Goal: Task Accomplishment & Management: Use online tool/utility

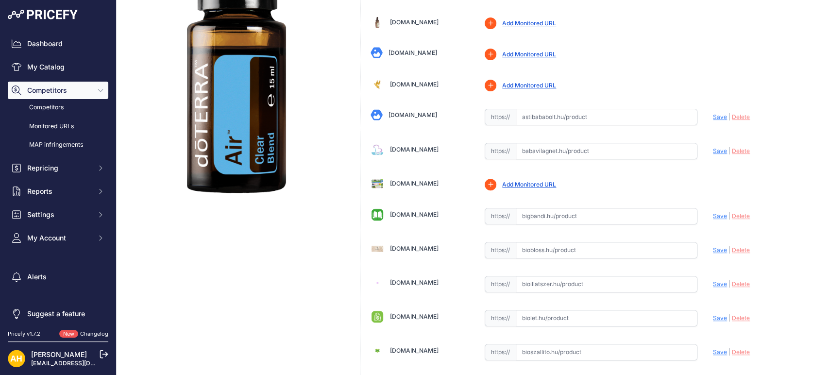
scroll to position [162, 0]
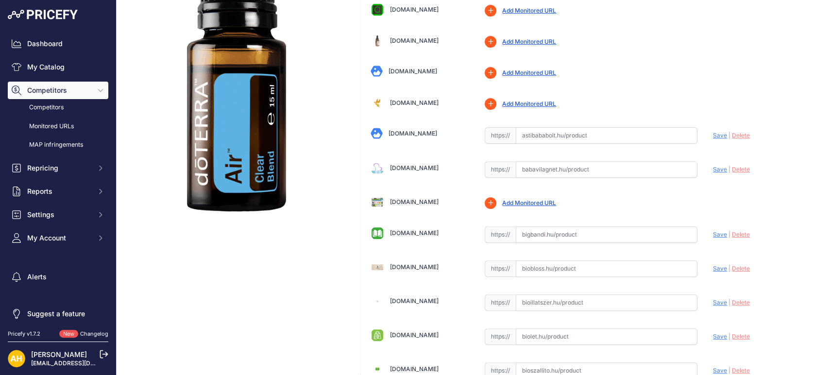
click at [400, 232] on link "Bigbandi.hu" at bounding box center [414, 232] width 49 height 7
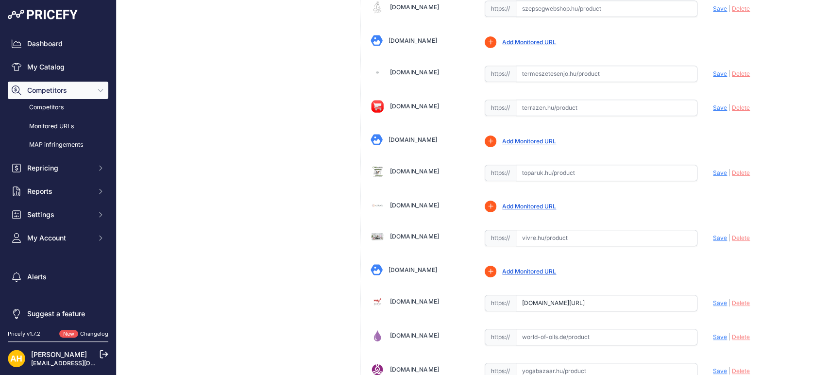
scroll to position [3049, 0]
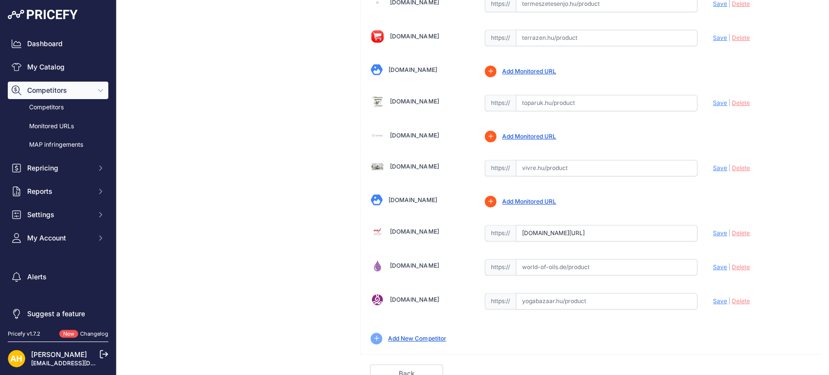
click at [409, 296] on link "Yogabazaar.hu" at bounding box center [414, 299] width 49 height 7
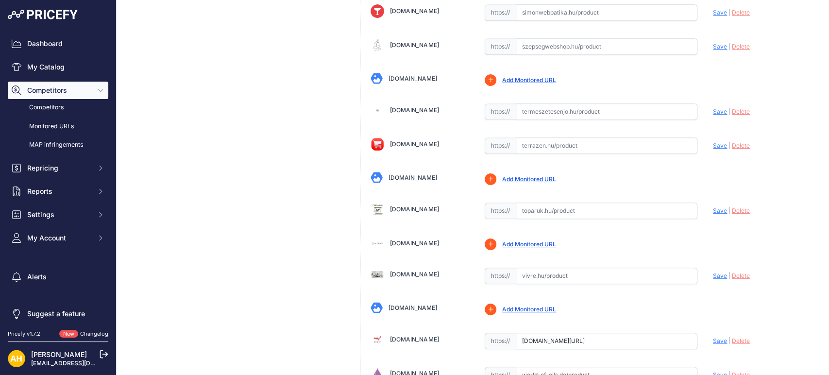
scroll to position [2888, 0]
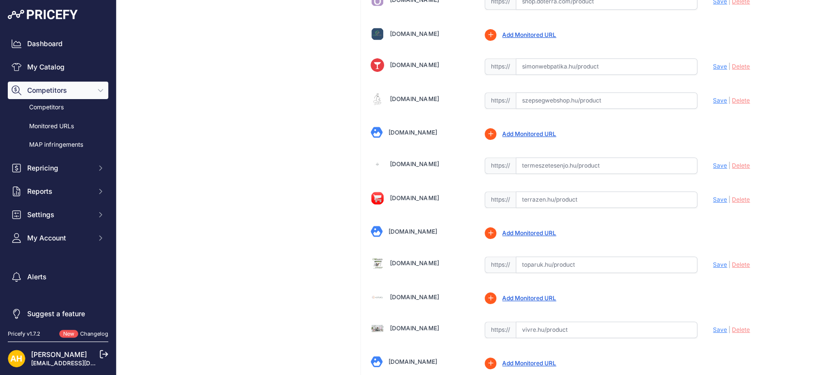
click at [413, 259] on link "Toparuk.hu" at bounding box center [414, 262] width 49 height 7
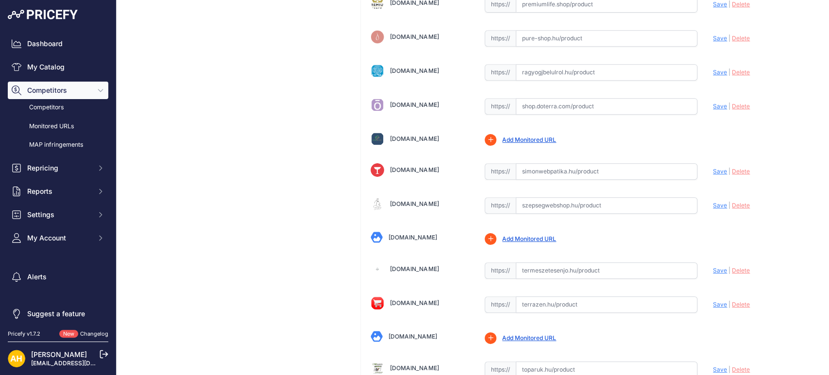
scroll to position [2779, 0]
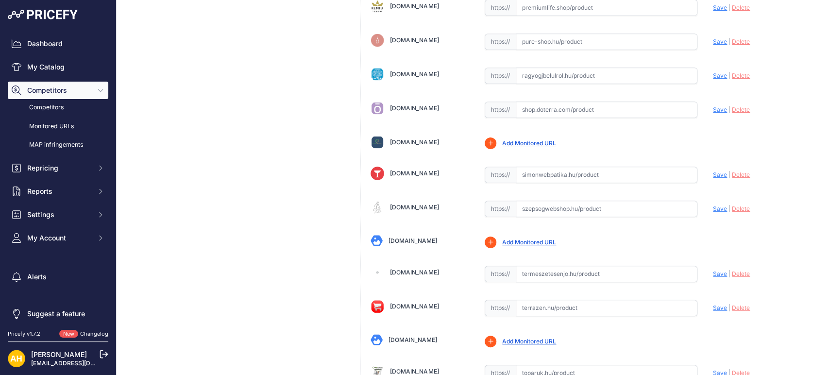
click at [401, 303] on link "Terrazen.hu" at bounding box center [414, 306] width 49 height 7
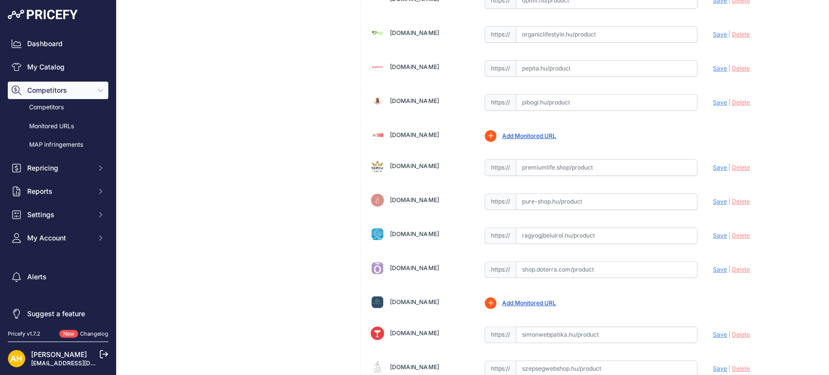
scroll to position [2617, 0]
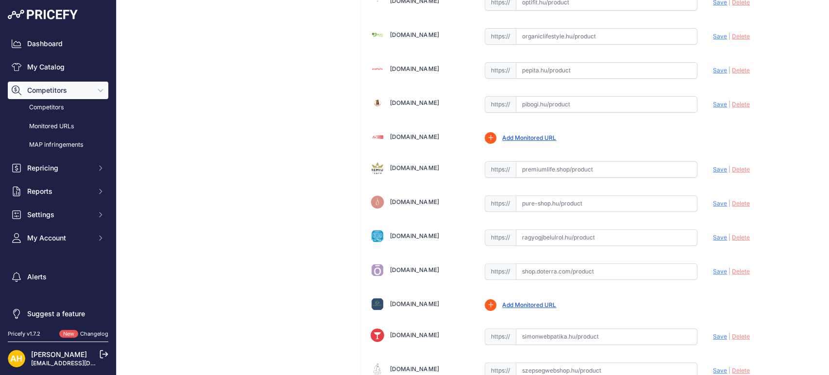
click at [411, 198] on link "Pure-shop.hu" at bounding box center [414, 201] width 49 height 7
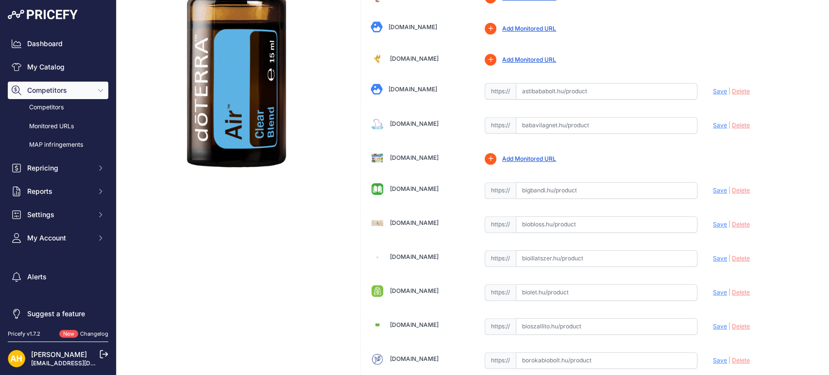
scroll to position [216, 0]
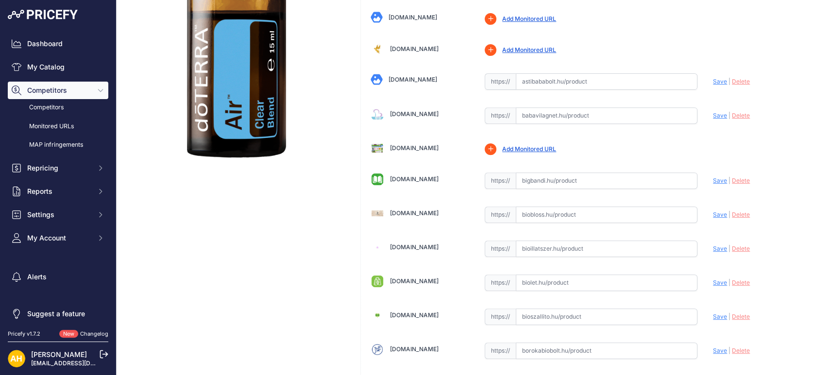
click at [402, 209] on link "Biobloss.hu" at bounding box center [414, 212] width 49 height 7
click at [413, 245] on link "Bioillatszer.hu" at bounding box center [414, 246] width 49 height 7
click at [394, 278] on link "Biolet.hu" at bounding box center [414, 280] width 49 height 7
click at [408, 313] on link "Bioszallito.hu" at bounding box center [414, 314] width 49 height 7
click at [414, 348] on link "Borokabiobolt.hu" at bounding box center [414, 348] width 49 height 7
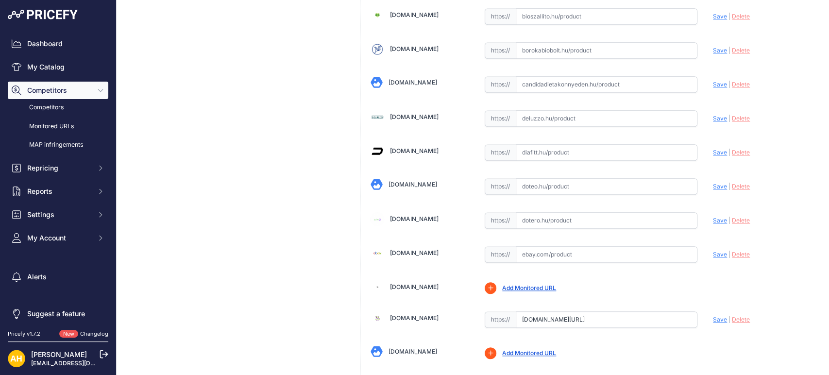
scroll to position [486, 0]
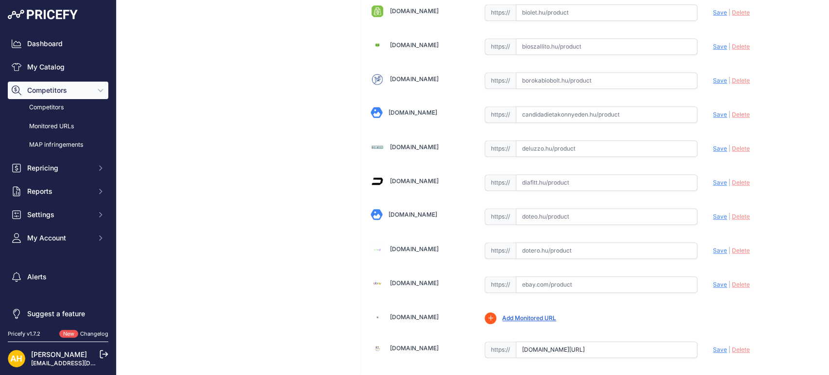
click at [406, 115] on link "Candidadietakonnyeden.hu" at bounding box center [413, 112] width 49 height 7
click at [407, 144] on link "Deluzzo.hu" at bounding box center [414, 146] width 49 height 7
click at [390, 179] on link "Diafitt.hu" at bounding box center [414, 180] width 49 height 7
click at [400, 215] on link "[DOMAIN_NAME]" at bounding box center [413, 214] width 49 height 7
click at [398, 245] on link "[DOMAIN_NAME]" at bounding box center [414, 248] width 49 height 7
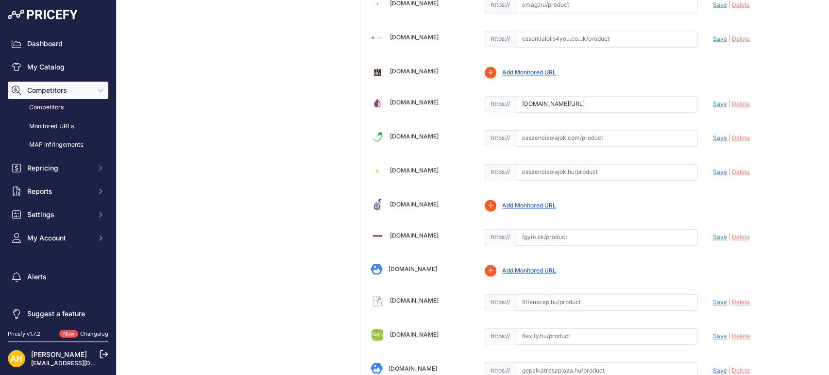
scroll to position [917, 0]
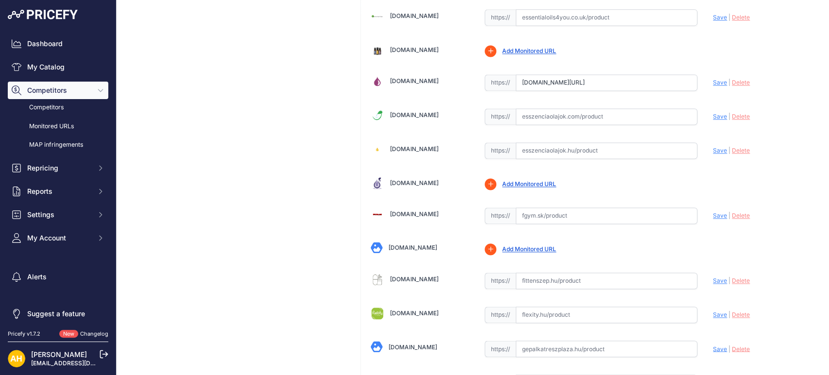
click at [416, 111] on link "[DOMAIN_NAME]" at bounding box center [414, 114] width 49 height 7
click at [418, 145] on link "[DOMAIN_NAME]" at bounding box center [414, 148] width 49 height 7
click at [406, 275] on link "[DOMAIN_NAME]" at bounding box center [414, 278] width 49 height 7
click at [395, 311] on link "Flexity.hu" at bounding box center [414, 313] width 49 height 7
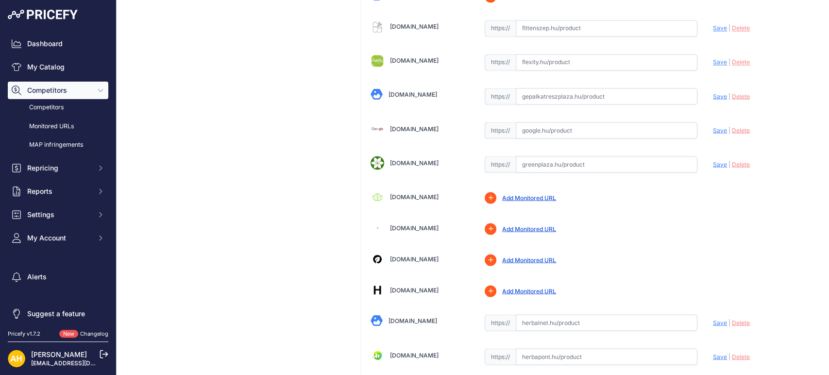
scroll to position [1187, 0]
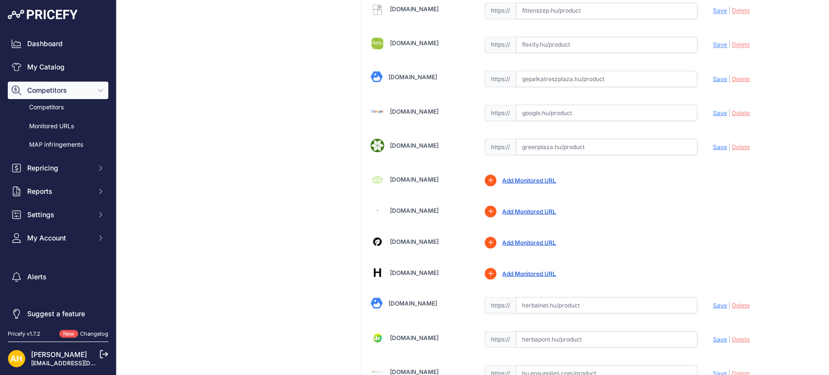
click at [409, 299] on link "Herbalnet.hu" at bounding box center [413, 302] width 49 height 7
click at [415, 334] on link "Herbapont.hu" at bounding box center [414, 337] width 49 height 7
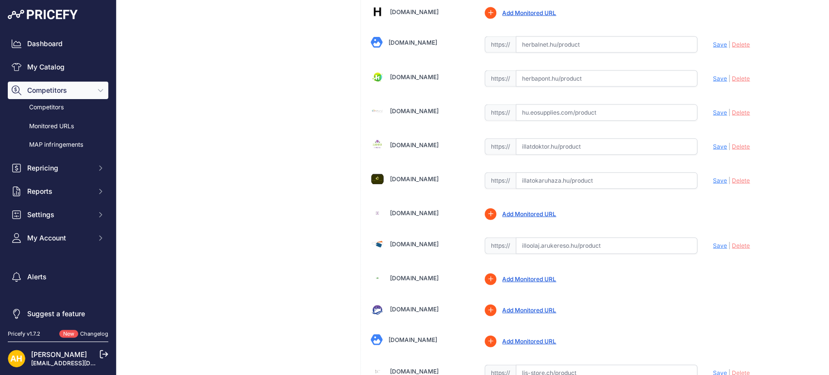
scroll to position [1458, 0]
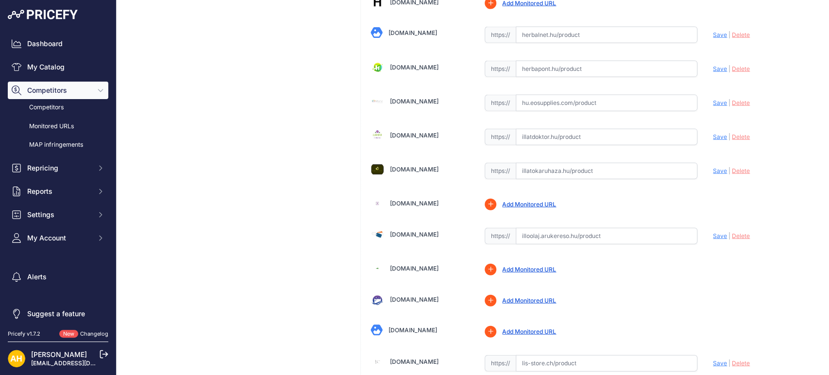
click at [419, 134] on link "Illatdoktor.hu" at bounding box center [414, 135] width 49 height 7
click at [430, 166] on link "Illatokaruhaza.hu" at bounding box center [414, 169] width 49 height 7
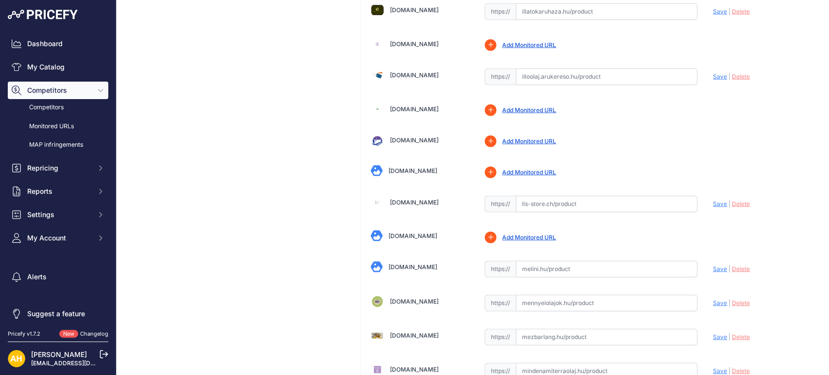
scroll to position [1673, 0]
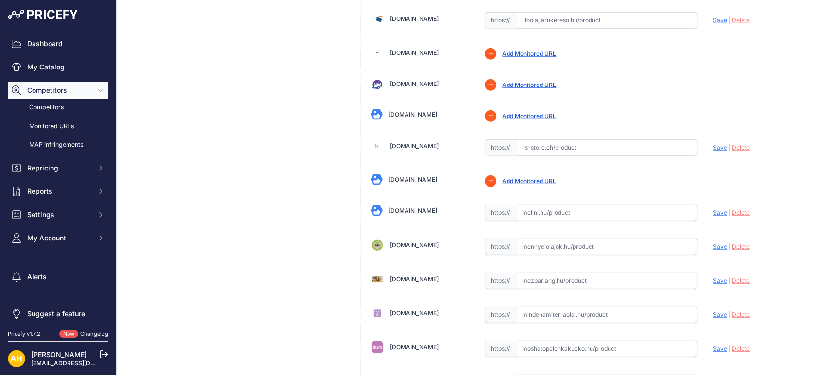
click at [401, 207] on link "Melini.hu" at bounding box center [413, 210] width 49 height 7
click at [431, 241] on link "Mennyeiolajok.hu" at bounding box center [414, 244] width 49 height 7
click at [410, 277] on link "Mezbarlang.hu" at bounding box center [414, 278] width 49 height 7
click at [405, 310] on link "Mindenamiterraolaj.hu" at bounding box center [414, 313] width 49 height 7
click at [404, 344] on link "Moshatopelenkakucko.hu" at bounding box center [414, 347] width 49 height 7
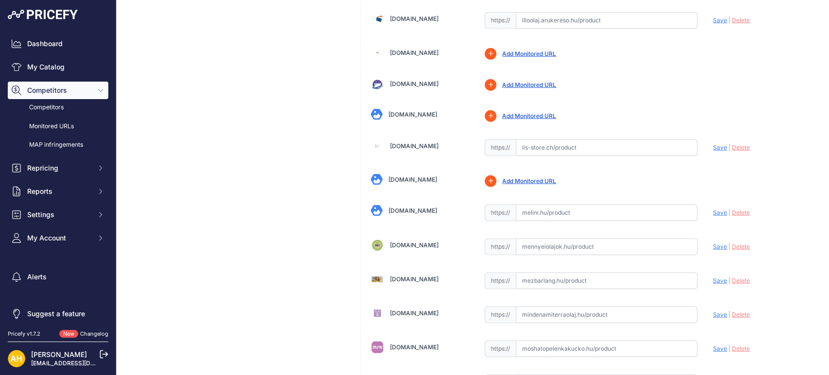
scroll to position [1997, 0]
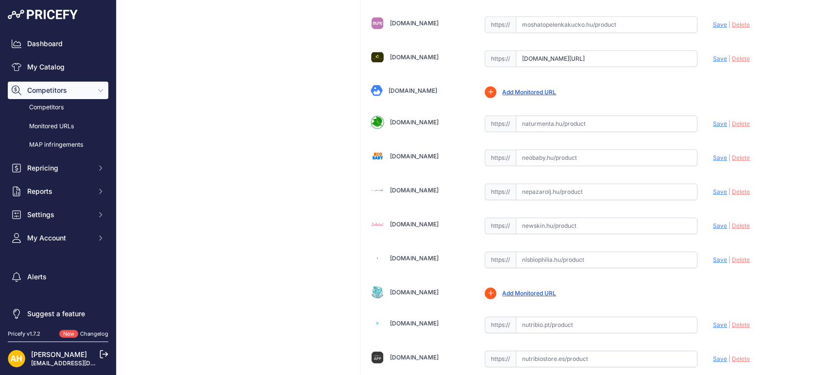
click at [409, 153] on link "Neobaby.hu" at bounding box center [414, 156] width 49 height 7
drag, startPoint x: 409, startPoint y: 189, endPoint x: 421, endPoint y: 190, distance: 12.2
click at [409, 188] on link "Nepazarolj.hu" at bounding box center [414, 190] width 49 height 7
click at [408, 221] on link "Newskin.hu" at bounding box center [414, 224] width 49 height 7
click at [415, 255] on link "Nlsbiophilia.hu" at bounding box center [414, 258] width 49 height 7
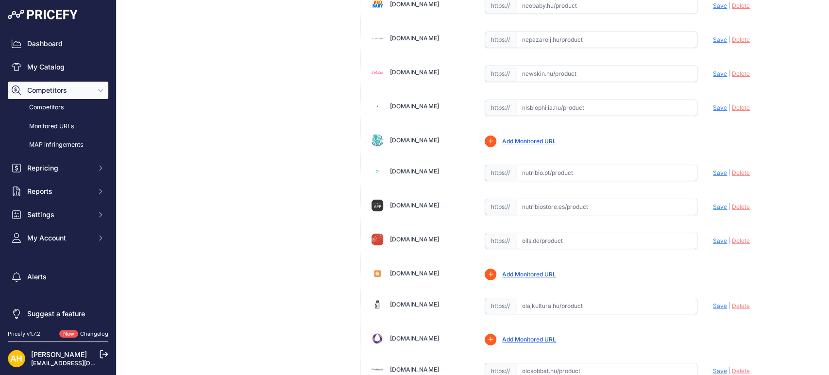
scroll to position [2213, 0]
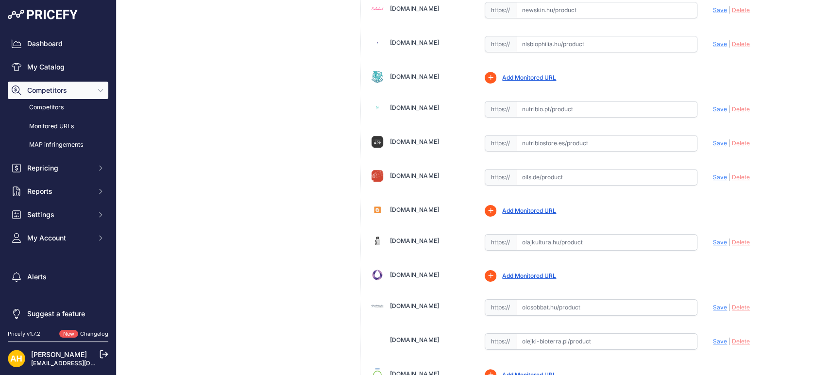
click at [411, 237] on link "Olajkultura.hu" at bounding box center [414, 240] width 49 height 7
click at [408, 302] on link "Olcsobbat.hu" at bounding box center [414, 305] width 49 height 7
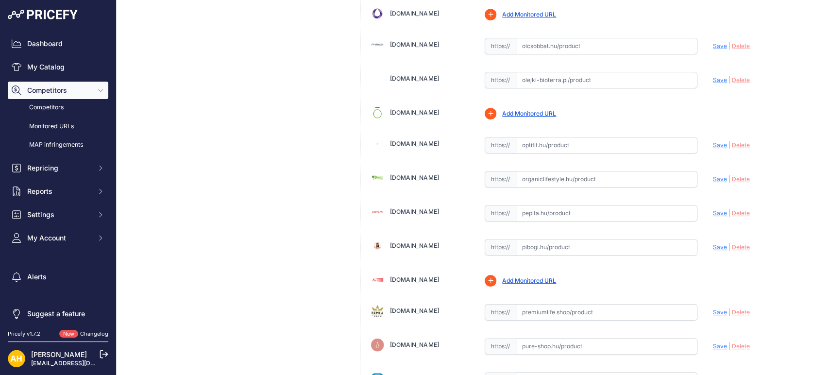
scroll to position [2483, 0]
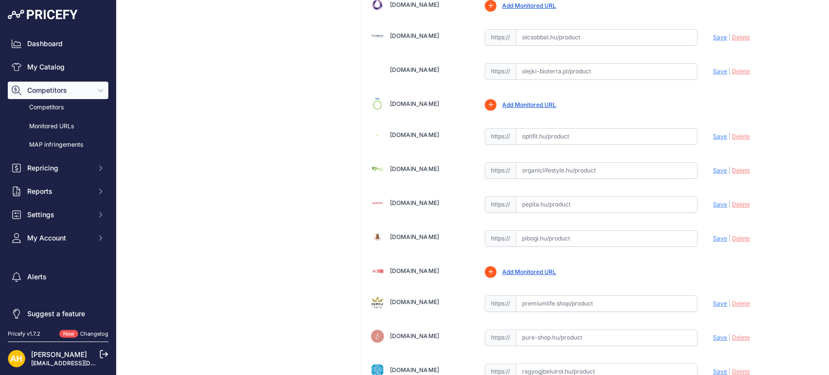
click at [406, 131] on link "Optifit.hu" at bounding box center [414, 134] width 49 height 7
click at [435, 165] on link "Organiclifestyle.hu" at bounding box center [414, 168] width 49 height 7
click at [398, 233] on link "Pibogi.hu" at bounding box center [414, 236] width 49 height 7
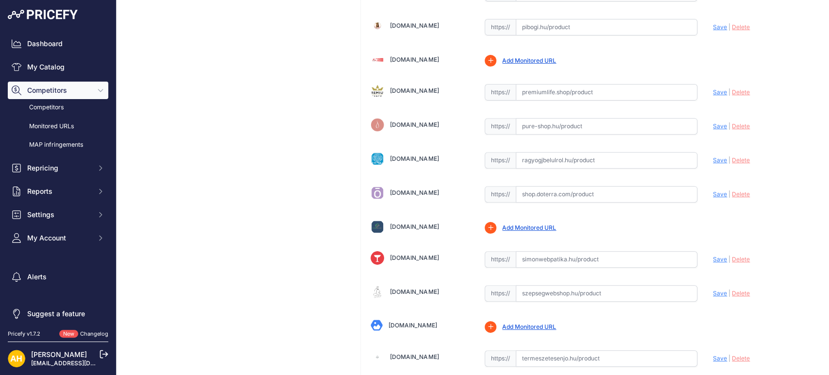
scroll to position [2699, 0]
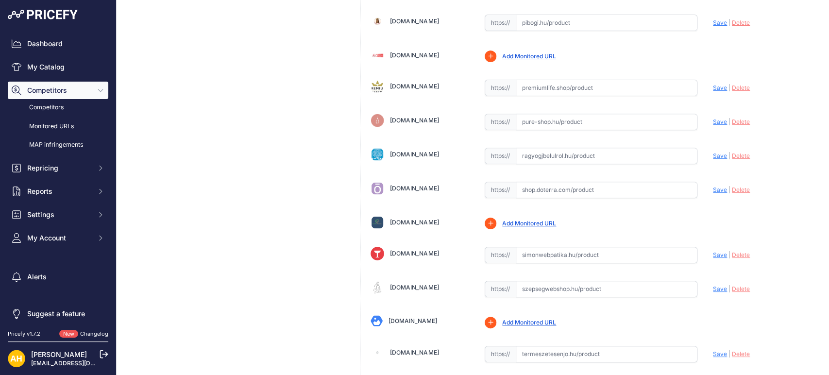
click at [423, 83] on link "Premiumlife.shop" at bounding box center [414, 86] width 49 height 7
click at [410, 117] on link "Pure-shop.hu" at bounding box center [414, 120] width 49 height 7
click at [418, 151] on link "Ragyogjbelulrol.hu" at bounding box center [414, 154] width 49 height 7
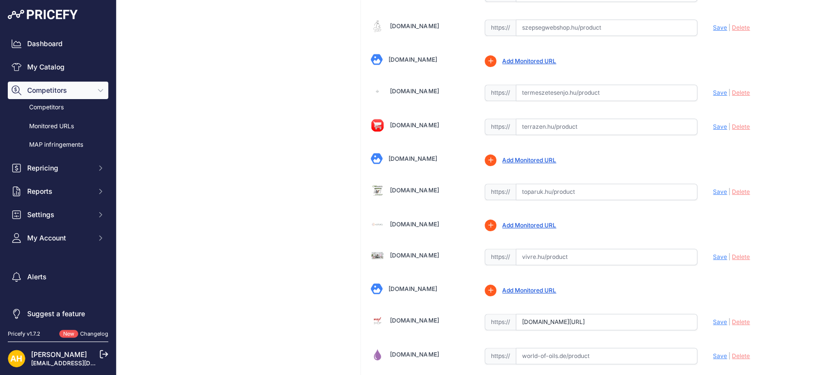
scroll to position [2969, 0]
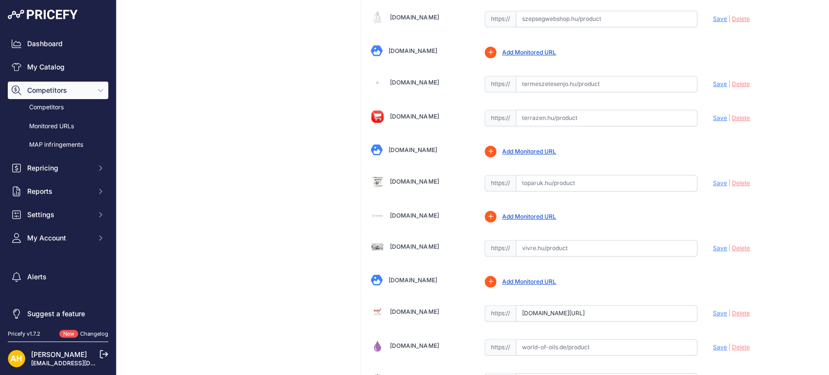
click at [413, 79] on link "Termeszetesenjo.hu" at bounding box center [414, 82] width 49 height 7
click at [411, 113] on link "Terrazen.hu" at bounding box center [414, 116] width 49 height 7
click at [400, 178] on link "Toparuk.hu" at bounding box center [414, 181] width 49 height 7
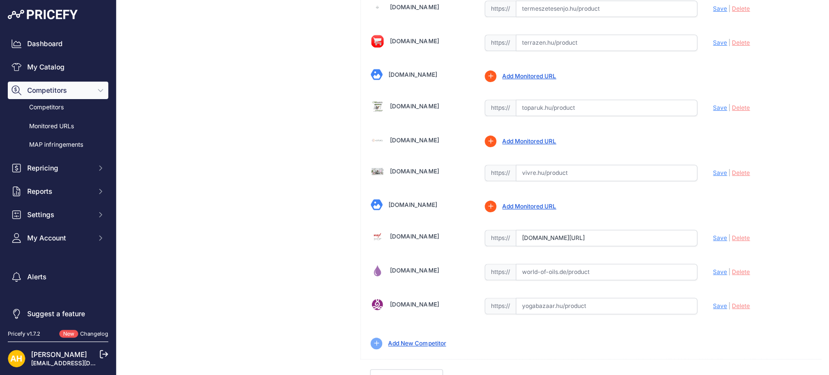
scroll to position [3049, 0]
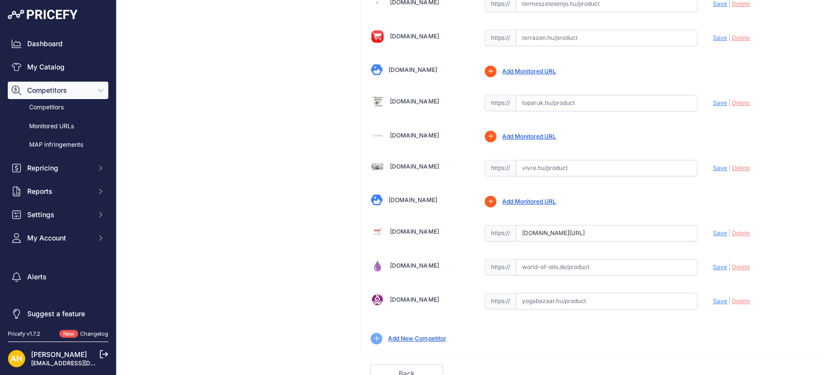
click at [412, 296] on link "Yogabazaar.hu" at bounding box center [414, 299] width 49 height 7
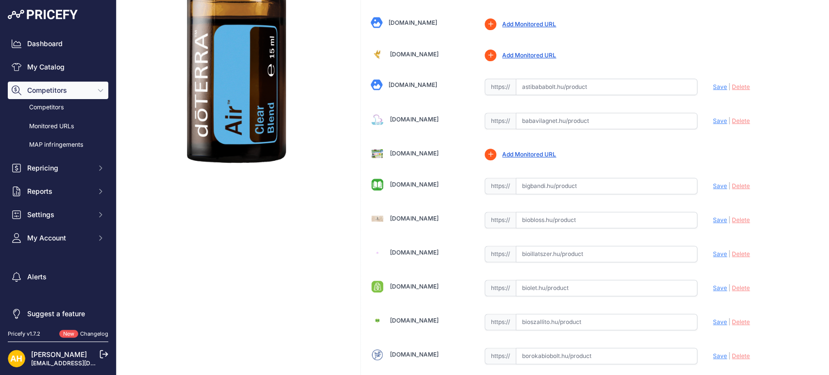
scroll to position [0, 0]
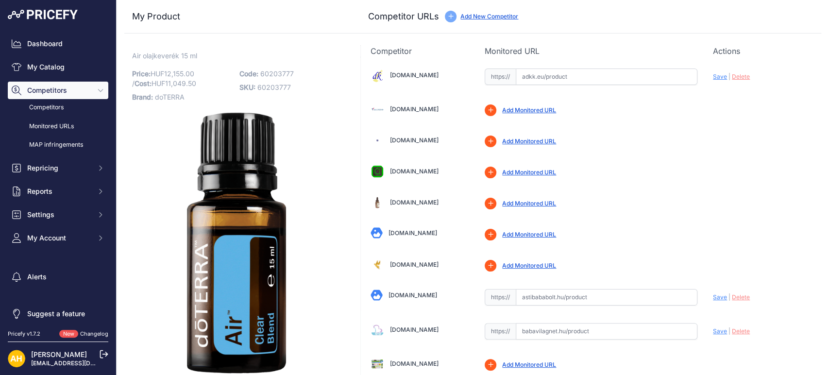
click at [138, 56] on span "Air olajkeverék 15 ml" at bounding box center [164, 56] width 65 height 12
copy span "Air"
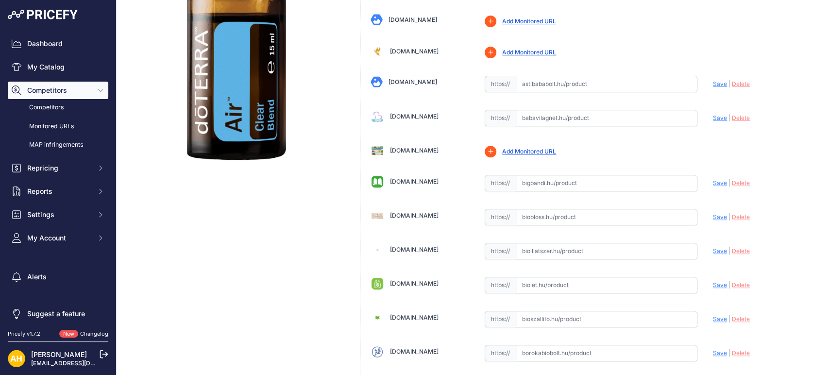
scroll to position [216, 0]
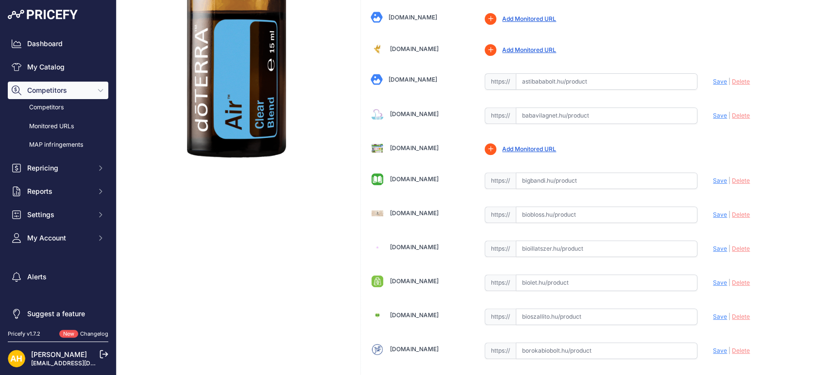
click at [560, 178] on input "text" at bounding box center [607, 180] width 182 height 17
paste input "https://bigbandi.hu/doterra-air-legzoszervi-keverek-15-ml-60203777"
click at [713, 179] on span "Save" at bounding box center [720, 180] width 14 height 7
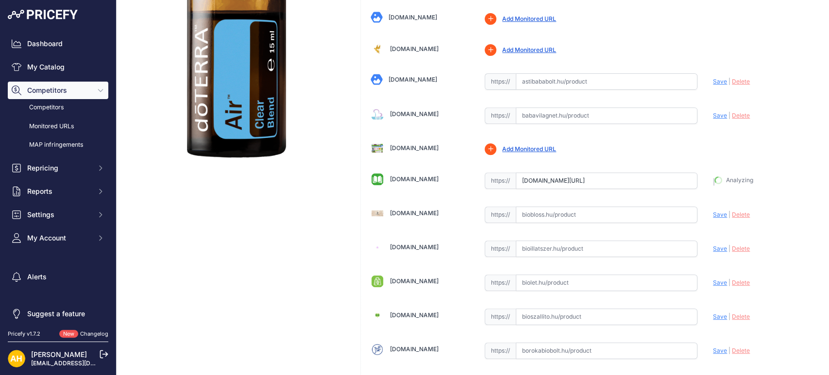
type input "https://bigbandi.hu/doterra-air-legzoszervi-keverek-15-ml-60203777?prirule_jdsn…"
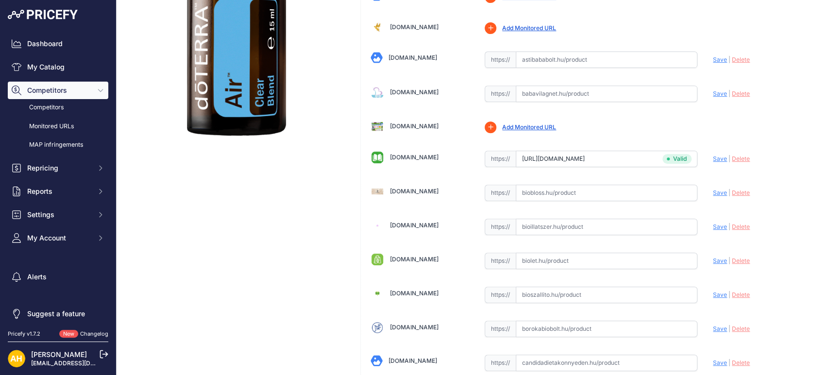
scroll to position [216, 0]
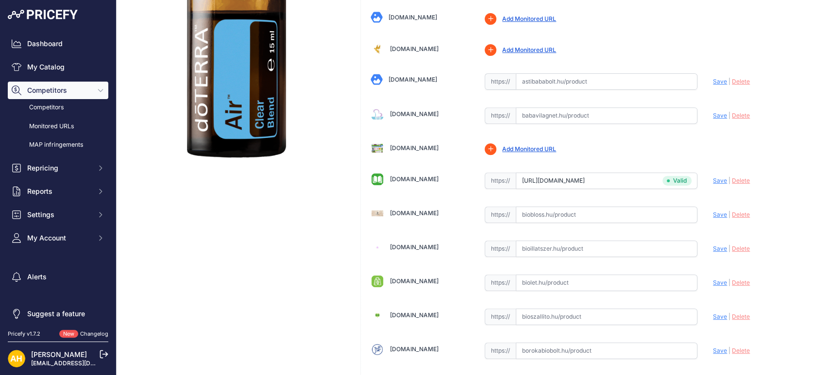
click at [550, 216] on input "text" at bounding box center [607, 214] width 182 height 17
paste input "https://biobloss.hu/products/doterra-air%E2%84%A2?_pos=1&_psq=Air&_ss=e&_v=1.0"
drag, startPoint x: 499, startPoint y: 216, endPoint x: 273, endPoint y: 205, distance: 226.7
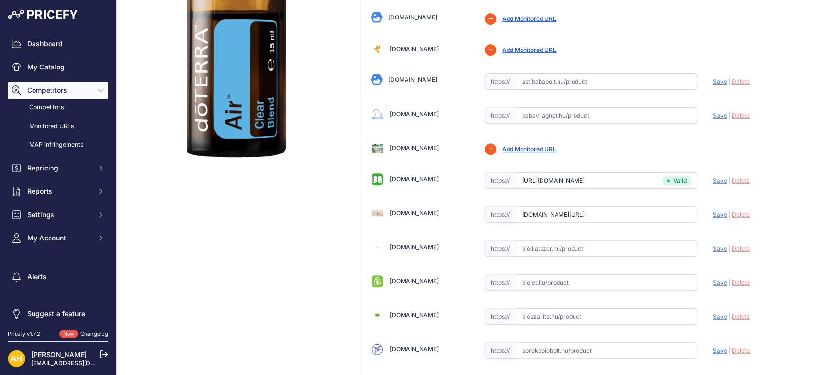
click at [713, 214] on span "Save" at bounding box center [720, 214] width 14 height 7
type input "https://biobloss.hu/products/doterra-air%E2%84%A2?_pos=1&_psq=Air&_ss=e&_v=1.0&…"
click at [558, 248] on input "text" at bounding box center [607, 249] width 182 height 17
paste input "https://bioillatszer.hu/termek/doterra-air-esszencialis-illoolajkeverek/"
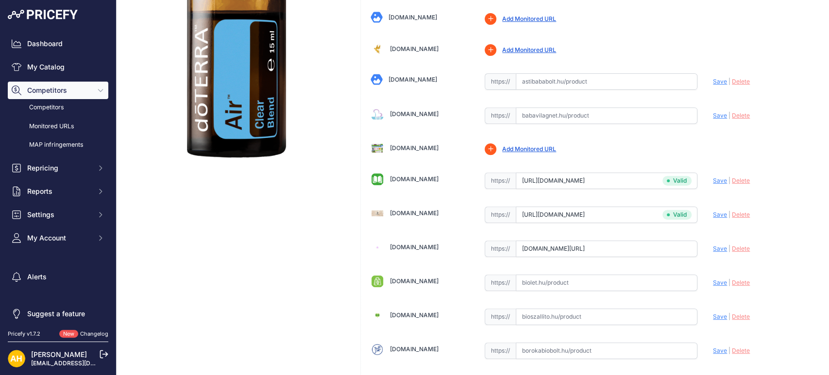
scroll to position [0, 0]
click at [713, 251] on span "Save" at bounding box center [720, 248] width 14 height 7
type input "https://bioillatszer.hu/termek/doterra-air-esszencialis-illoolajkeverek/?prirul…"
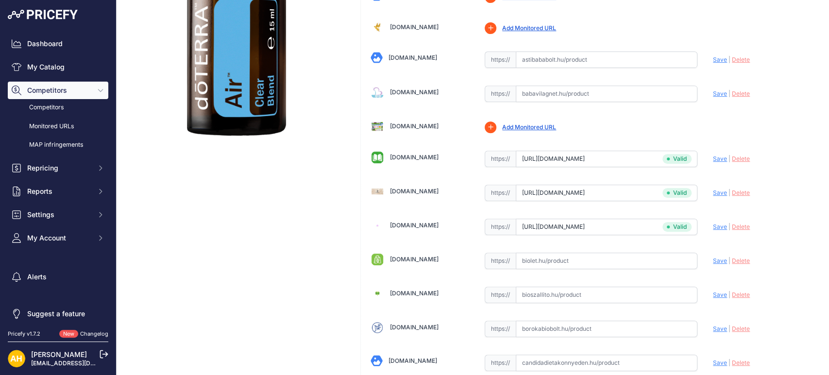
scroll to position [216, 0]
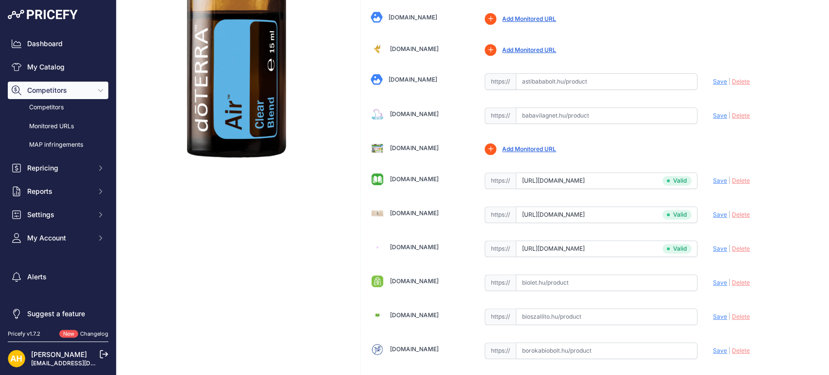
click at [538, 283] on input "text" at bounding box center [607, 283] width 182 height 17
paste input "https://biolet.hu/doterra-air-legszoszervet-tamogato-illoolaj-keverek-15ml/"
click at [715, 279] on span "Save" at bounding box center [720, 282] width 14 height 7
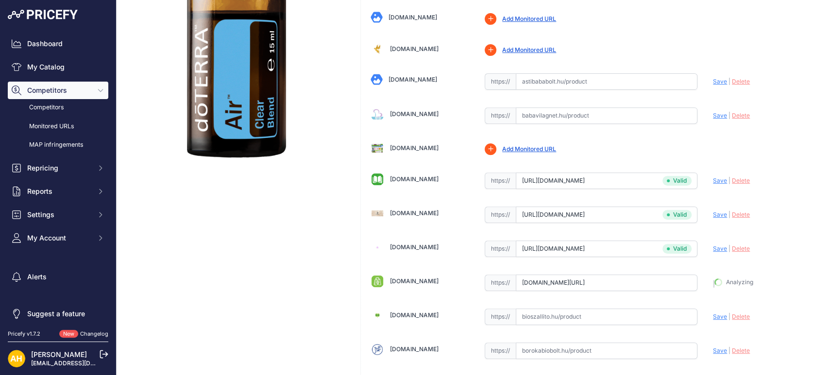
type input "https://biolet.hu/doterra-air-legszoszervet-tamogato-illoolaj-keverek-15ml/?pri…"
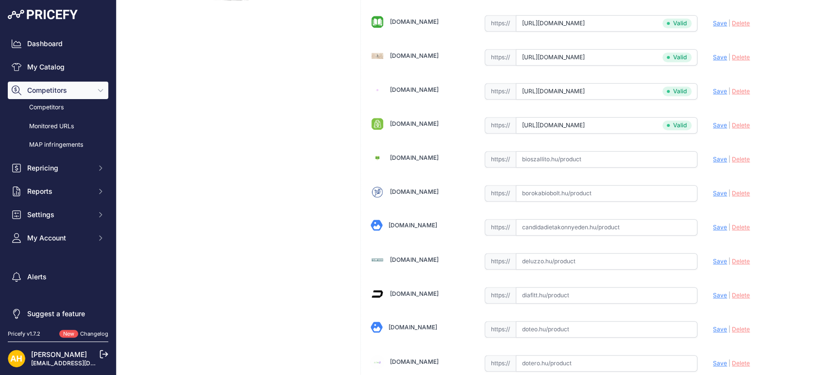
scroll to position [378, 0]
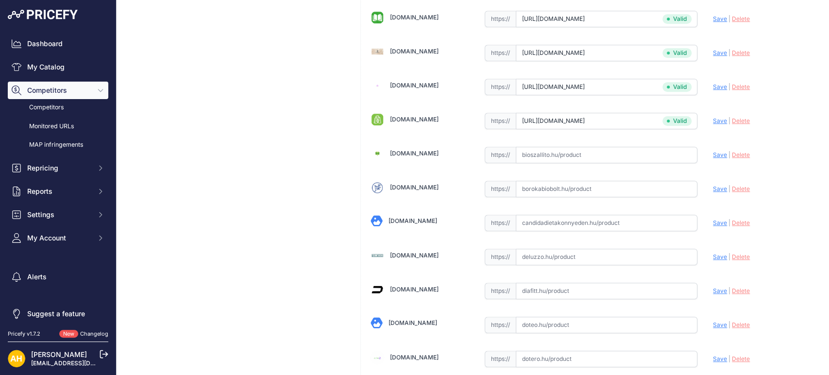
click at [545, 192] on input "text" at bounding box center [607, 189] width 182 height 17
paste input "https://www.borokabiobolt.hu/doterra-air-legzoszervi-keverek-15-ml-1978?keyword…"
click at [713, 188] on span "Save" at bounding box center [720, 188] width 14 height 7
type input "https://www.borokabiobolt.hu/doterra-air-legzoszervi-keverek-15-ml-1978?keyword…"
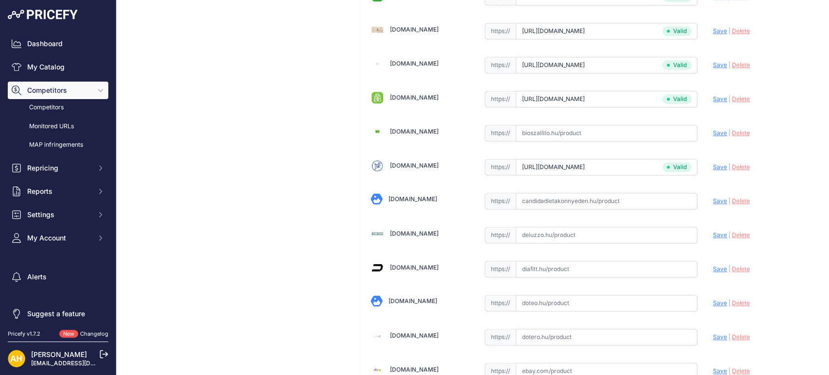
scroll to position [378, 0]
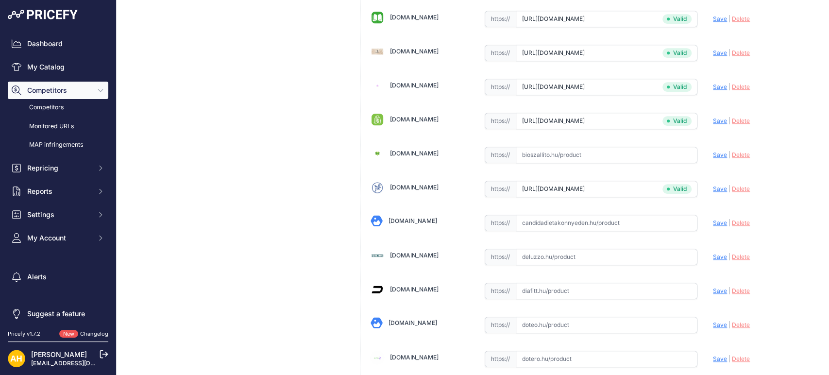
click at [556, 249] on input "text" at bounding box center [607, 257] width 182 height 17
paste input "https://deluzzo.hu/products/doterra-air-legzoszervi-keverek-olaj-15-ml?_pos=9&_…"
click at [713, 255] on span "Save" at bounding box center [720, 256] width 14 height 7
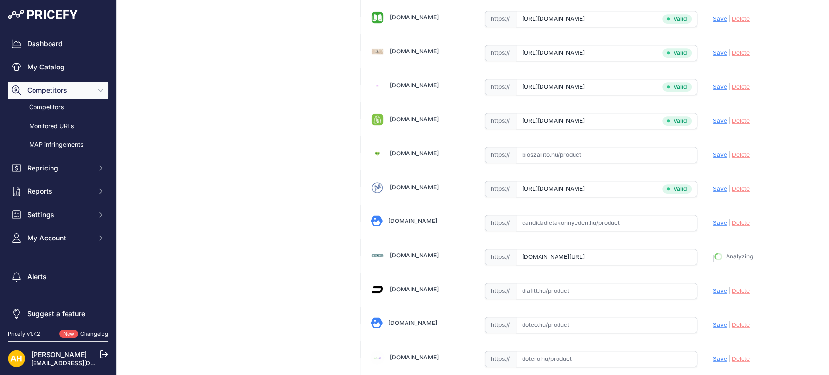
type input "https://deluzzo.hu/products/doterra-air-legzoszervi-keverek-olaj-15-ml?_pos=9&_…"
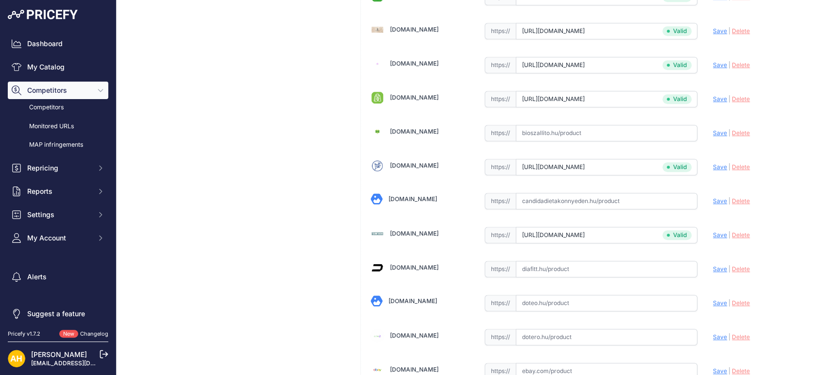
scroll to position [378, 0]
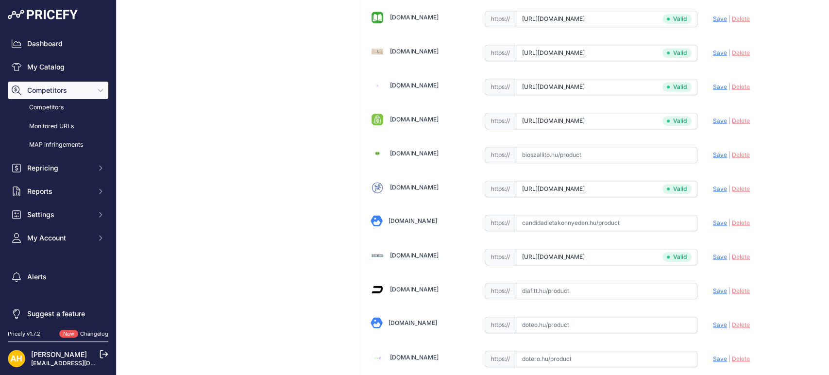
click at [543, 289] on input "text" at bounding box center [607, 291] width 182 height 17
paste input "https://diafitt.hu/termek/doterra-air-illoolaj-15-ml/?_gl=1*1vp47oi*_up*MQ..*_g…"
click at [713, 288] on span "Save" at bounding box center [720, 290] width 14 height 7
type input "https://diafitt.hu/termek/doterra-air-illoolaj-15-ml/?_gl=1%2A1vp47oi%2A_up%2AM…"
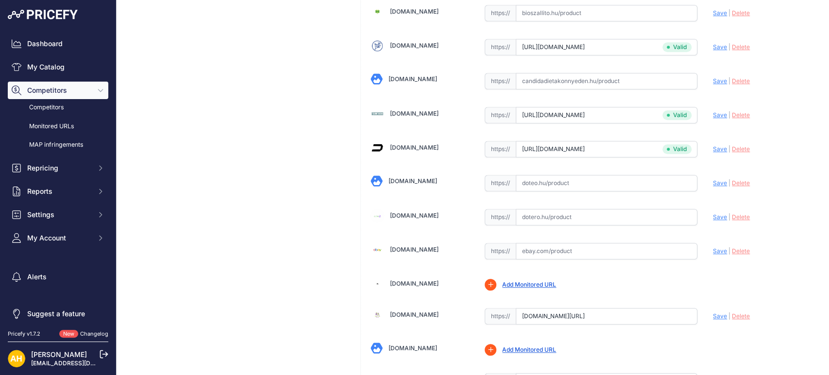
scroll to position [540, 0]
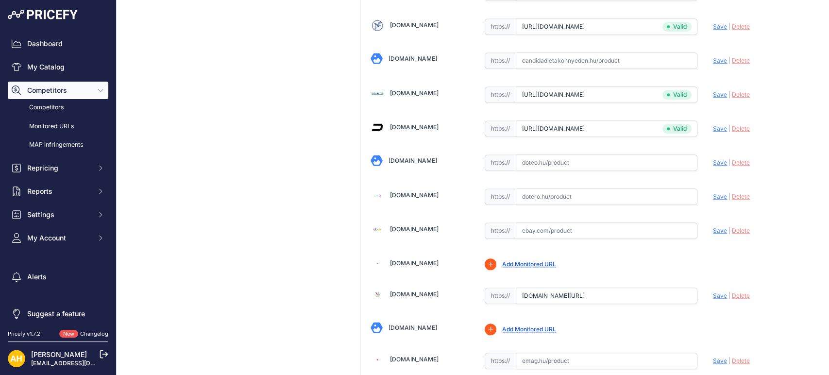
click at [567, 160] on input "text" at bounding box center [607, 163] width 182 height 17
paste input "https://doteo.hu/shop/doterra-doterra-air-37/"
click at [715, 160] on span "Save" at bounding box center [720, 162] width 14 height 7
type input "https://doteo.hu/shop/doterra-doterra-air-37/?prirule_jdsnikfkfjsd=8997"
click at [538, 193] on input "text" at bounding box center [607, 197] width 182 height 17
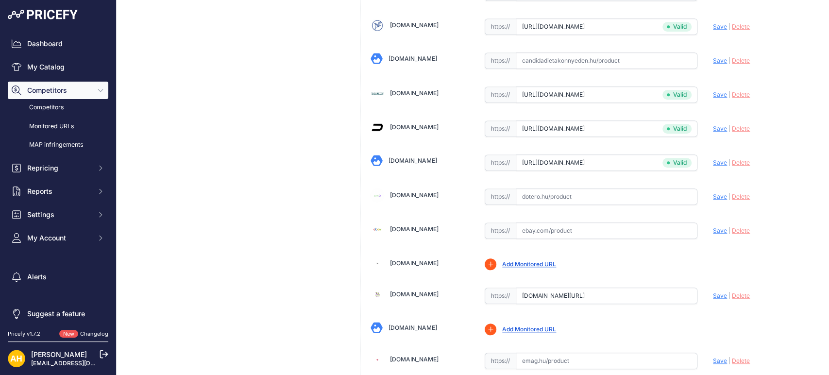
paste input "https://dotero.hu/doterra-air-15ml-786"
click at [713, 193] on span "Save" at bounding box center [720, 196] width 14 height 7
type input "https://dotero.hu/doterra-air-15ml-786?prirule_jdsnikfkfjsd=8997"
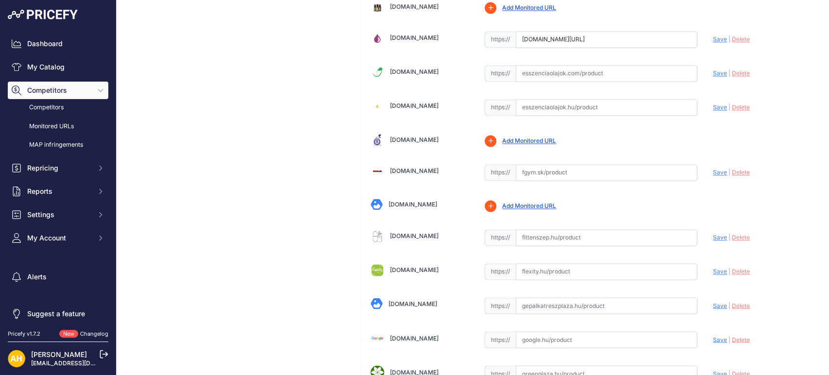
scroll to position [972, 0]
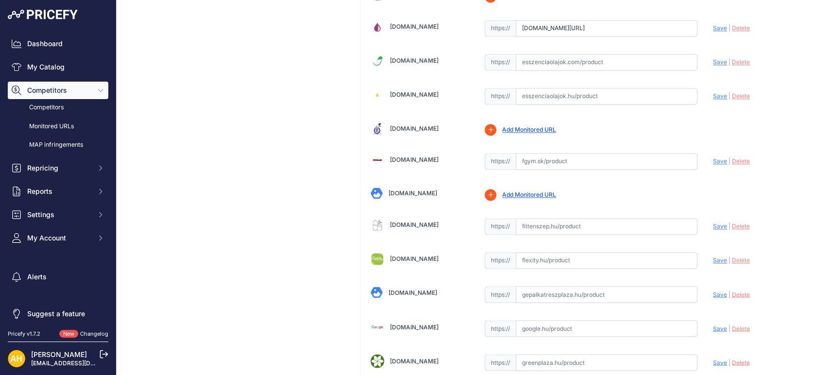
click at [538, 63] on input "text" at bounding box center [607, 62] width 182 height 17
paste input "https://www.esszenciaolajok.com/product-page/doterra-air-legzoszervi-keverek-15…"
click at [713, 60] on span "Save" at bounding box center [720, 61] width 14 height 7
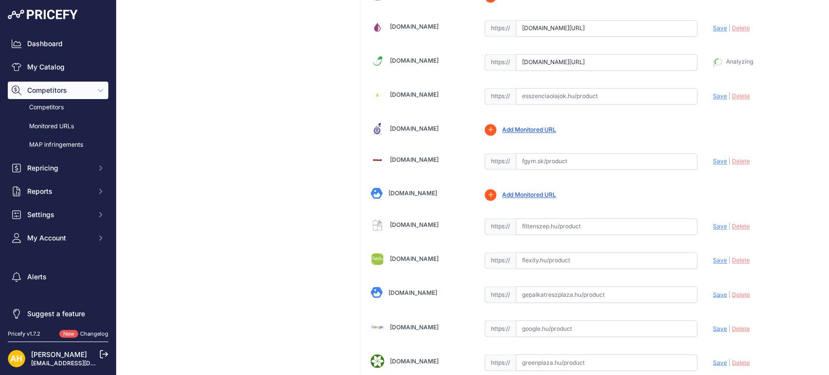
type input "https://www.esszenciaolajok.com/product-page/doterra-air-legzoszervi-keverek-15…"
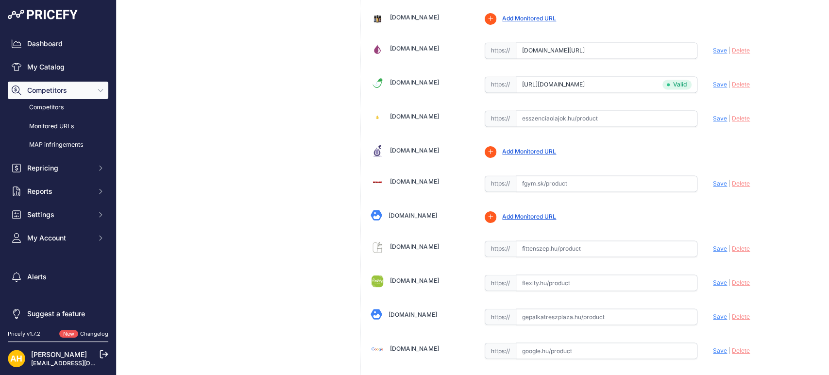
scroll to position [993, 0]
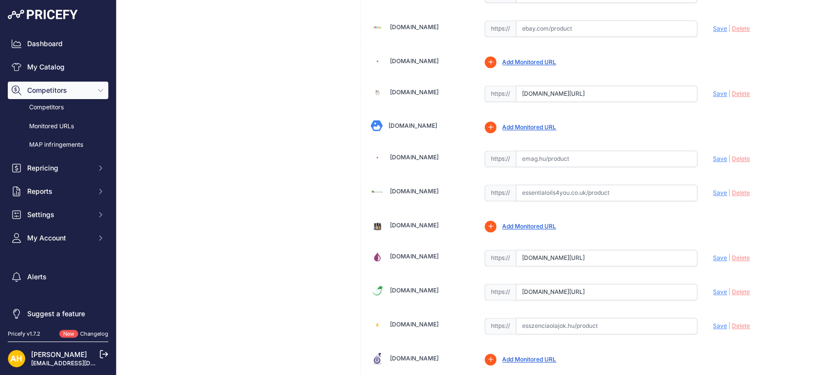
scroll to position [917, 0]
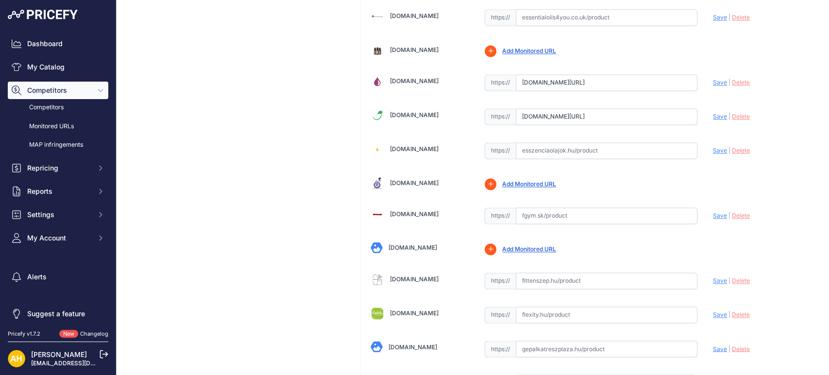
click at [560, 152] on input "text" at bounding box center [607, 150] width 182 height 17
paste input "https://esszenciaolajok.hu/doterra-air-legzoszervi-esszencialis-olaj-keverek"
click at [713, 148] on span "Save" at bounding box center [720, 150] width 14 height 7
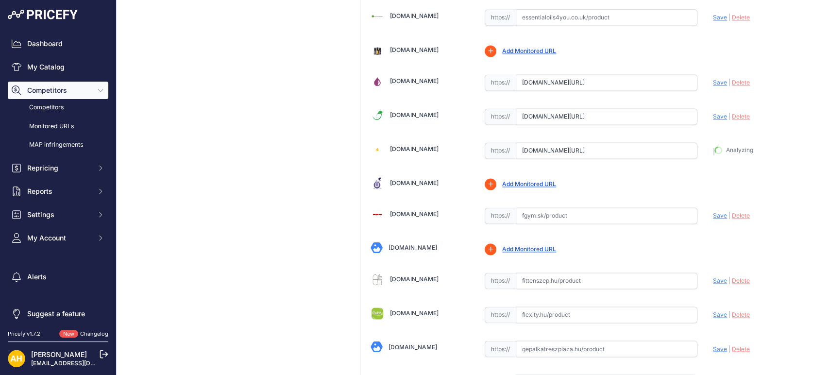
type input "https://esszenciaolajok.hu/doterra-air-legzoszervi-esszencialis-olaj-keverek?pr…"
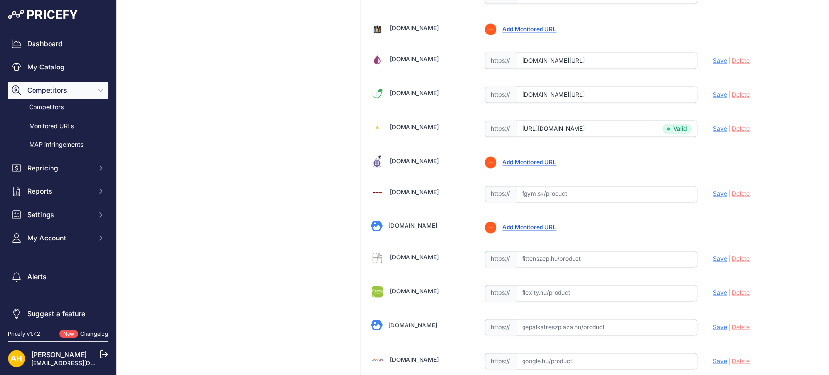
scroll to position [917, 0]
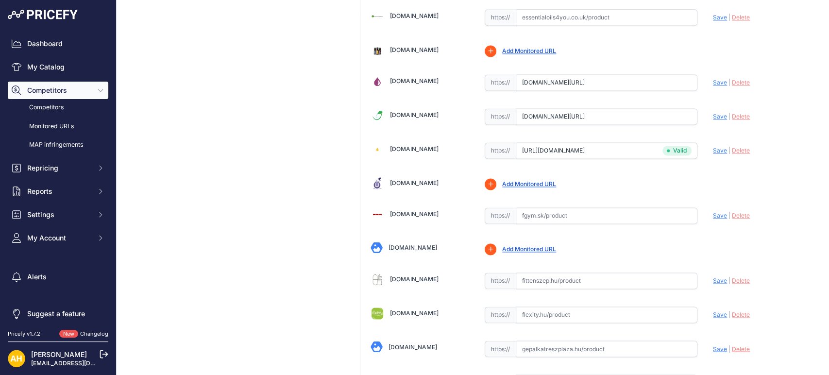
click at [564, 279] on input "text" at bounding box center [607, 281] width 182 height 17
paste input "https://fittenszep.hu/termek/doterra-leguttisztito-illoolaj-15-ml-air/"
click at [714, 277] on span "Save" at bounding box center [720, 280] width 14 height 7
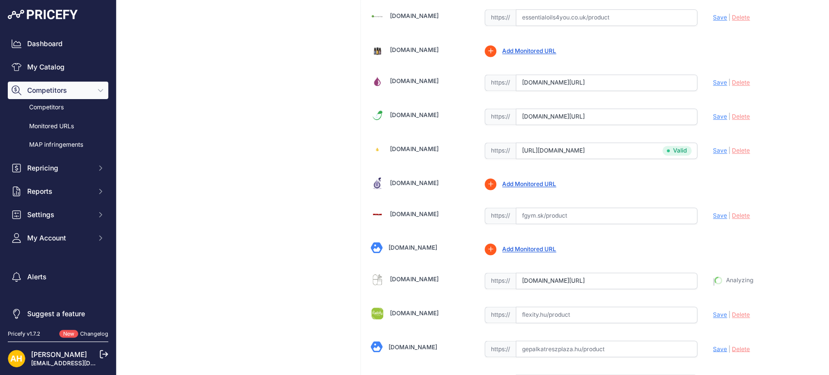
type input "https://fittenszep.hu/termek/doterra-leguttisztito-illoolaj-15-ml-air/?prirule_…"
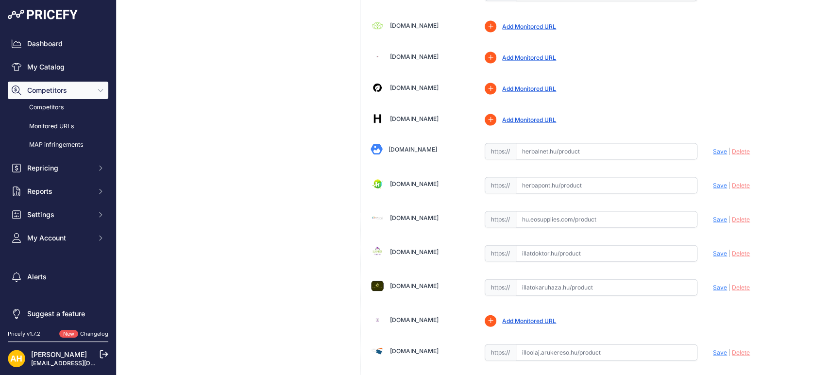
scroll to position [1349, 0]
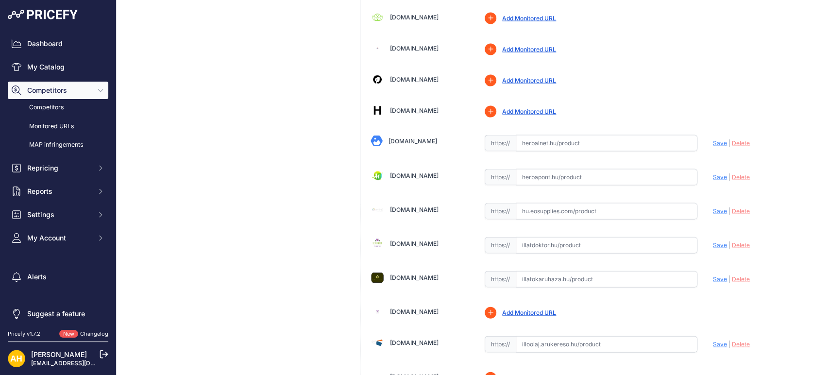
click at [533, 174] on input "text" at bounding box center [607, 177] width 182 height 17
paste input "https://herbapont.hu/doterra-air-legszoszervet-tamogato-illoolaj-keverek-15ml/"
click at [713, 176] on span "Save" at bounding box center [720, 176] width 14 height 7
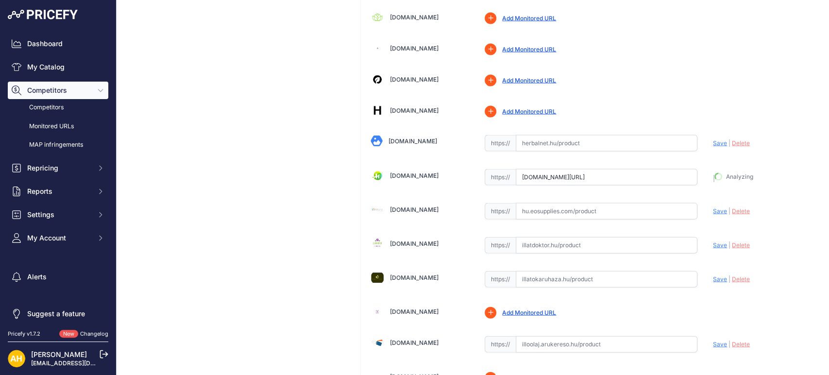
type input "https://herbapont.hu/doterra-air-legszoszervet-tamogato-illoolaj-keverek-15ml/?…"
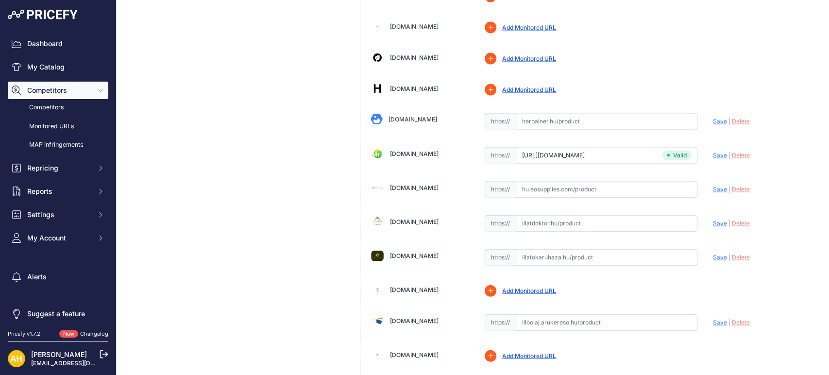
scroll to position [1349, 0]
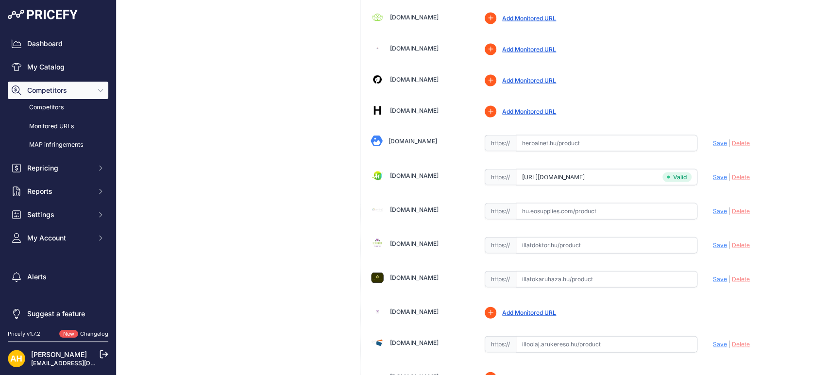
click at [556, 244] on input "text" at bounding box center [607, 245] width 182 height 17
paste input "https://illatdoktor.hu/termek/doterra_air_15ml_-_konnyu_legzes_olaja.html"
drag, startPoint x: 556, startPoint y: 244, endPoint x: 302, endPoint y: 223, distance: 255.0
click at [299, 227] on div "My Product Competitor URLs Price: /" at bounding box center [472, 367] width 697 height 3432
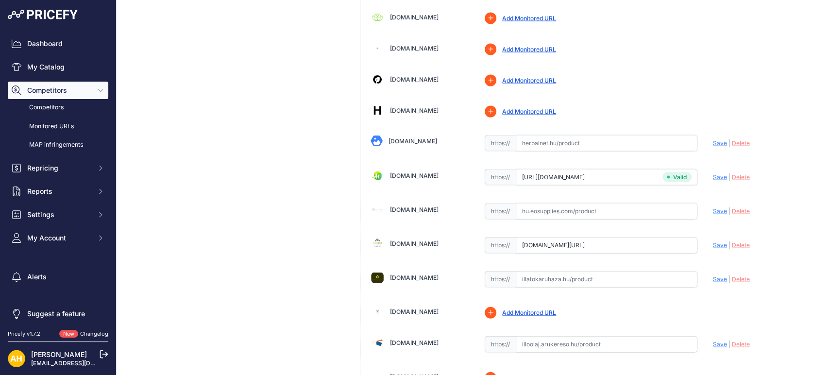
click at [713, 241] on span "Save" at bounding box center [720, 244] width 14 height 7
type input "https://illatdoktor.hu/termek/doterra_air_15ml_-_konnyu_legzes_olaja.html?priru…"
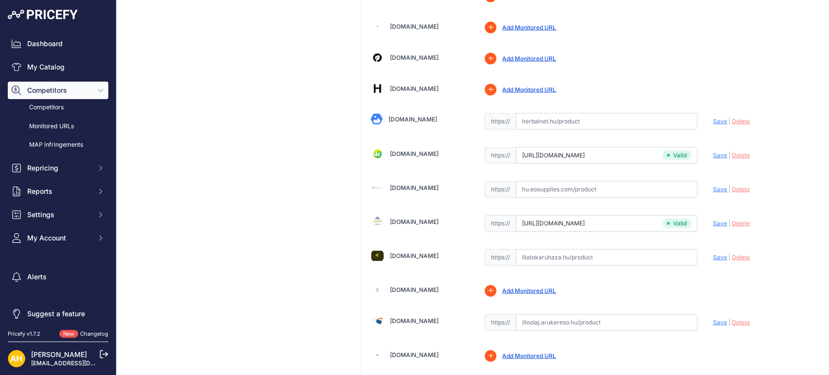
scroll to position [1349, 0]
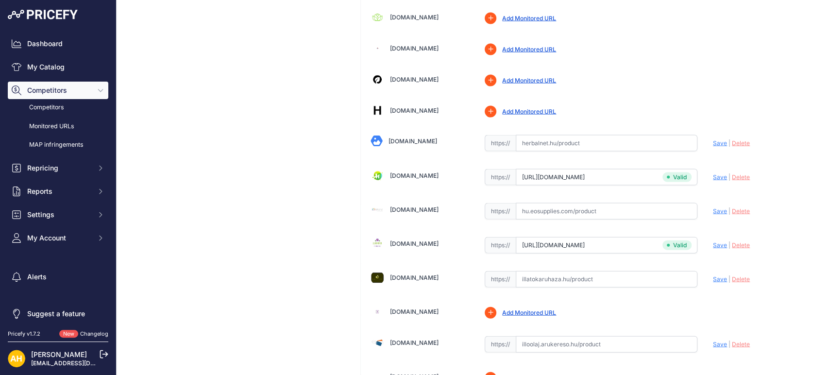
click at [541, 277] on input "text" at bounding box center [607, 279] width 182 height 17
paste input "https://illatokaruhaza.hu/doterra-air-15ml-731?keyword=Air"
click at [713, 278] on span "Save" at bounding box center [720, 278] width 14 height 7
type input "https://illatokaruhaza.hu/doterra-air-15ml-731?keyword=Air&prirule_jdsnikfkfjsd…"
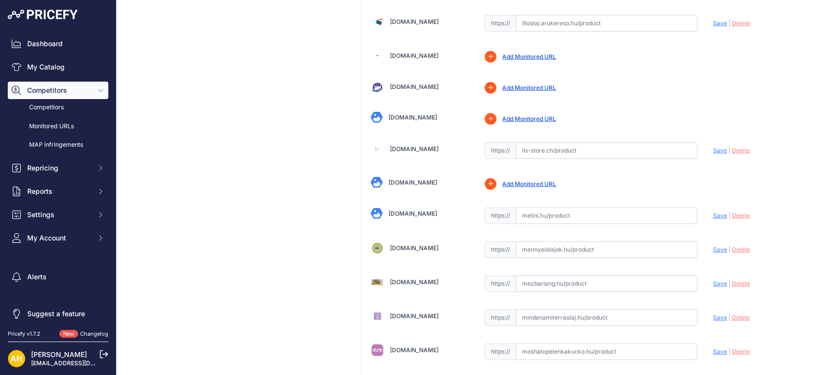
scroll to position [1673, 0]
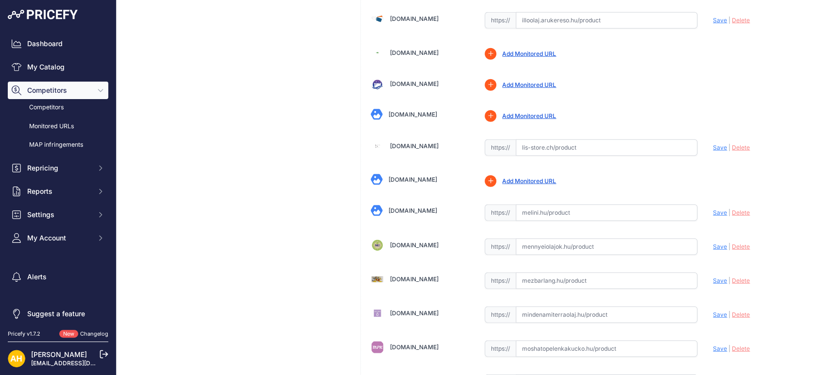
click at [568, 213] on input "text" at bounding box center [607, 213] width 182 height 17
paste input "https://melini.hu/termek/doterra-air/"
click at [713, 211] on span "Save" at bounding box center [720, 212] width 14 height 7
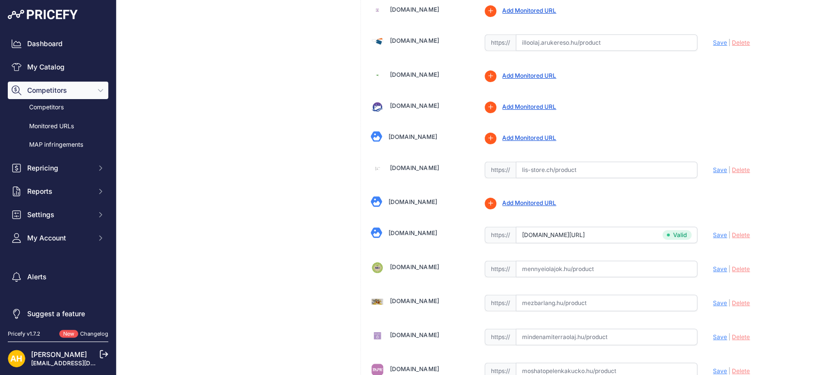
type input "https://melini.hu/termek/doterra-air/?prirule_jdsnikfkfjsd=8997"
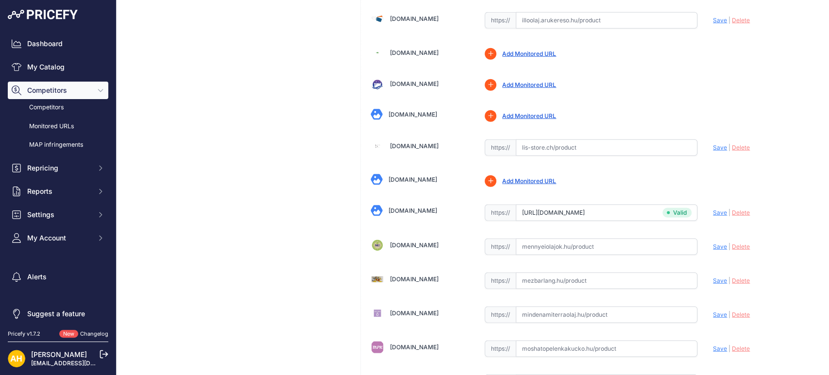
click at [535, 243] on input "text" at bounding box center [607, 247] width 182 height 17
paste input "https://mennyeiolajok.hu/doterra-termekek/illoolajok/Esszencialis-olajkeverekek…"
click at [713, 244] on span "Save" at bounding box center [720, 246] width 14 height 7
type input "https://mennyeiolajok.hu/doterra-termekek/illoolajok/Esszencialis-olajkeverekek…"
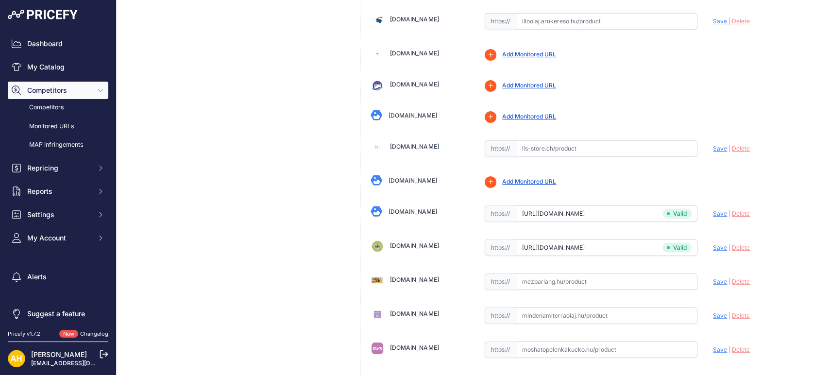
scroll to position [1673, 0]
click at [552, 275] on input "text" at bounding box center [607, 281] width 182 height 17
paste input "https://www.mezbarlang.hu/Air-esszencialis-olajkeverek-15-ml-doTERRA"
click at [713, 280] on span "Save" at bounding box center [720, 280] width 14 height 7
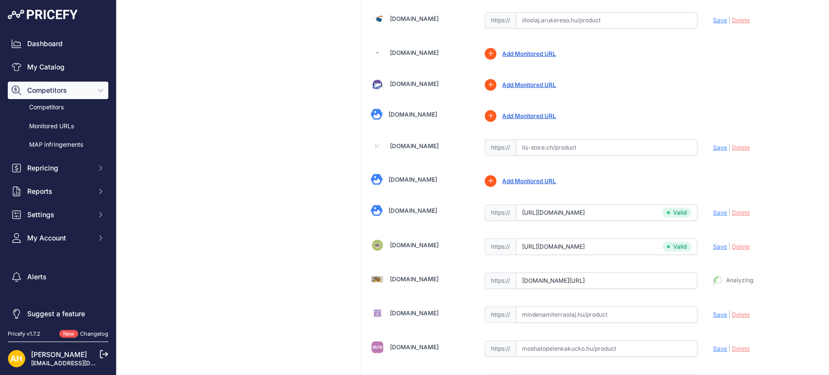
type input "https://www.mezbarlang.hu/Air-esszencialis-olajkeverek-15-ml-doTERRA?prirule_jd…"
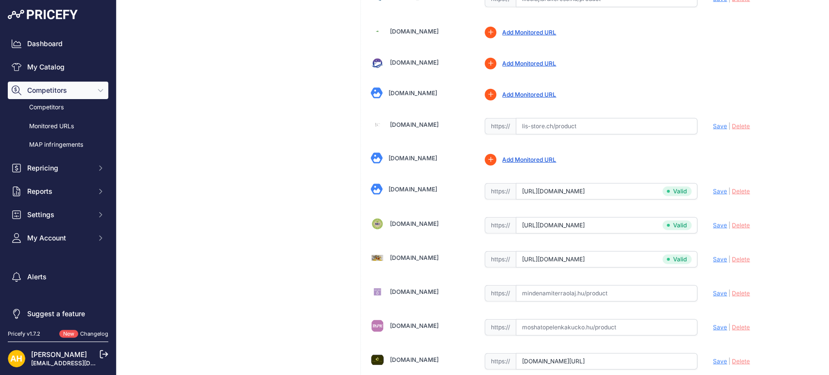
scroll to position [1673, 0]
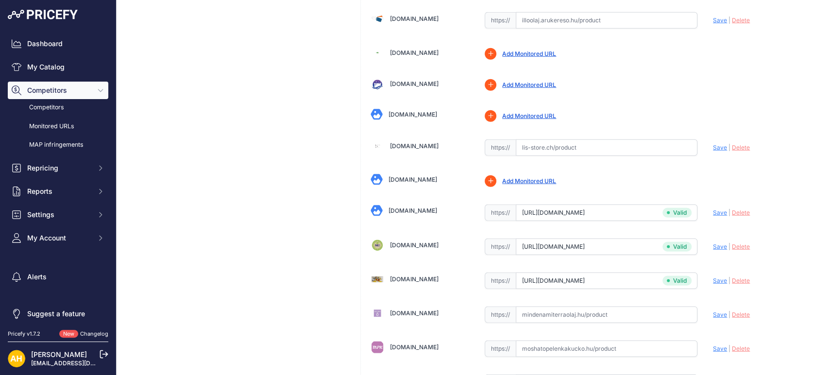
click at [560, 313] on input "text" at bounding box center [607, 315] width 182 height 17
paste input "https://www.mindenamiterraolaj.hu/air-leguttisztito-keverek-60203777?keyword=air"
click at [713, 311] on span "Save" at bounding box center [720, 314] width 14 height 7
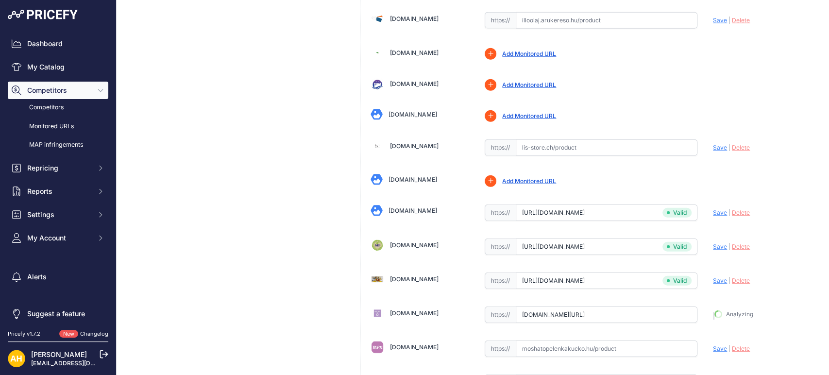
type input "https://www.mindenamiterraolaj.hu/air-leguttisztito-keverek-60203777?keyword=ai…"
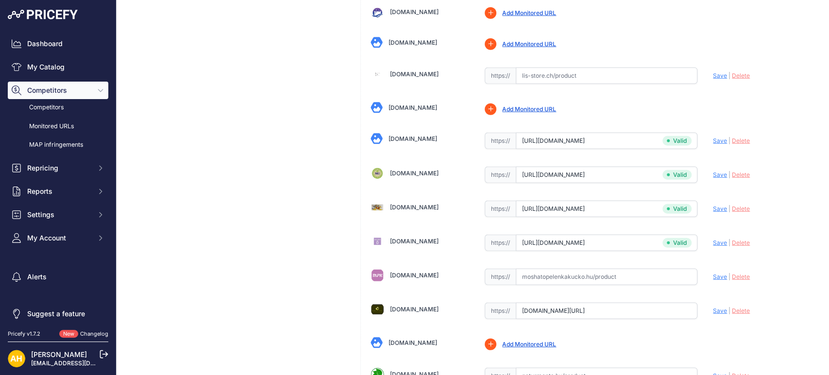
scroll to position [1781, 0]
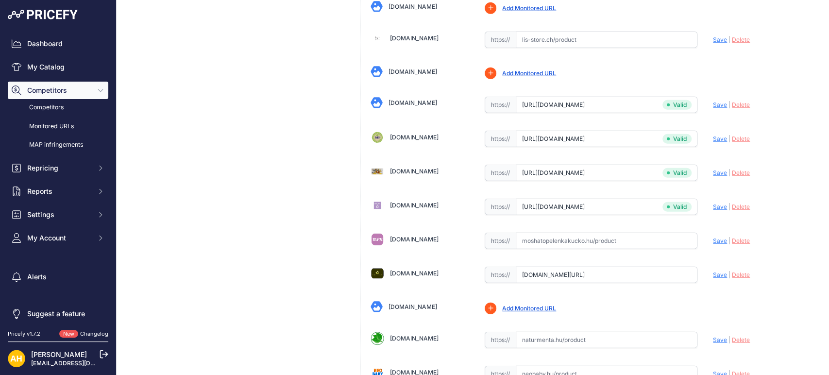
click at [562, 237] on input "text" at bounding box center [607, 241] width 182 height 17
paste input "https://moshatopelenkakucko.hu/bolt/1389-doterra-air-touch-illoolaj.html"
click at [713, 237] on span "Save" at bounding box center [720, 240] width 14 height 7
type input "https://moshatopelenkakucko.hu/bolt/1389-doterra-air-touch-illoolaj.html?prirul…"
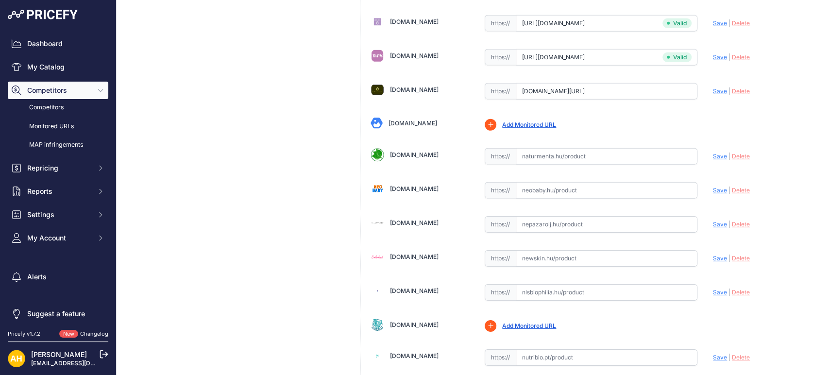
scroll to position [1943, 0]
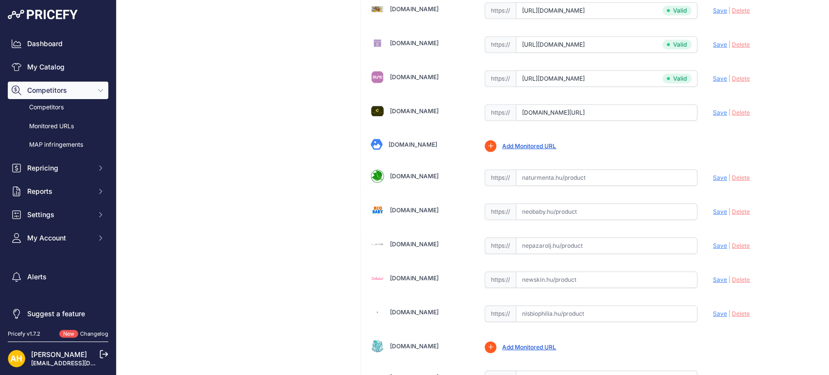
click at [534, 209] on input "text" at bounding box center [607, 212] width 182 height 17
paste input "https://www.neobaby.hu/aruk/doterra-air-leguttisztito-keverek-olaj-15ml-89592"
click at [713, 209] on span "Save" at bounding box center [720, 211] width 14 height 7
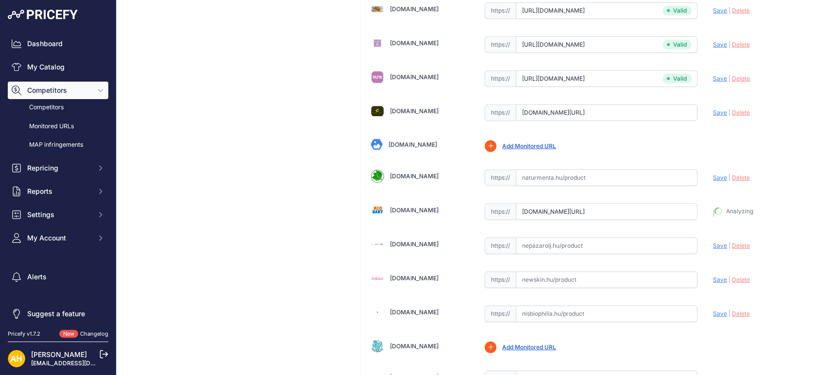
type input "https://www.neobaby.hu/aruk/doterra-air-leguttisztito-keverek-olaj-15ml-89592?p…"
click at [546, 243] on input "text" at bounding box center [607, 246] width 182 height 17
paste input "https://www.nepazarolj.hu/doTERRA-Air-15ml"
click at [713, 242] on span "Save" at bounding box center [720, 245] width 14 height 7
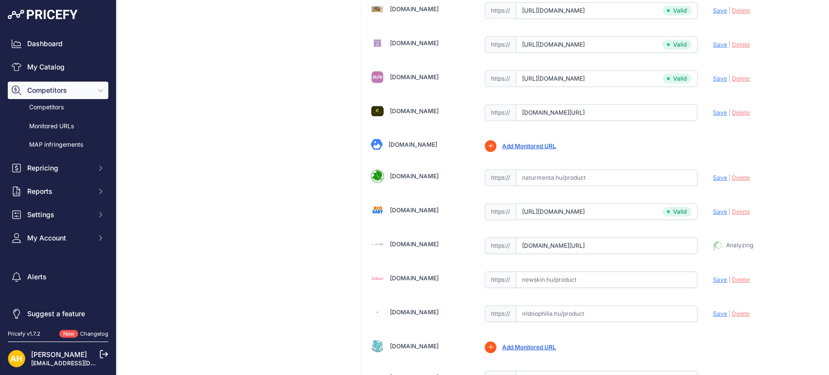
type input "https://www.nepazarolj.hu/doTERRA-Air-15ml?prirule_jdsnikfkfjsd=8997"
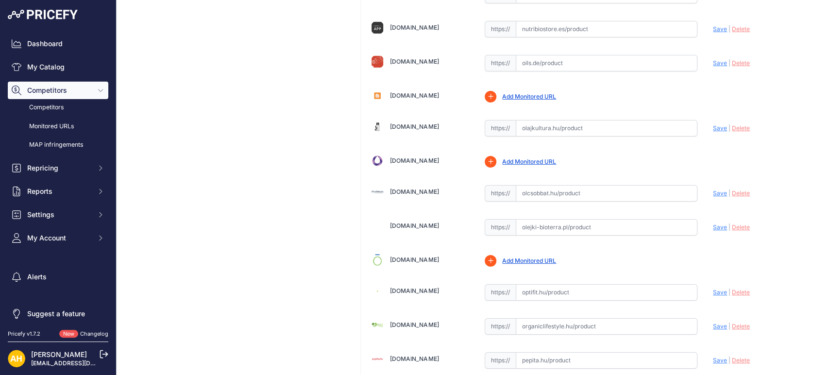
scroll to position [2375, 0]
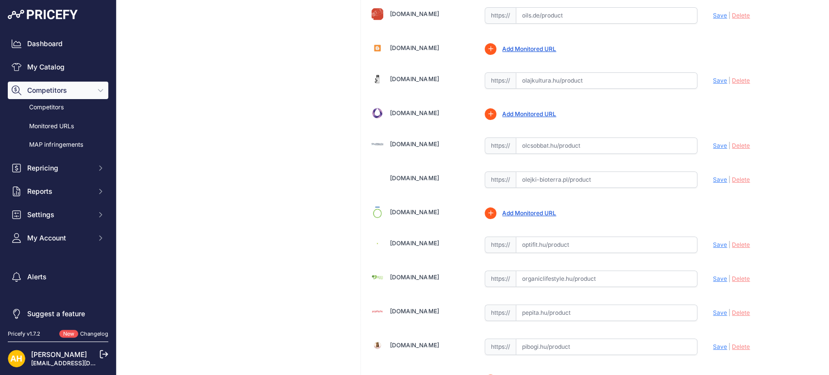
click at [552, 79] on input "text" at bounding box center [607, 80] width 182 height 17
paste input "https://olajkultura.hu/termek/doterra-leguttisztito-illoolaj-15-ml-air/"
click at [713, 77] on span "Save" at bounding box center [720, 80] width 14 height 7
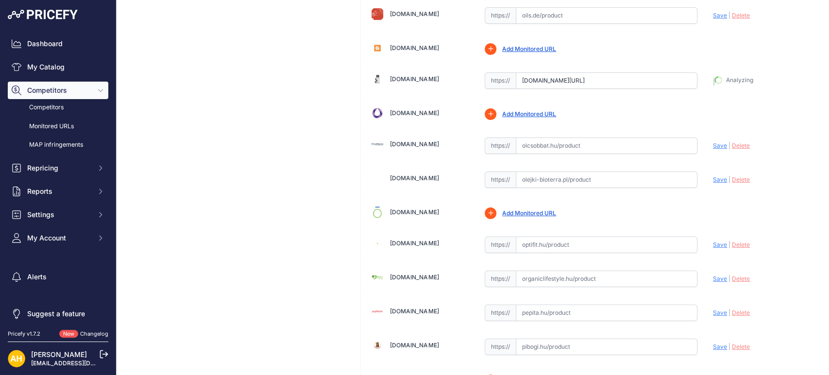
type input "https://olajkultura.hu/termek/doterra-leguttisztito-illoolaj-15-ml-air/?prirule…"
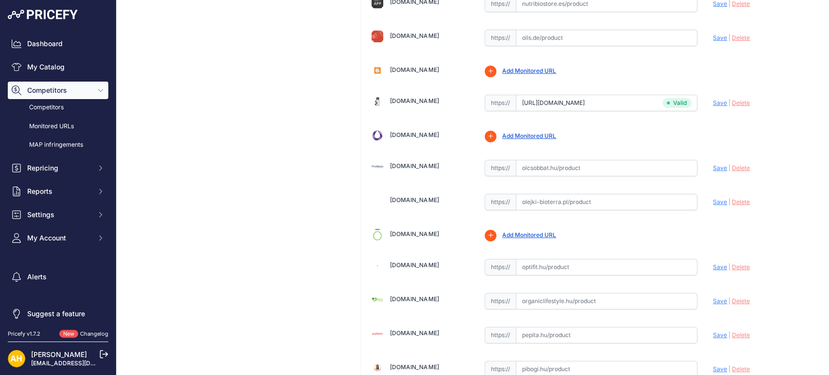
scroll to position [2397, 0]
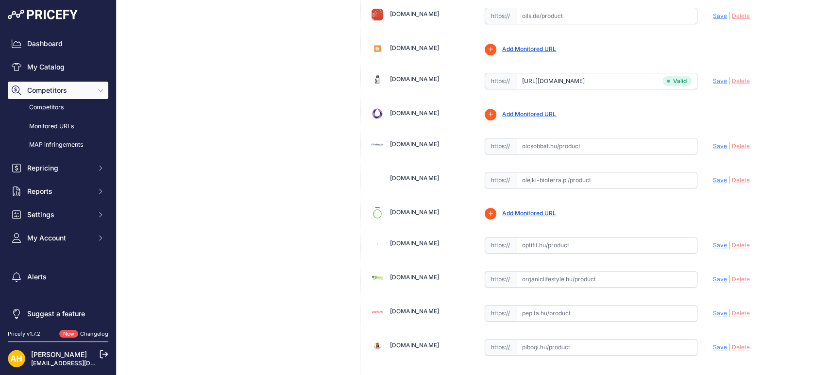
click at [614, 279] on input "text" at bounding box center [607, 279] width 182 height 17
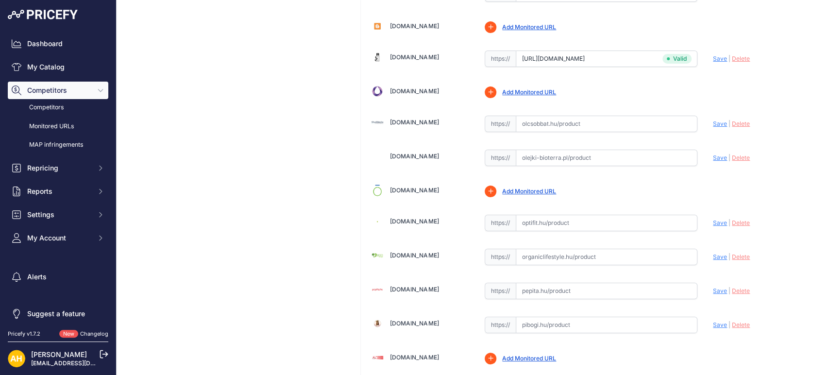
paste input "https://www.organiclifestyle.hu/illoolaj-keverekek/88-doterra-air-legzoszervi-1…"
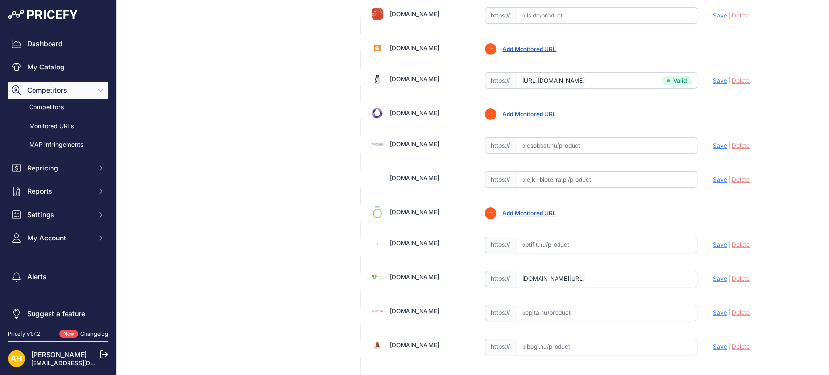
scroll to position [0, 0]
click at [715, 275] on span "Save" at bounding box center [720, 278] width 14 height 7
type input "https://www.organiclifestyle.hu/illoolaj-keverekek/88-doterra-air-legzoszervi-1…"
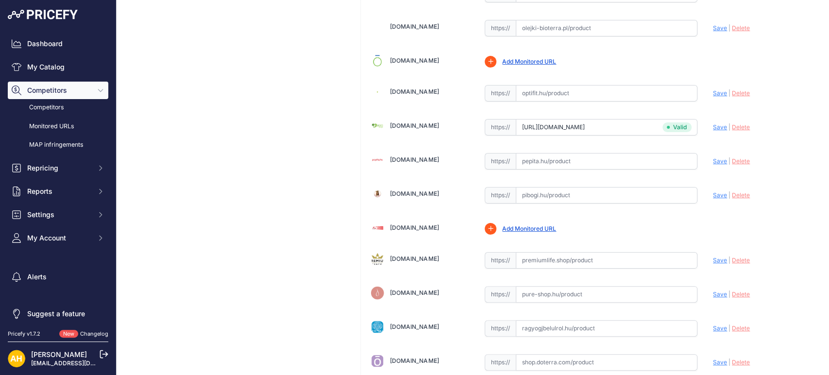
scroll to position [2537, 0]
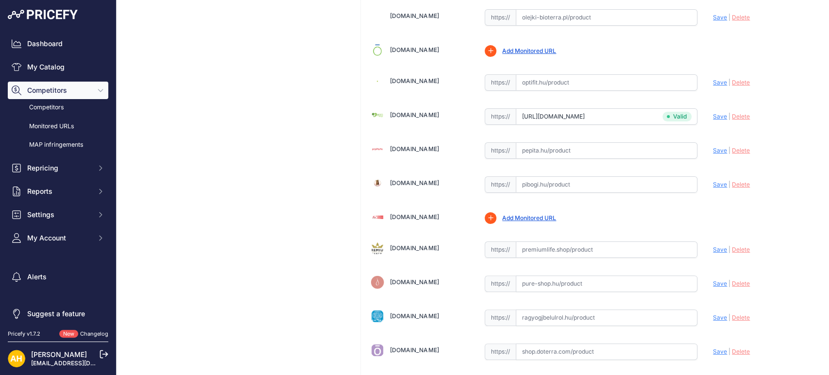
click at [540, 183] on input "text" at bounding box center [607, 184] width 182 height 17
paste input "https://www.pibogi.hu/Air-15-ml-Konnyu-legzes-esszenciallis-illoolaj-kev"
click at [716, 181] on span "Save" at bounding box center [720, 184] width 14 height 7
type input "https://www.pibogi.hu/Air-15-ml-Konnyu-legzes-esszenciallis-illoolaj-kev?prirul…"
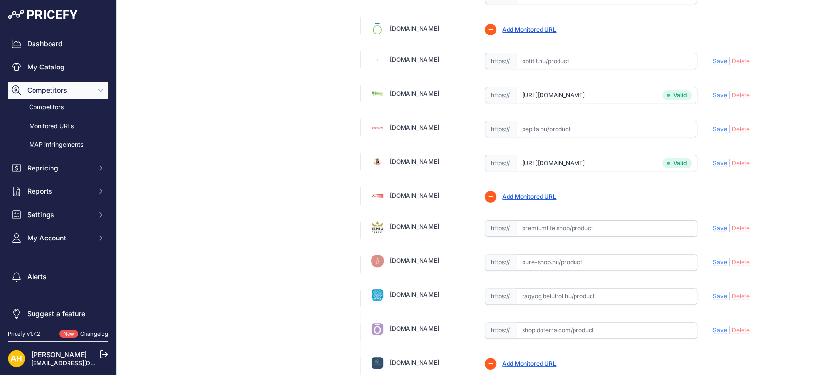
scroll to position [2537, 0]
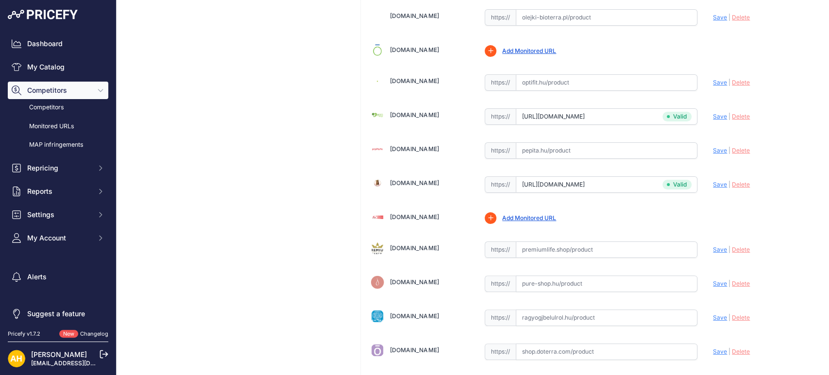
click at [557, 275] on input "text" at bounding box center [607, 283] width 182 height 17
paste input "https://www.pure-shop.hu/dterra-air-leguttisztito-keverek"
click at [713, 280] on span "Save" at bounding box center [720, 283] width 14 height 7
type input "https://www.pure-shop.hu/dterra-air-leguttisztito-keverek?prirule_jdsnikfkfjsd=…"
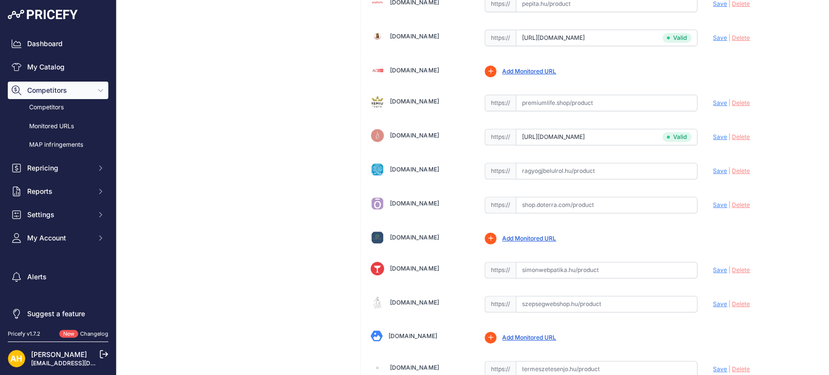
scroll to position [2699, 0]
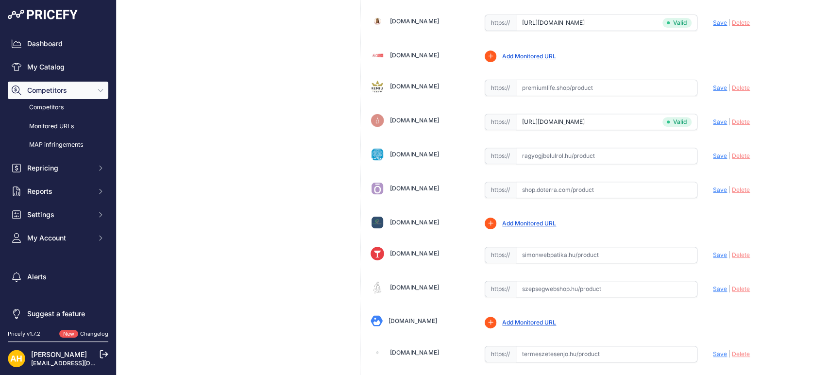
click at [540, 154] on input "text" at bounding box center [607, 156] width 182 height 17
paste input "https://ragyogjbelulrol.hu/index.php?route=product/product&product_id=3008"
click at [713, 152] on span "Save" at bounding box center [720, 155] width 14 height 7
type input "https://ragyogjbelulrol.hu/index.php?route=product%2Fproduct&product_id=3008&pr…"
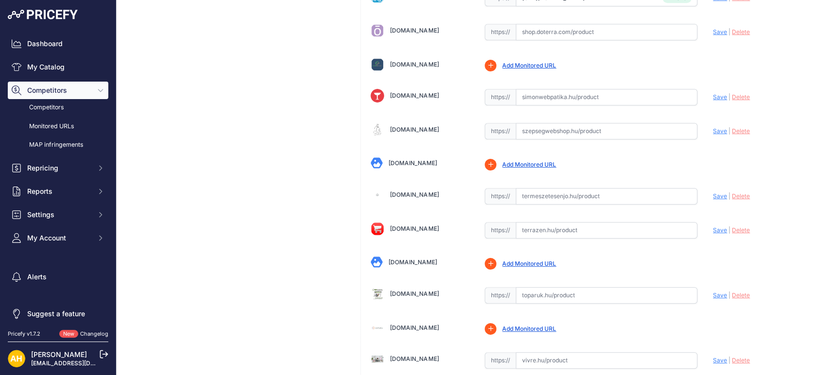
scroll to position [2861, 0]
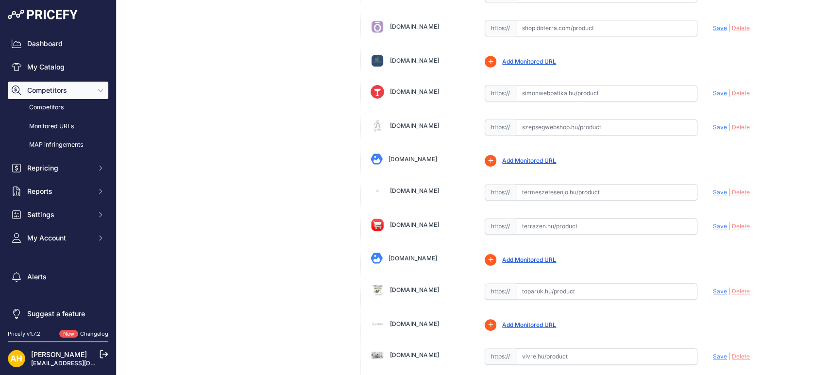
click at [533, 182] on div "https:// Valid" at bounding box center [591, 191] width 213 height 18
click at [535, 184] on input "text" at bounding box center [607, 192] width 182 height 17
click at [626, 184] on input "text" at bounding box center [607, 192] width 182 height 17
click at [616, 184] on input "text" at bounding box center [607, 192] width 182 height 17
click at [582, 184] on input "text" at bounding box center [607, 192] width 182 height 17
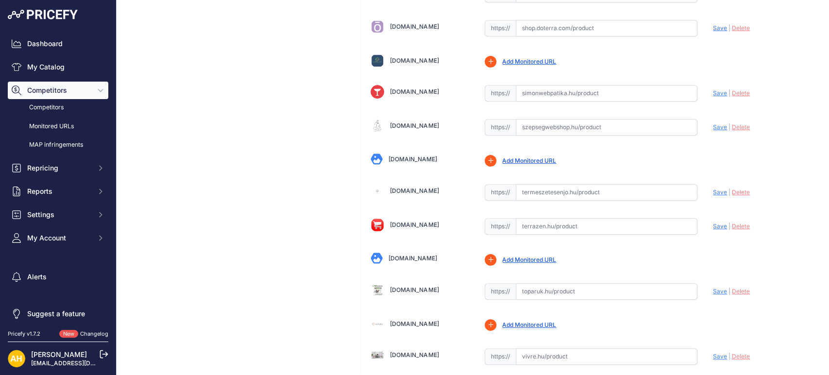
click at [570, 187] on input "text" at bounding box center [607, 192] width 182 height 17
click at [569, 187] on input "text" at bounding box center [607, 192] width 182 height 17
paste input "https://www.termeszetesenjo.hu/webshop/doterra-air/"
click at [713, 189] on span "Save" at bounding box center [720, 192] width 14 height 7
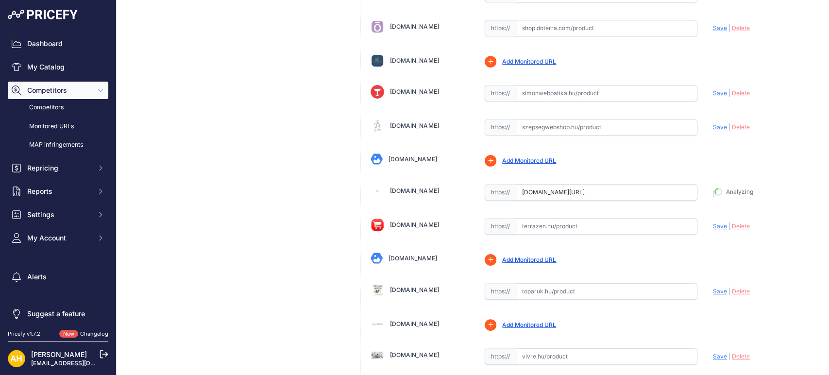
type input "https://www.termeszetesenjo.hu/webshop/doterra-air/?prirule_jdsnikfkfjsd=8997"
click at [551, 221] on input "text" at bounding box center [607, 226] width 182 height 17
paste input "https://www.terrazen.hu/termek/doterra-air-illoolaj-keverek"
click at [715, 223] on span "Save" at bounding box center [720, 226] width 14 height 7
type input "https://www.terrazen.hu/termek/doterra-air-illoolaj-keverek?prirule_jdsnikfkfjs…"
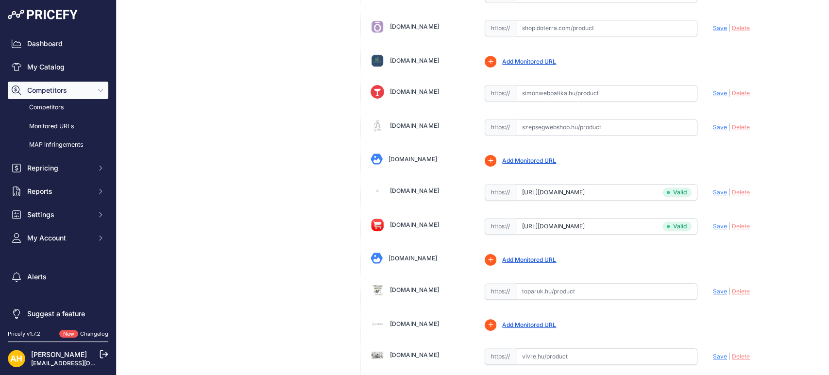
click at [568, 287] on input "text" at bounding box center [607, 291] width 182 height 17
paste input "https://toparuk.hu/doTERRA-Air-Breathe-esszencialis-olaj-keverek-illoolaj-15ml"
click at [717, 288] on span "Save" at bounding box center [720, 291] width 14 height 7
type input "https://toparuk.hu/doTERRA-Air-Breathe-esszencialis-olaj-keverek-illoolaj-15ml?…"
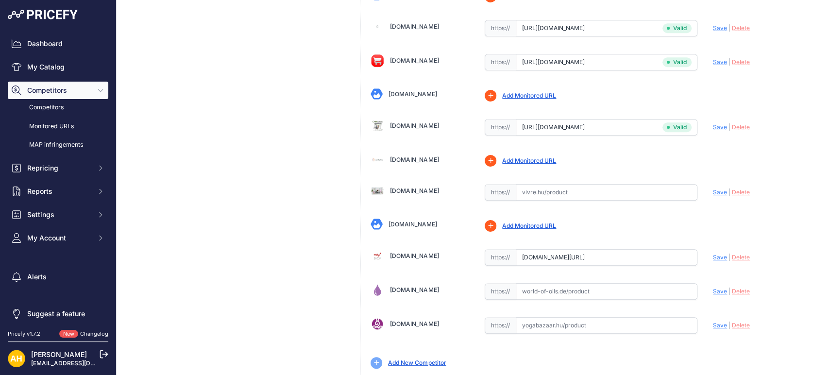
scroll to position [3049, 0]
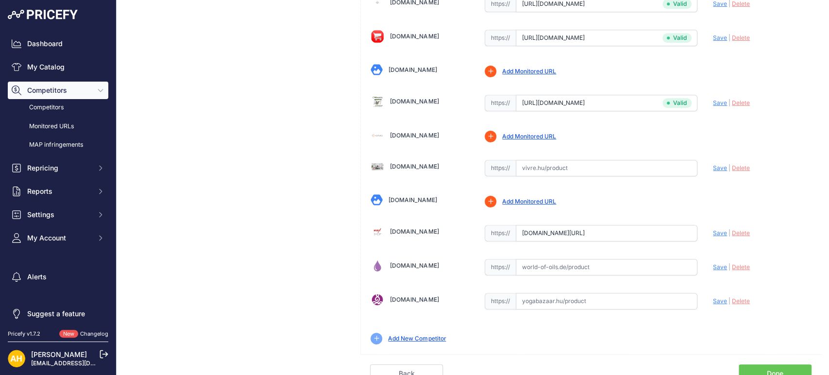
click at [563, 293] on input "text" at bounding box center [607, 301] width 182 height 17
paste input "https://yogabazaar.hu/air-breathe-keverek-olaj-15-ml-doterra?keyword=air"
click at [713, 297] on span "Save" at bounding box center [720, 300] width 14 height 7
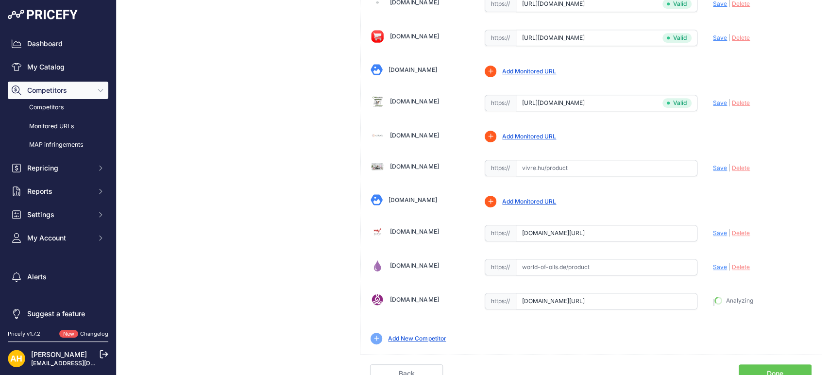
type input "https://yogabazaar.hu/air-breathe-keverek-olaj-15-ml-doterra?keyword=air&prirul…"
click at [754, 368] on link "Done" at bounding box center [775, 374] width 73 height 18
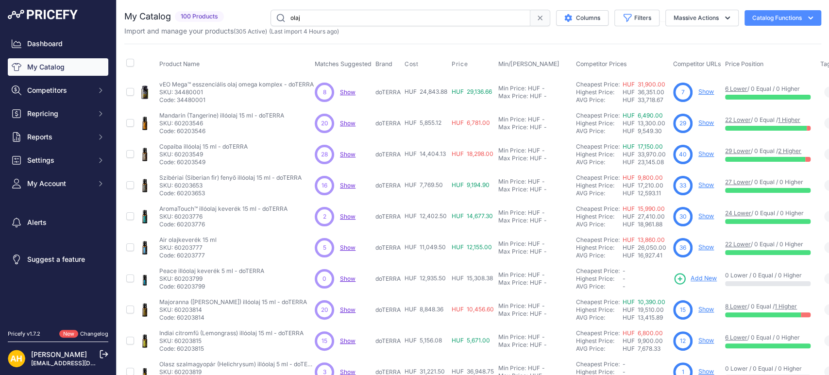
click at [327, 17] on input "olaj" at bounding box center [401, 18] width 260 height 17
type input "frankincense"
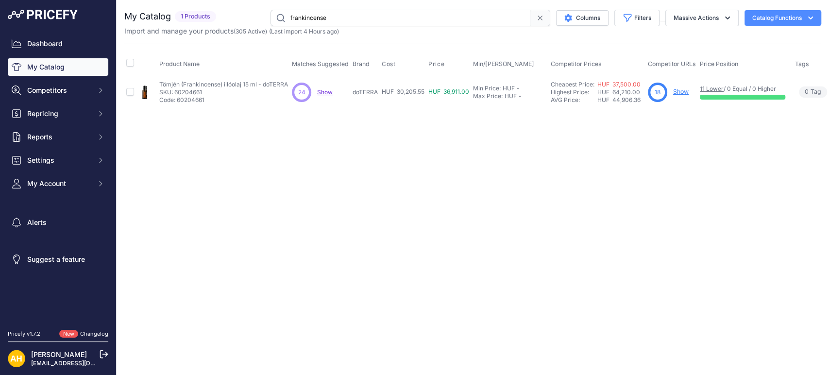
click at [683, 93] on link "Show" at bounding box center [681, 91] width 16 height 7
click at [325, 92] on span "Show" at bounding box center [325, 91] width 16 height 7
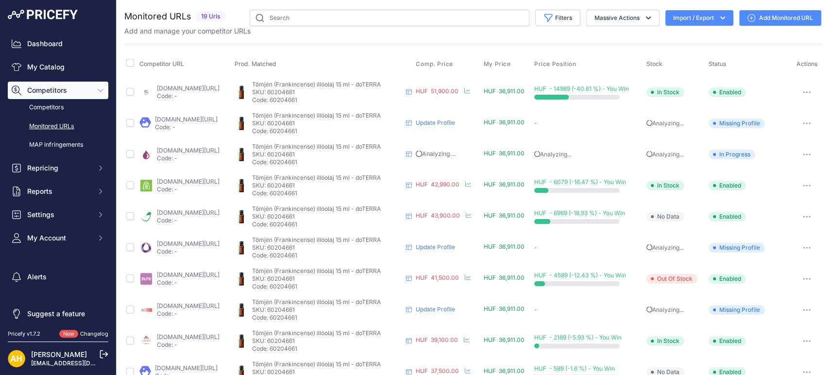
click at [777, 19] on link "Add Monitored URL" at bounding box center [781, 18] width 82 height 16
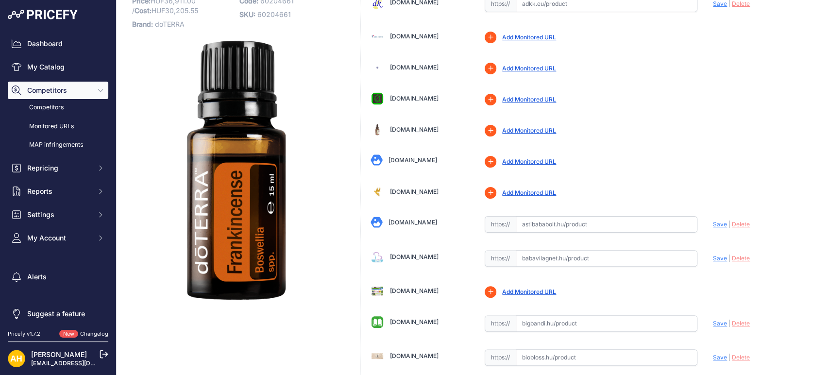
scroll to position [108, 0]
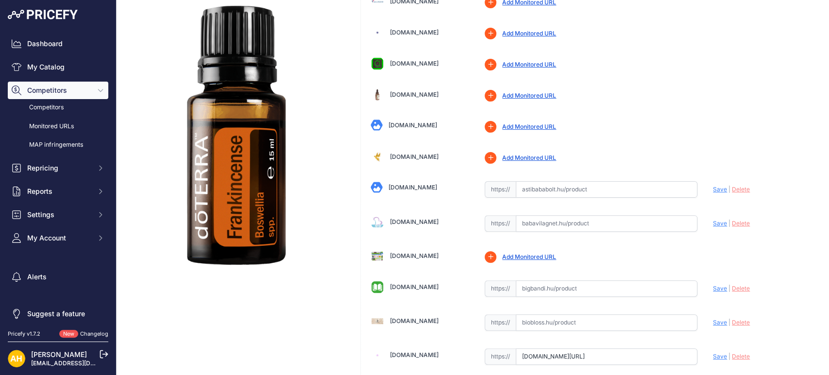
click at [403, 189] on link "[DOMAIN_NAME]" at bounding box center [413, 187] width 49 height 7
click at [409, 223] on link "[DOMAIN_NAME]" at bounding box center [414, 221] width 49 height 7
click at [404, 286] on link "Bigbandi.hu" at bounding box center [414, 286] width 49 height 7
click at [399, 318] on link "Biobloss.hu" at bounding box center [414, 320] width 49 height 7
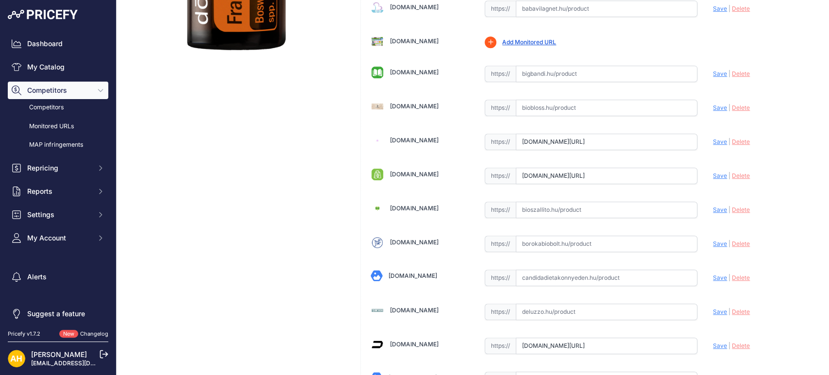
scroll to position [324, 0]
click at [410, 207] on link "Bioszallito.hu" at bounding box center [414, 207] width 49 height 7
click at [419, 242] on link "Borokabiobolt.hu" at bounding box center [414, 241] width 49 height 7
click at [437, 273] on link "Candidadietakonnyeden.hu" at bounding box center [413, 274] width 49 height 7
click at [409, 308] on link "Deluzzo.hu" at bounding box center [414, 309] width 49 height 7
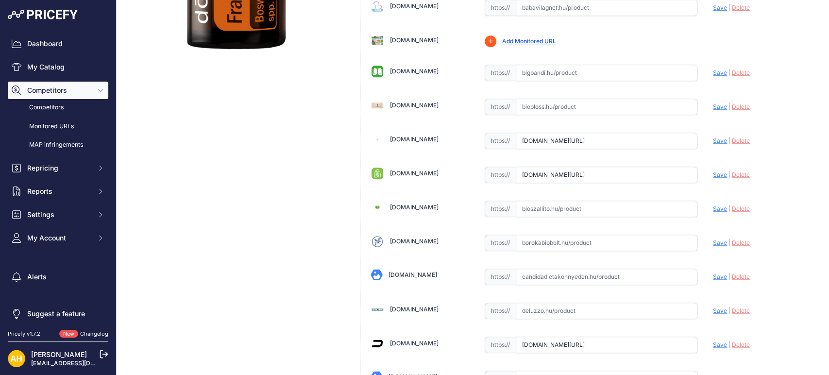
click at [533, 71] on input "text" at bounding box center [607, 73] width 182 height 17
paste input "https://bigbandi.hu/doterra-tomjen-frankincense-15-ml"
click at [713, 74] on span "Save" at bounding box center [720, 72] width 14 height 7
type input "https://bigbandi.hu/doterra-tomjen-frankincense-15-ml?prirule_jdsnikfkfjsd=8997"
click at [559, 107] on input "text" at bounding box center [607, 107] width 182 height 17
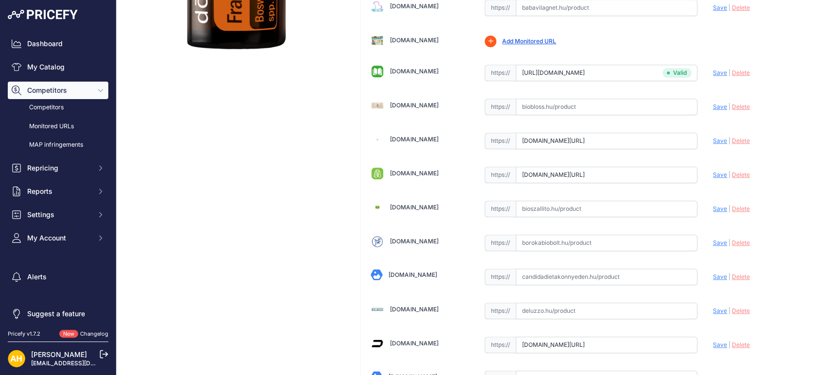
paste input "https://biobloss.hu/products/tomjen?_pos=1&_psq=t%C3%B6mj%C3%A9n&_ss=e&_v=1.0"
click at [713, 108] on span "Save" at bounding box center [720, 106] width 14 height 7
type input "https://biobloss.hu/products/tomjen?_pos=1&_psq=t%C3%B6mj%C3%A9n&_ss=e&_v=1.0&p…"
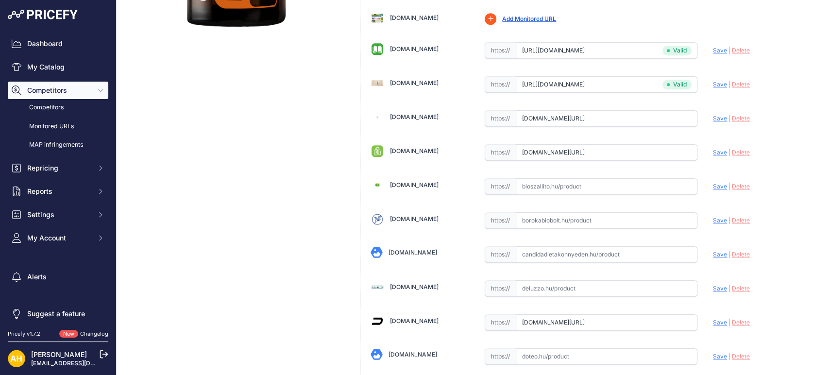
scroll to position [324, 0]
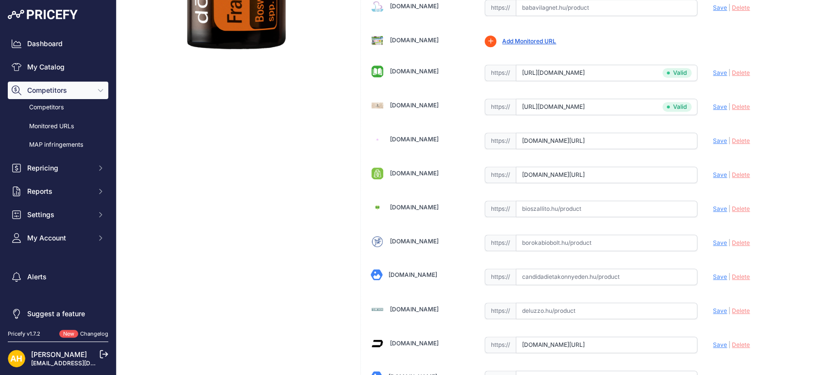
click at [540, 242] on input "text" at bounding box center [607, 243] width 182 height 17
paste input "https://www.borokabiobolt.hu/doterra-frankincense-tomjen-illoolaj-15-ml-1950?ke…"
click at [717, 241] on span "Save" at bounding box center [720, 242] width 14 height 7
type input "https://www.borokabiobolt.hu/doterra-frankincense-tomjen-illoolaj-15-ml-1950?ke…"
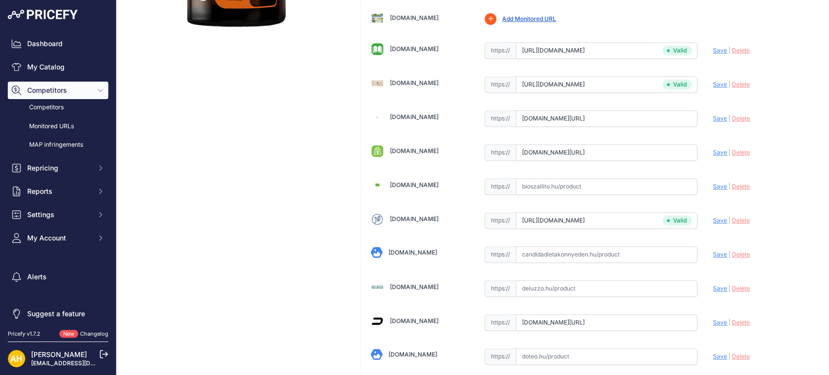
scroll to position [324, 0]
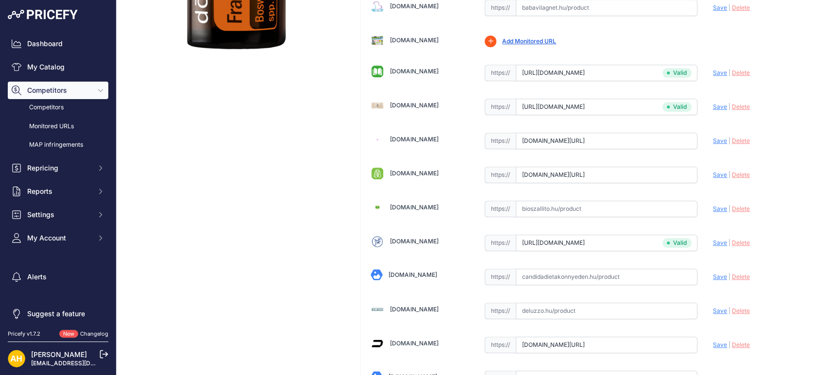
click at [570, 310] on input "text" at bounding box center [607, 311] width 182 height 17
paste input "https://deluzzo.hu/products/doterra-frankincense-tomjen-illoolaj-15-ml?_pos=1&_…"
drag, startPoint x: 714, startPoint y: 312, endPoint x: 713, endPoint y: 317, distance: 5.5
click at [714, 312] on span "Save" at bounding box center [720, 310] width 14 height 7
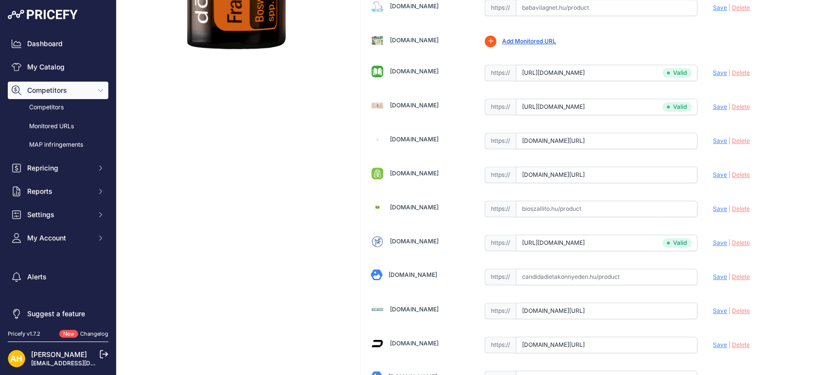
scroll to position [0, 0]
type input "https://deluzzo.hu/products/doterra-frankincense-tomjen-illoolaj-15-ml?_pos=1&_…"
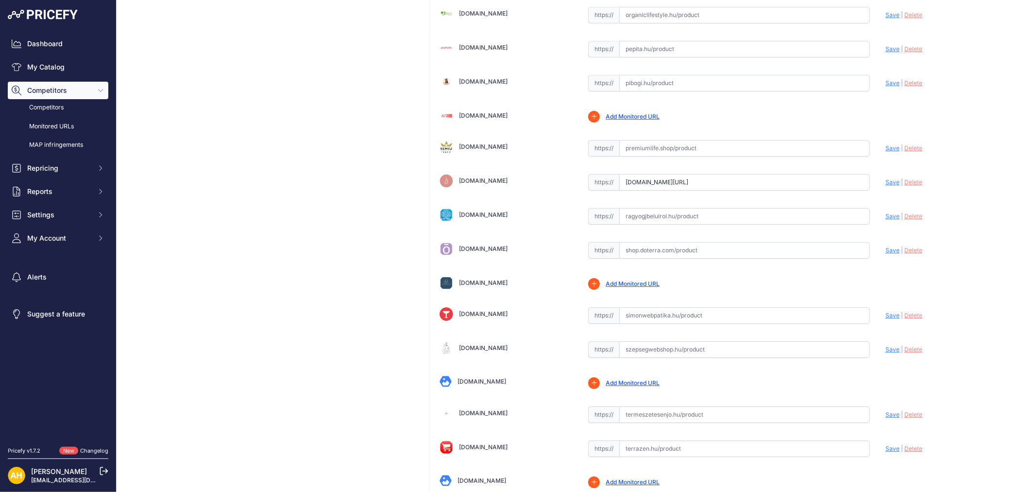
scroll to position [2946, 0]
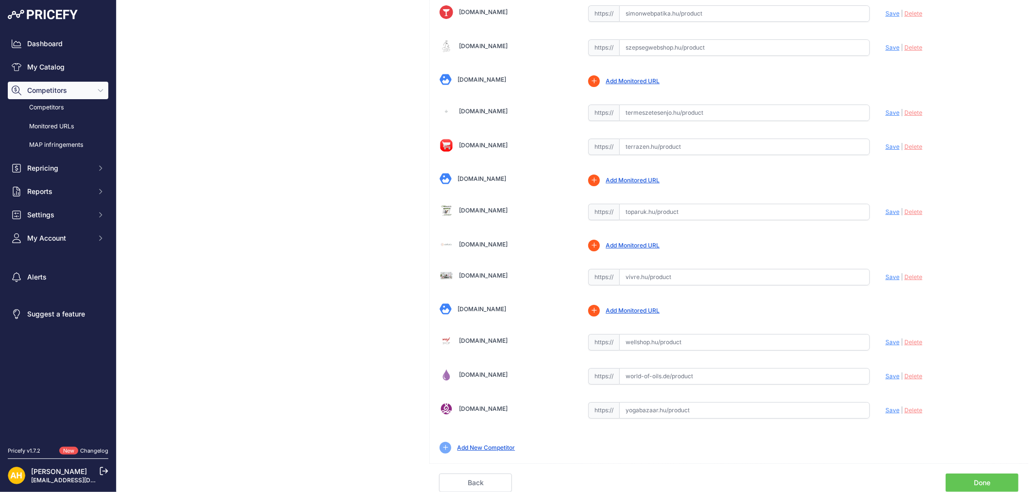
click at [474, 375] on link "Yogabazaar.hu" at bounding box center [483, 408] width 49 height 7
click at [476, 341] on link "Wellshop.hu" at bounding box center [483, 340] width 49 height 7
click at [482, 210] on link "Toparuk.hu" at bounding box center [483, 209] width 49 height 7
click at [475, 181] on link "Theterra.hu" at bounding box center [482, 178] width 49 height 7
click at [479, 147] on link "Terrazen.hu" at bounding box center [483, 144] width 49 height 7
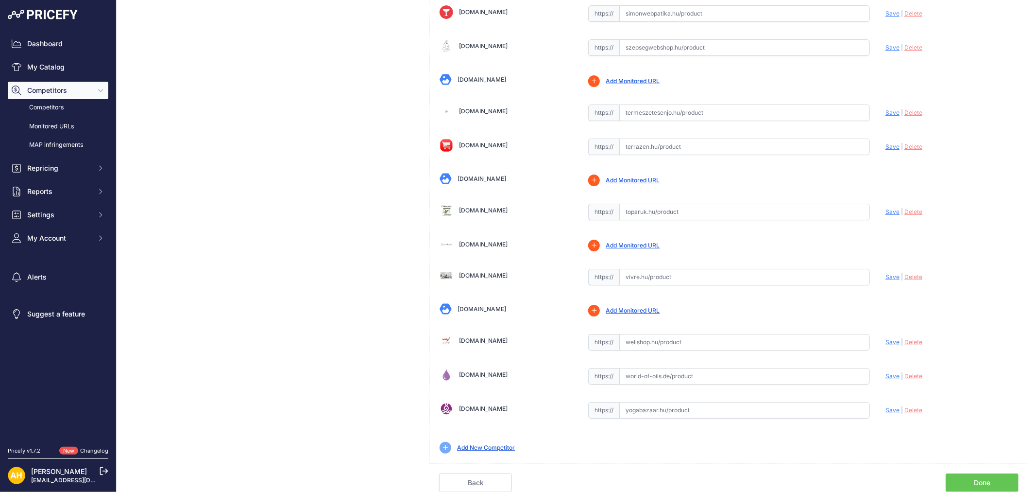
drag, startPoint x: 312, startPoint y: 320, endPoint x: 317, endPoint y: 345, distance: 26.2
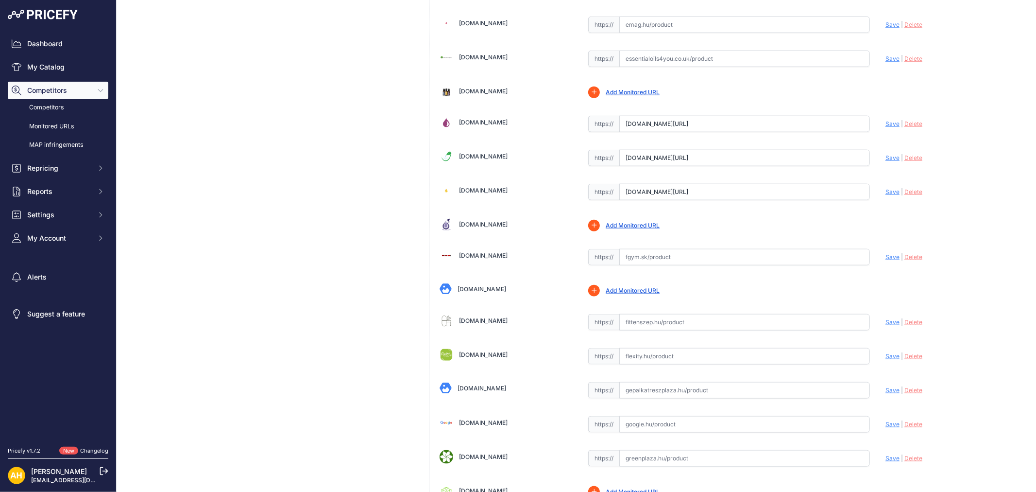
scroll to position [894, 0]
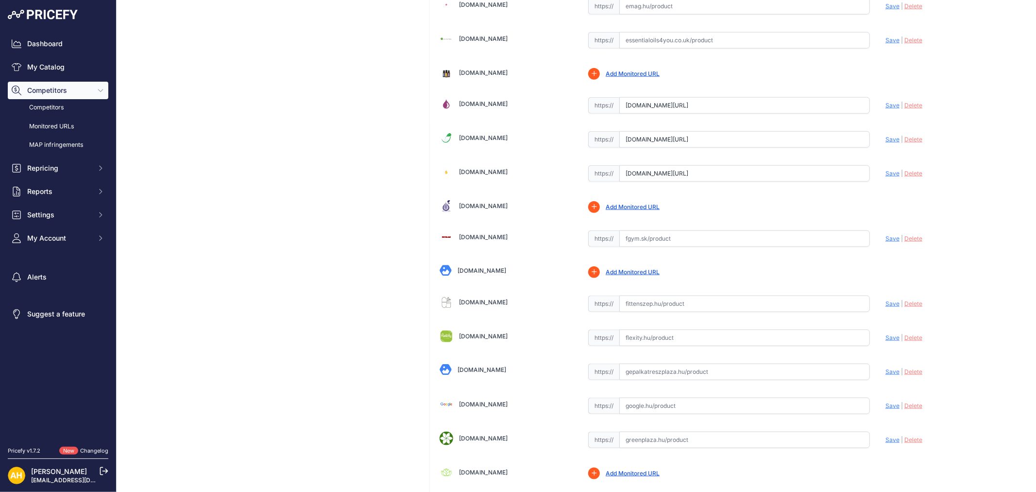
click at [460, 306] on link "Fittenszep.hu" at bounding box center [483, 301] width 49 height 7
click at [479, 304] on link "Fittenszep.hu" at bounding box center [483, 301] width 49 height 7
click at [469, 339] on link "Flexity.hu" at bounding box center [483, 335] width 49 height 7
click at [490, 370] on link "Gepalkatreszplaza.hu" at bounding box center [482, 369] width 49 height 7
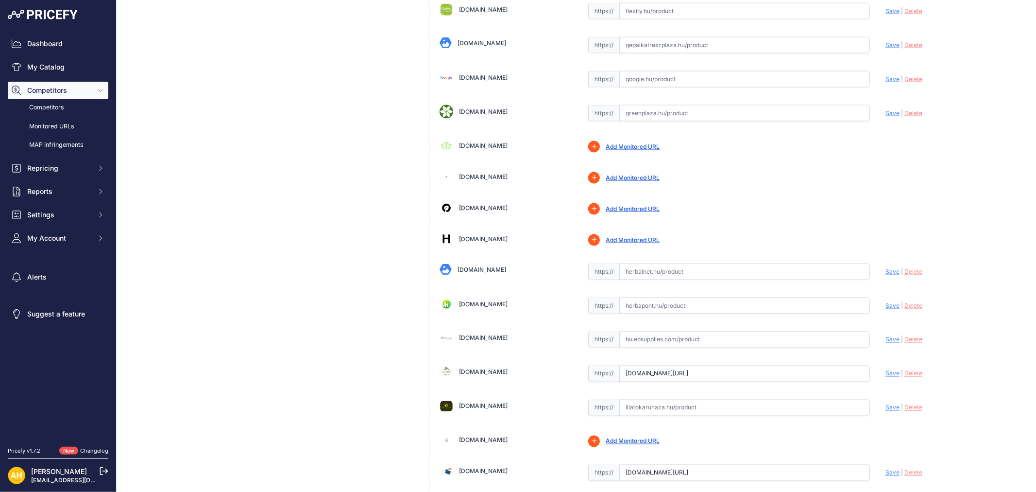
scroll to position [1218, 0]
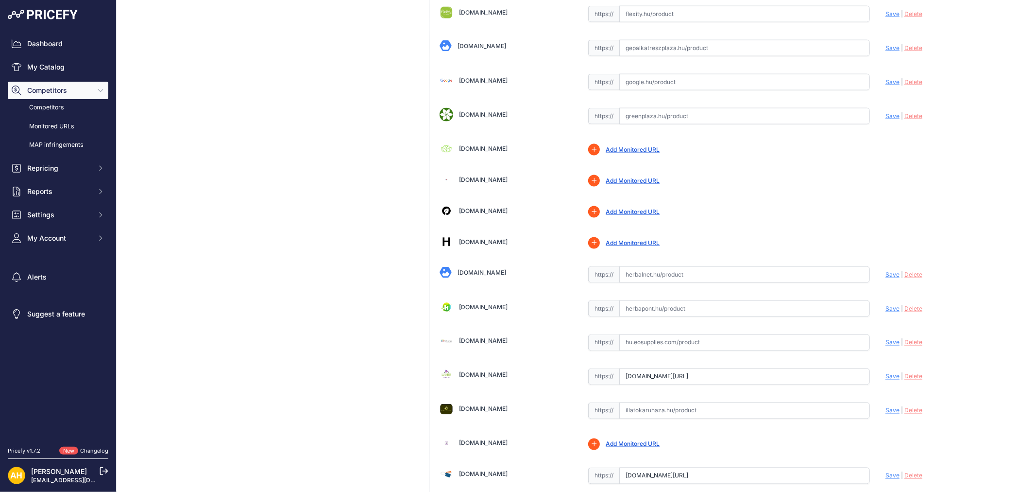
click at [472, 275] on link "Herbalnet.hu" at bounding box center [482, 272] width 49 height 7
click at [474, 309] on link "Herbapont.hu" at bounding box center [483, 306] width 49 height 7
click at [478, 375] on link "Illatdoktor.hu" at bounding box center [483, 374] width 49 height 7
click at [478, 375] on link "Illatokaruhaza.hu" at bounding box center [483, 408] width 49 height 7
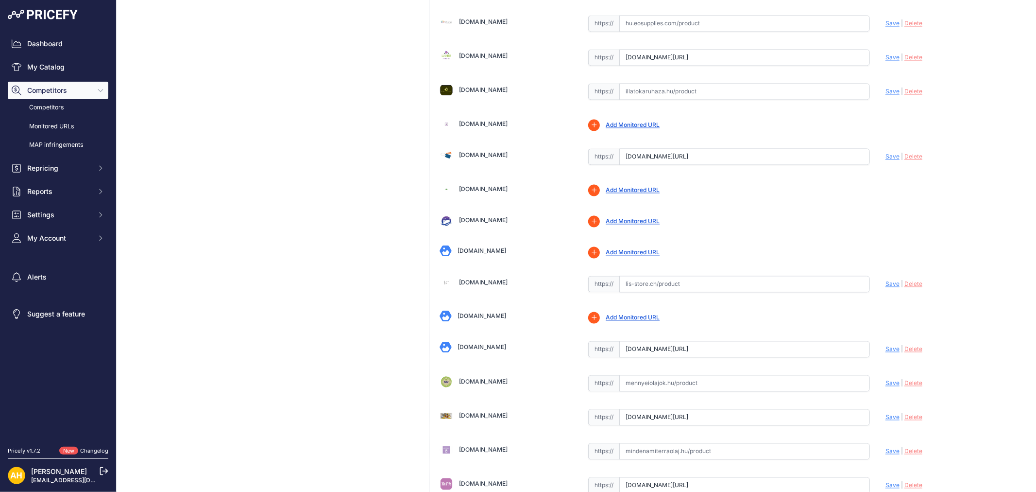
scroll to position [1542, 0]
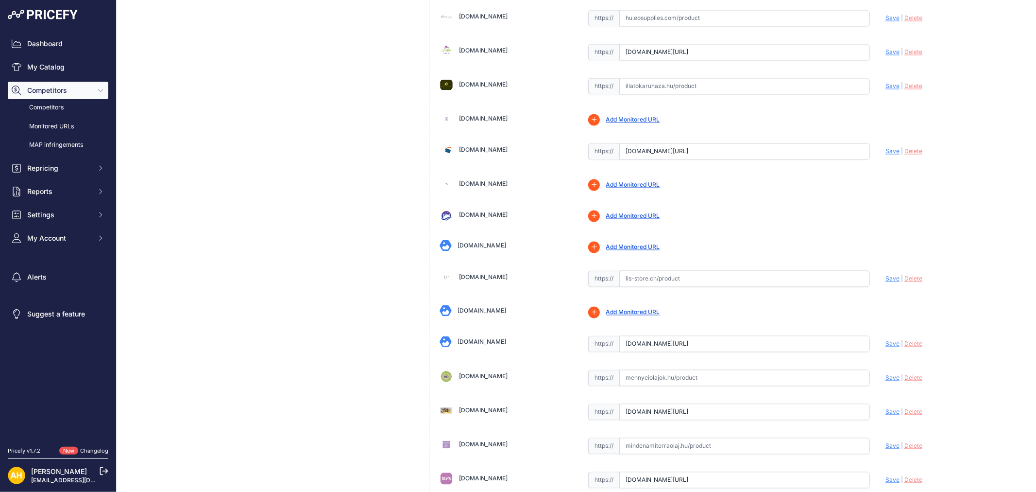
click at [496, 375] on link "Mennyeiolajok.hu" at bounding box center [483, 376] width 49 height 7
click at [505, 375] on link "Mindenamiterraolaj.hu" at bounding box center [483, 444] width 49 height 7
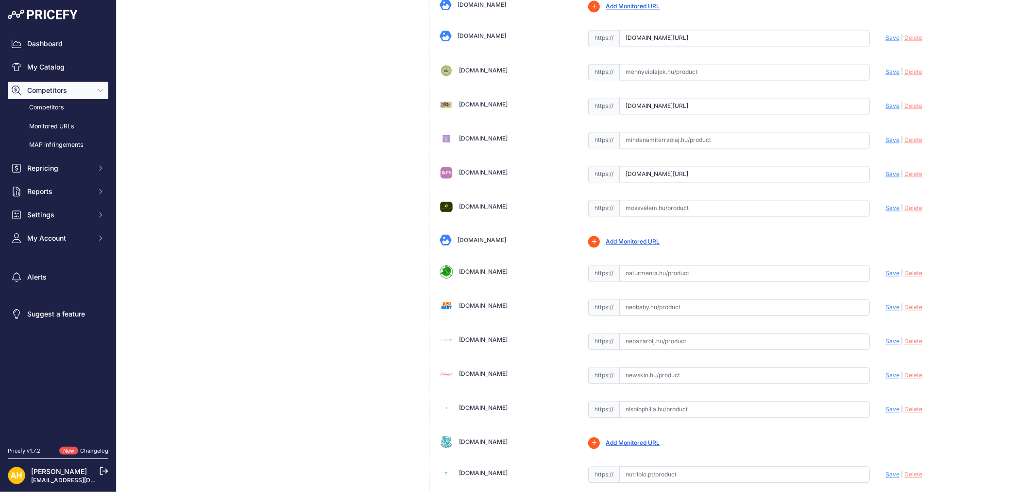
scroll to position [1866, 0]
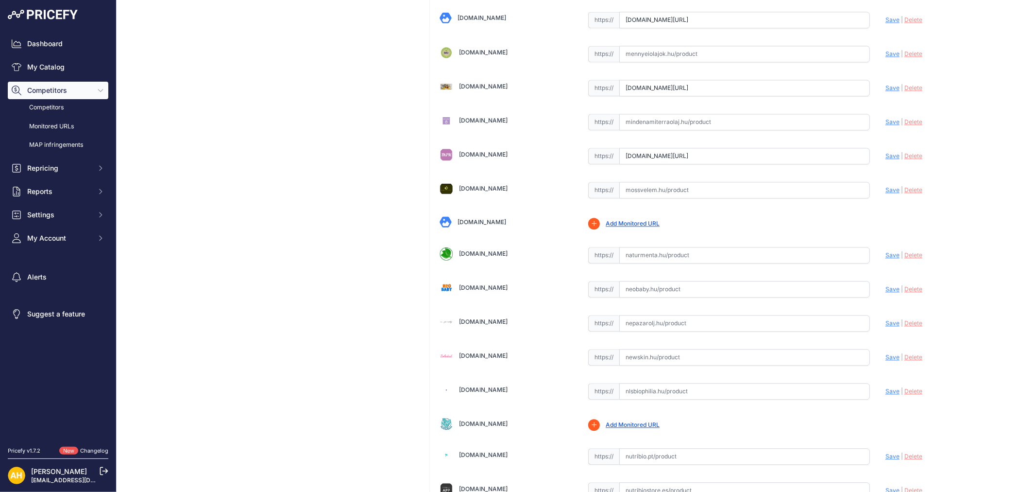
click at [472, 289] on link "Neobaby.hu" at bounding box center [483, 287] width 49 height 7
click at [474, 321] on link "Nepazarolj.hu" at bounding box center [483, 321] width 49 height 7
click at [473, 358] on link "Newskin.hu" at bounding box center [483, 355] width 49 height 7
click at [477, 375] on link "Nlsbiophilia.hu" at bounding box center [483, 389] width 49 height 7
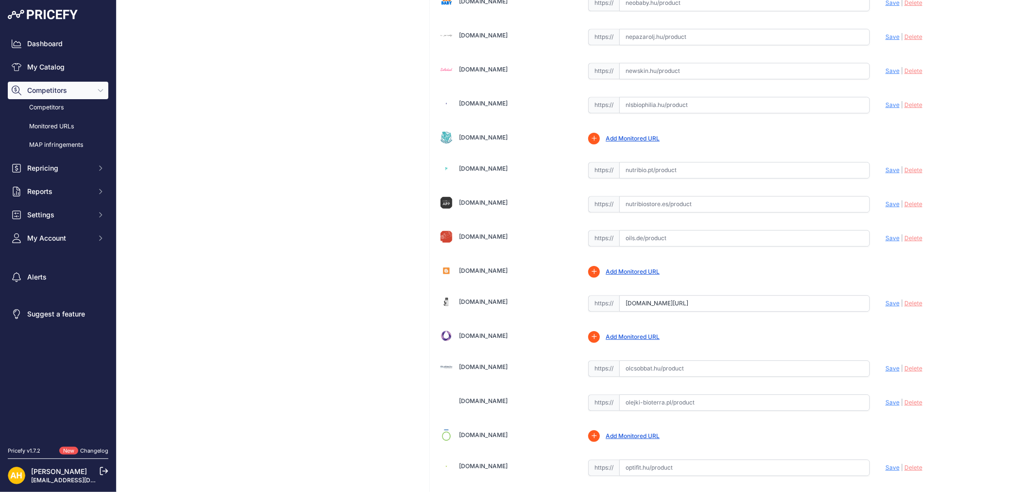
scroll to position [2136, 0]
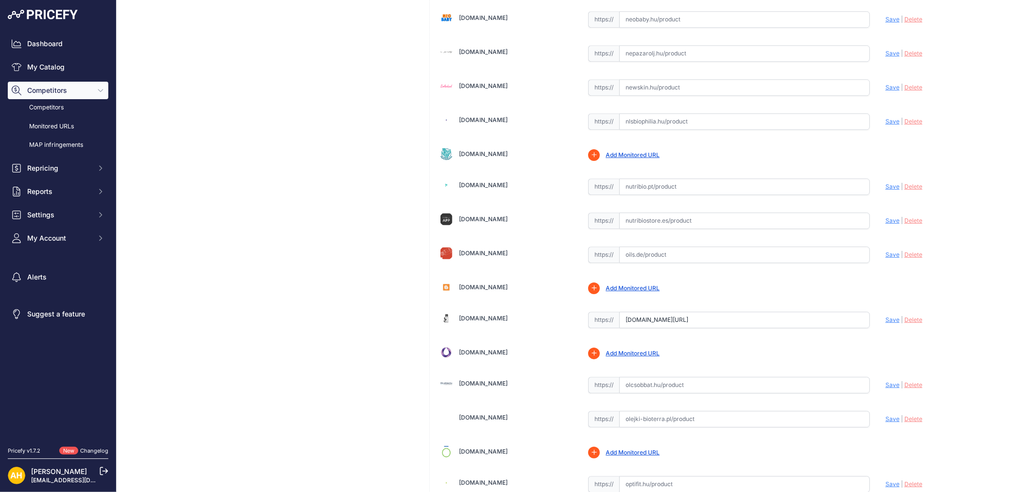
click at [475, 375] on link "Olcsobbat.hu" at bounding box center [483, 382] width 49 height 7
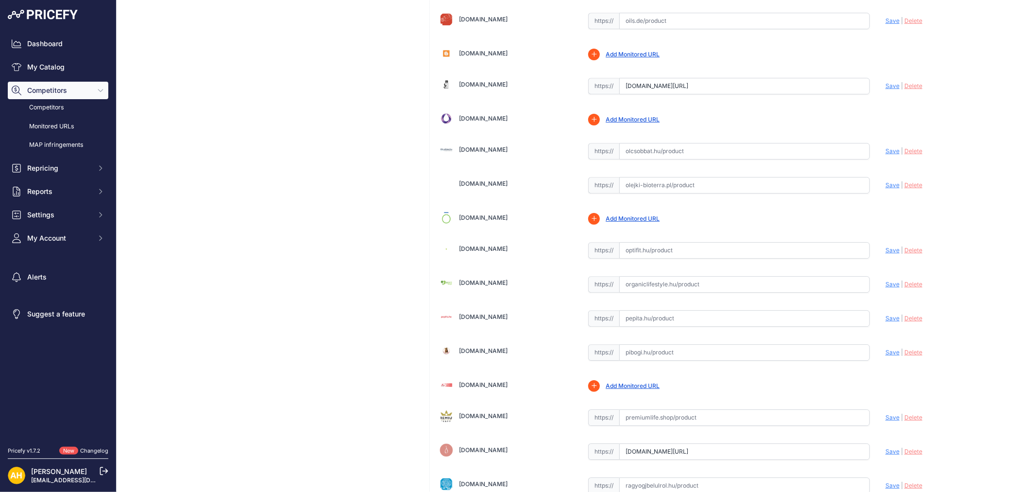
scroll to position [2352, 0]
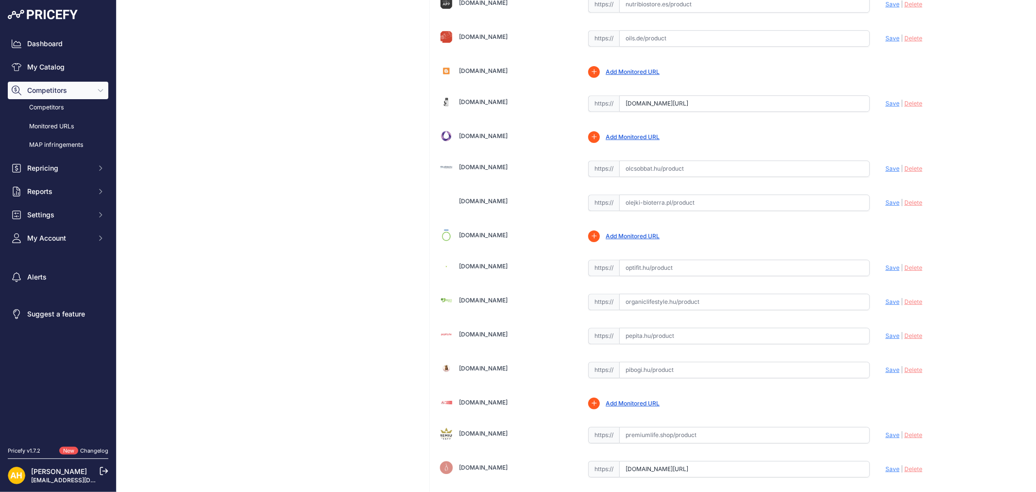
click at [471, 270] on link "Optifit.hu" at bounding box center [483, 265] width 49 height 7
click at [479, 303] on link "Organiclifestyle.hu" at bounding box center [483, 299] width 49 height 7
click at [464, 372] on link "Pibogi.hu" at bounding box center [483, 367] width 49 height 7
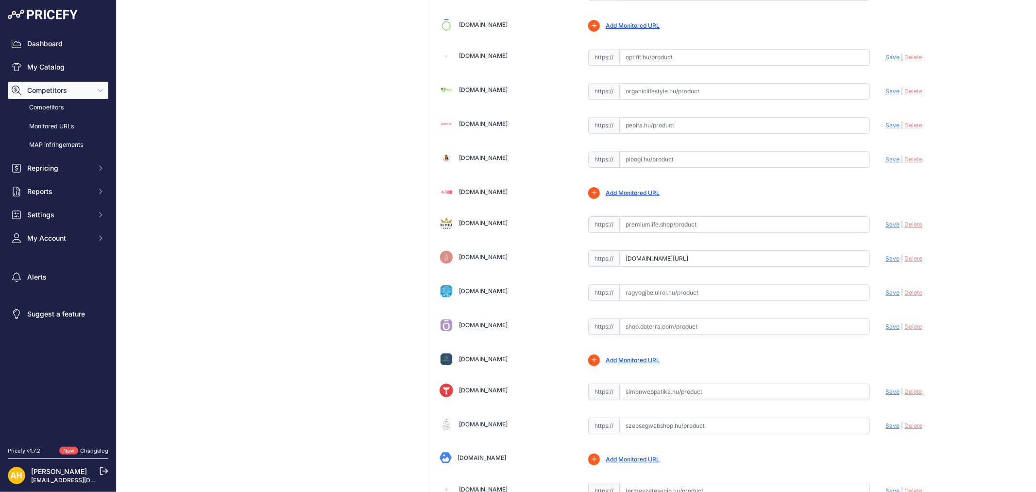
scroll to position [2568, 0]
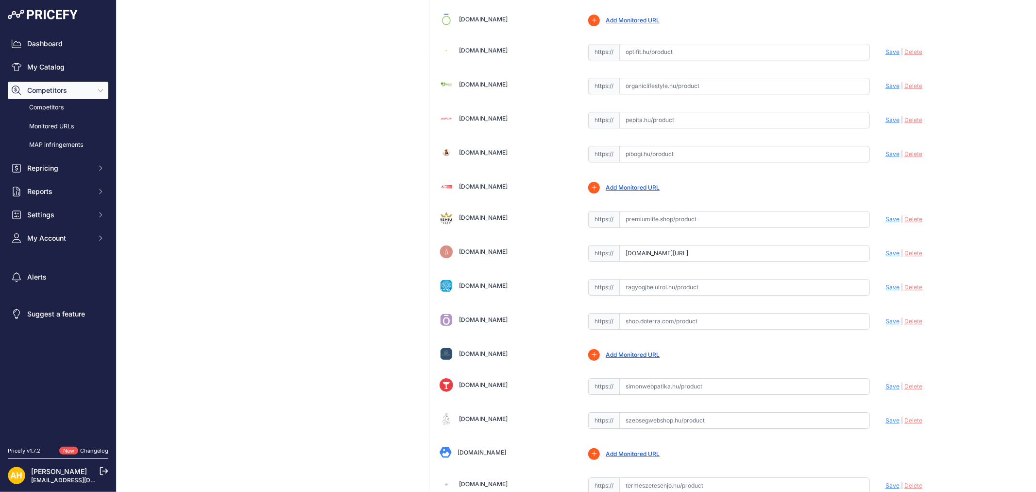
click at [498, 221] on link "Premiumlife.shop" at bounding box center [483, 217] width 49 height 7
click at [494, 289] on link "Ragyogjbelulrol.hu" at bounding box center [483, 285] width 49 height 7
click at [492, 375] on link "Simonwebpatika.hu" at bounding box center [483, 384] width 49 height 7
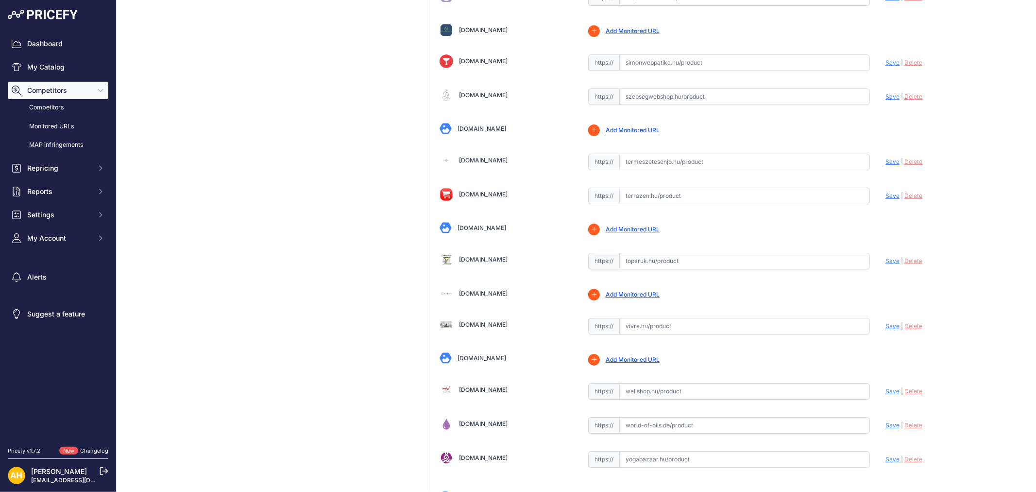
scroll to position [2892, 0]
click at [508, 163] on link "Termeszetesenjo.hu" at bounding box center [483, 159] width 49 height 7
click at [483, 197] on link "Terrazen.hu" at bounding box center [483, 193] width 49 height 7
click at [479, 262] on link "Toparuk.hu" at bounding box center [483, 258] width 49 height 7
click at [478, 375] on link "Wellshop.hu" at bounding box center [483, 388] width 49 height 7
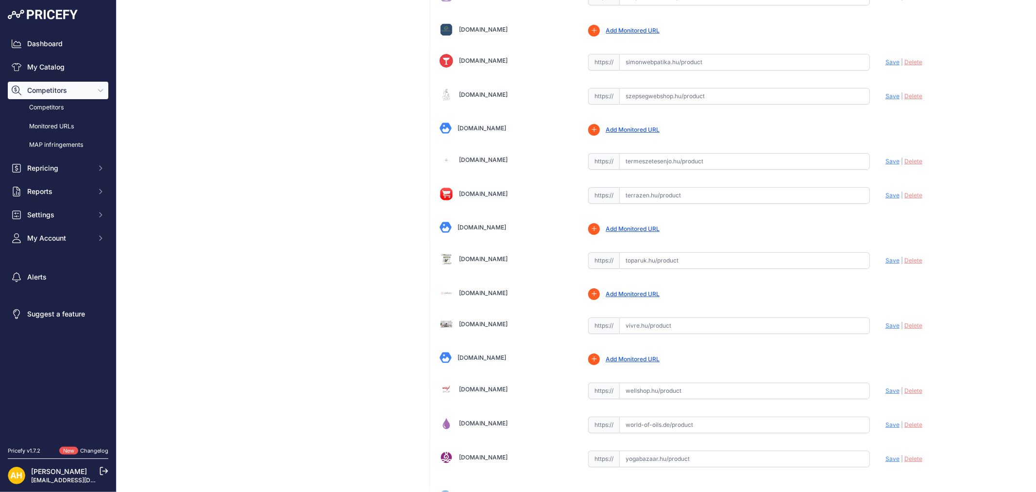
click at [490, 375] on link "Yogabazaar.hu" at bounding box center [483, 456] width 49 height 7
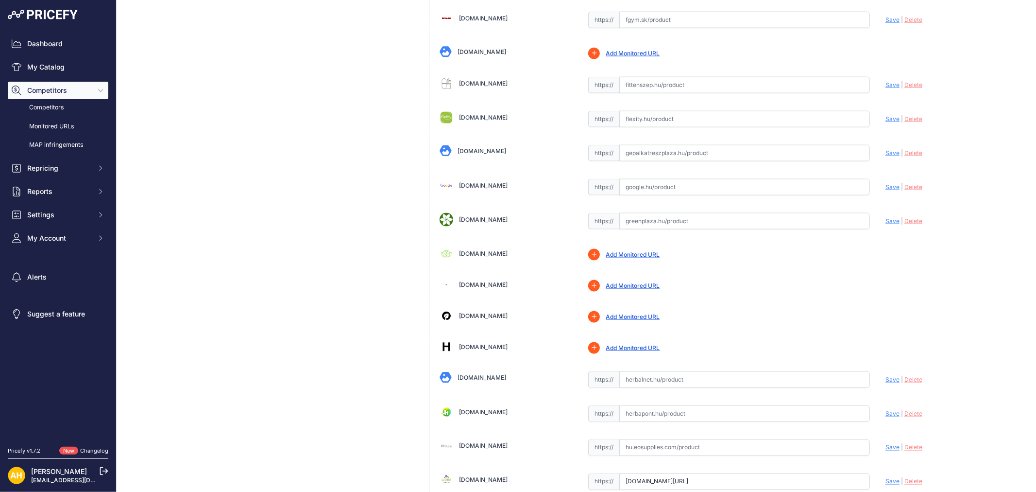
scroll to position [1110, 0]
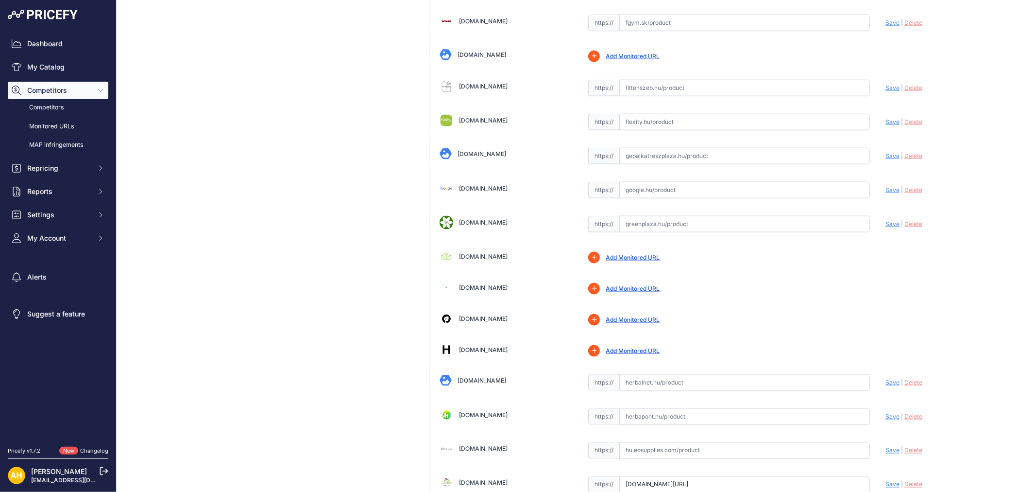
click at [644, 89] on input "text" at bounding box center [744, 88] width 251 height 17
paste input "https://fittenszep.hu/termek/doterra-tomjen-illoolaj-15-ml-frankincense/"
click at [829, 90] on span "Save" at bounding box center [893, 87] width 14 height 7
type input "https://fittenszep.hu/termek/doterra-tomjen-illoolaj-15-ml-frankincense/?prirul…"
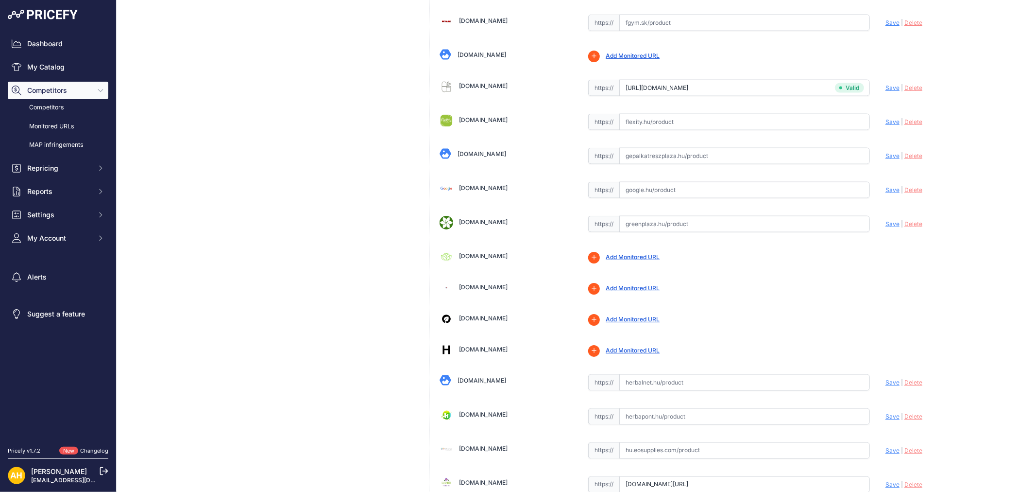
click at [644, 375] on input "text" at bounding box center [744, 416] width 251 height 17
paste input "https://herbapont.hu/doterra-frankincense-tomjen-illoolaj-15ml/"
click at [829, 375] on span "Save" at bounding box center [893, 416] width 14 height 7
type input "https://herbapont.hu/doterra-frankincense-tomjen-illoolaj-15ml/?prirule_jdsnikf…"
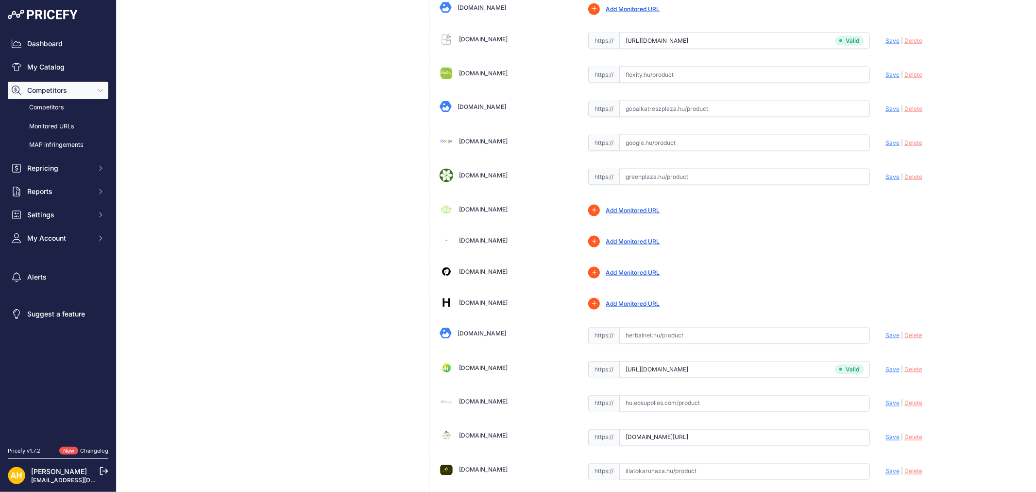
scroll to position [1272, 0]
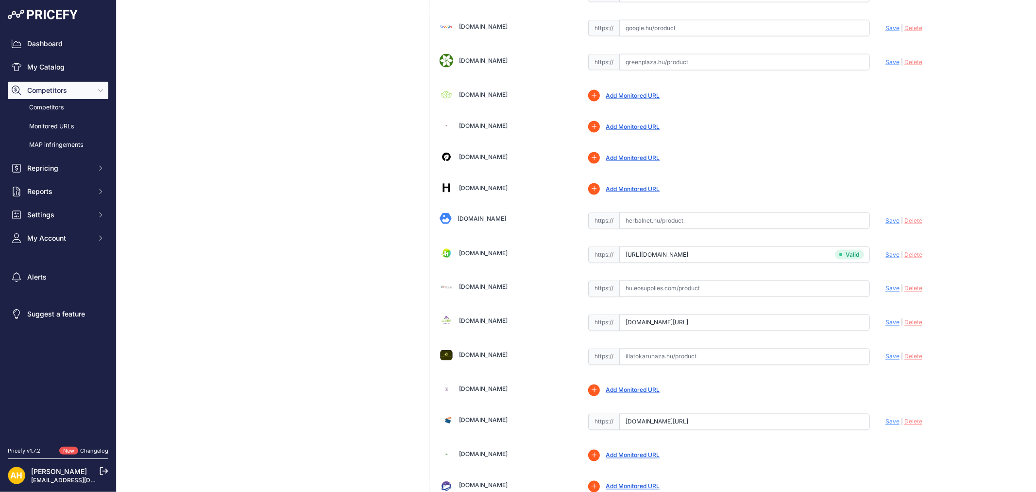
click at [667, 361] on input "text" at bounding box center [744, 356] width 251 height 17
paste input "https://illatokaruhaza.hu/doterra-frankincense-15ml-740?keyword=t%C3%B6mj%C3%A9n"
drag, startPoint x: 824, startPoint y: 358, endPoint x: 1521, endPoint y: 443, distance: 702.9
click at [829, 375] on html "Lorem Ipsum Close Dashboard My Catalog Competitors Competitors Monitored URLs M…" at bounding box center [518, 246] width 1036 height 492
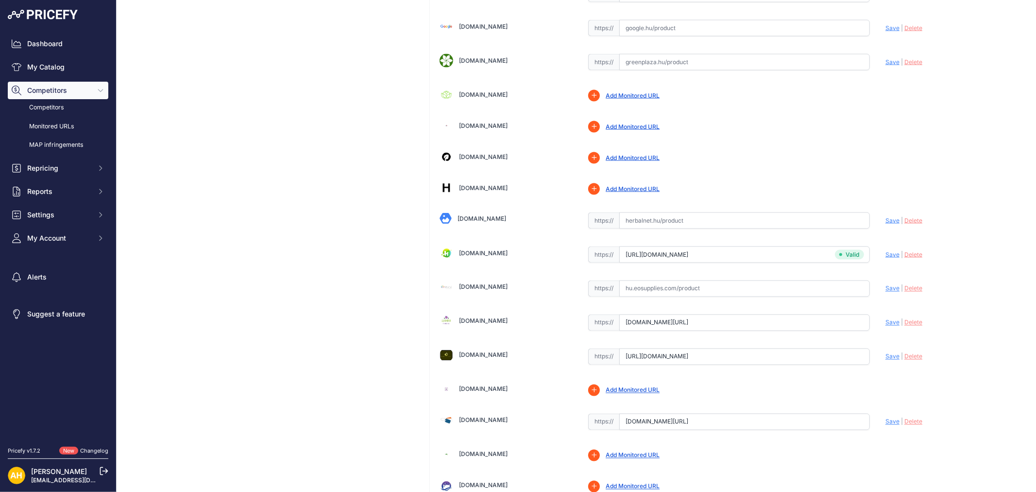
scroll to position [0, 0]
click at [829, 355] on div "Update Profile Save | Delete Analyzing" at bounding box center [952, 353] width 133 height 15
click at [829, 357] on span "Save" at bounding box center [893, 356] width 14 height 7
type input "https://illatokaruhaza.hu/doterra-frankincense-15ml-740?prirule_jdsnikfkfjsd=89…"
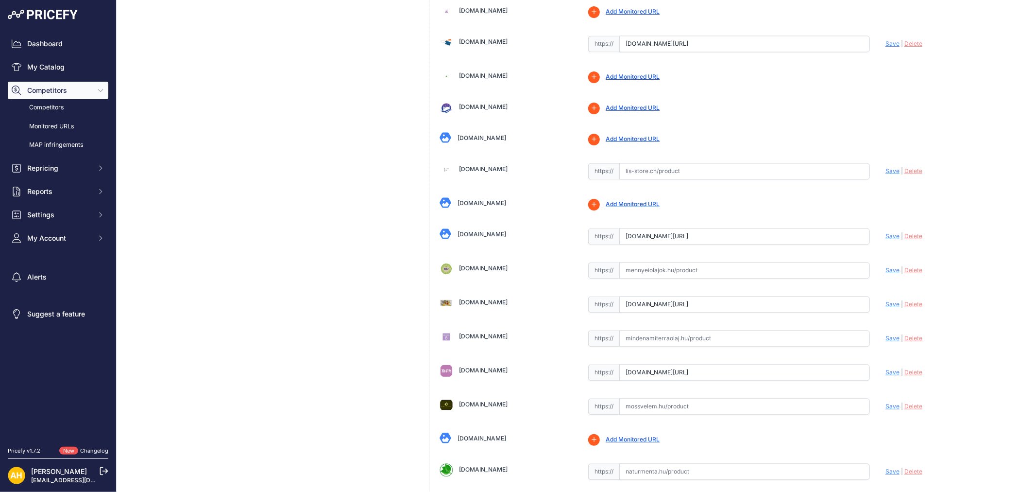
scroll to position [1650, 0]
click at [647, 273] on input "text" at bounding box center [744, 270] width 251 height 17
paste input "https://mennyeiolajok.hu/doterra-termekek/illoolajok/onalloolajok/Tomjen"
click at [829, 272] on span "Save" at bounding box center [893, 269] width 14 height 7
type input "https://mennyeiolajok.hu/doterra-termekek/illoolajok/onalloolajok/Tomjen?prirul…"
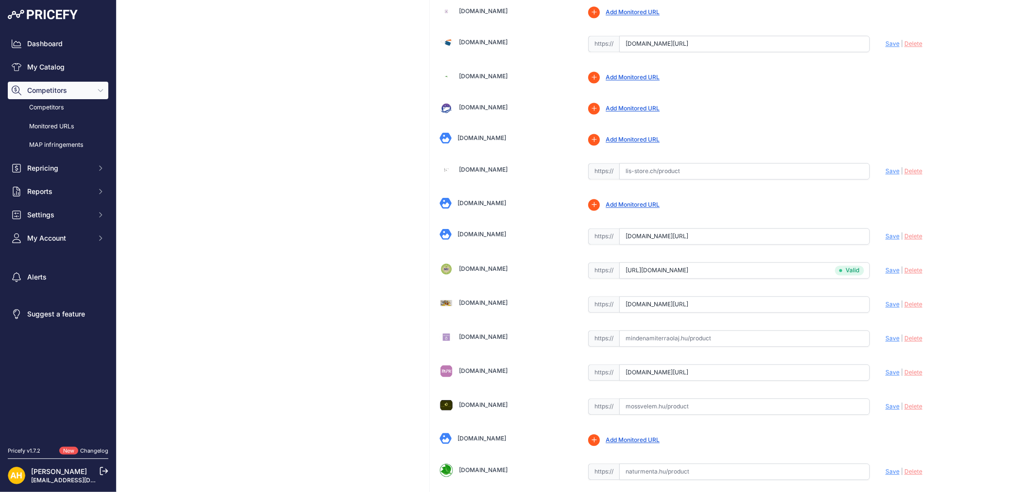
click at [668, 341] on input "text" at bounding box center [744, 338] width 251 height 17
paste input "https://www.mindenamiterraolaj.hu/tomjen-boswellia-carterii-frereana-sacra-and-…"
click at [829, 340] on span "Save" at bounding box center [893, 337] width 14 height 7
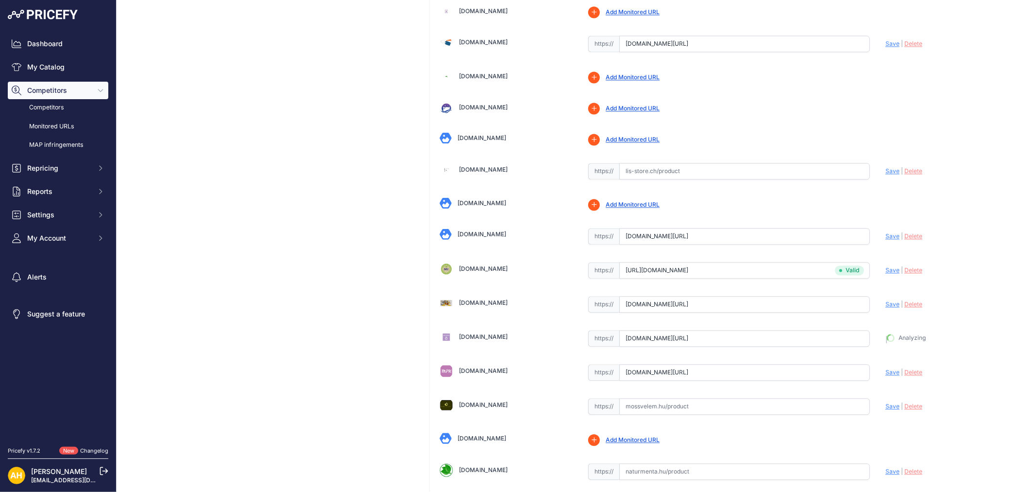
type input "https://www.mindenamiterraolaj.hu/tomjen-boswellia-carterii-frereana-sacra-and-…"
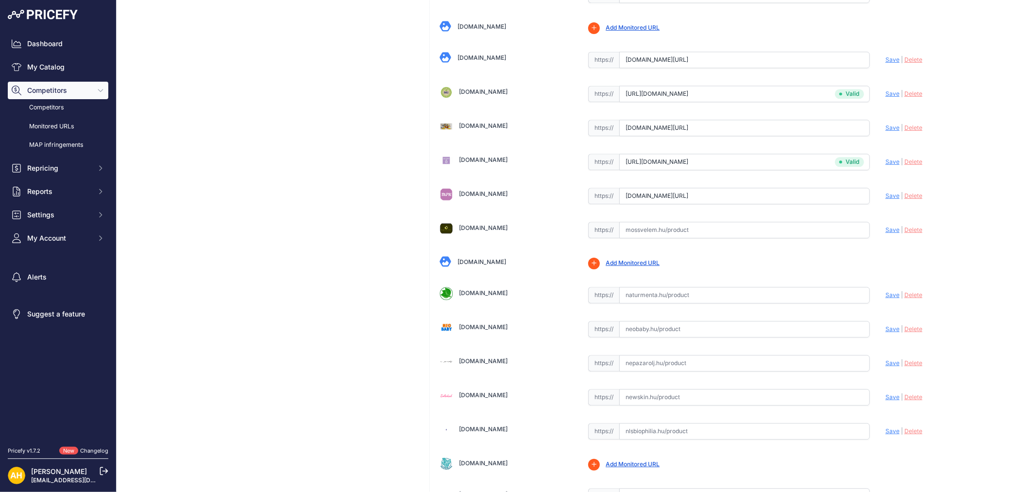
scroll to position [1942, 0]
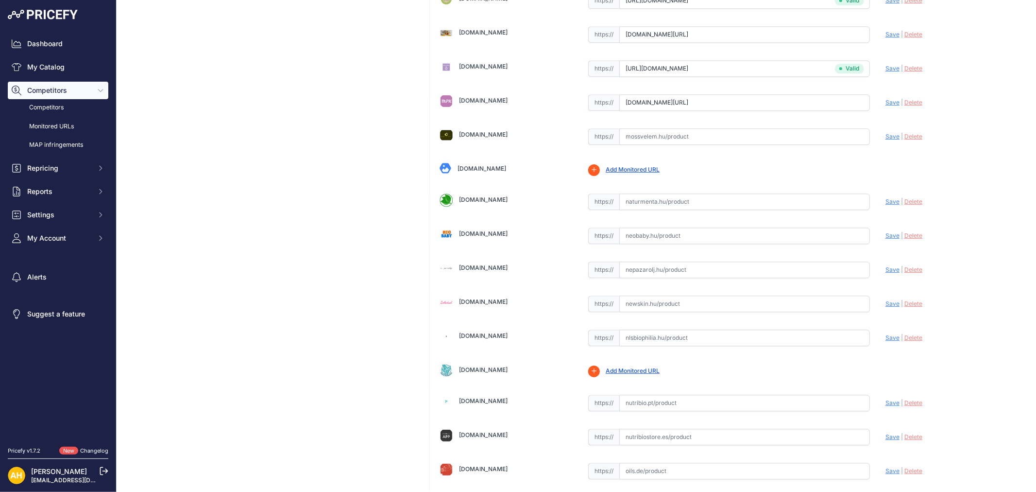
click at [653, 236] on input "text" at bounding box center [744, 235] width 251 height 17
paste input "https://www.neobaby.hu/aruk/doterra-tomjen-frankincense-olaj-15ml-89616"
click at [829, 239] on span "Save" at bounding box center [893, 234] width 14 height 7
type input "https://www.neobaby.hu/aruk/doterra-tomjen-frankincense-olaj-15ml-89616?prirule…"
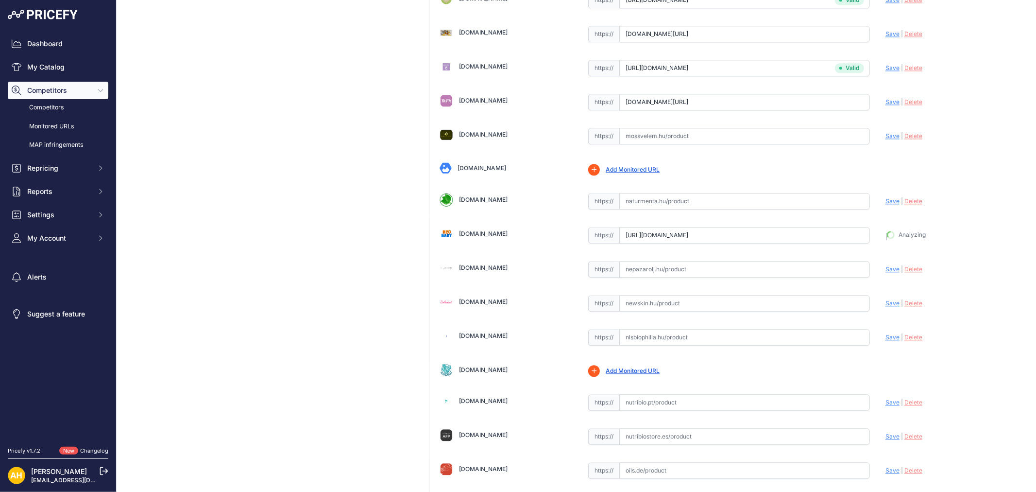
scroll to position [1942, 0]
click at [659, 273] on input "text" at bounding box center [744, 269] width 251 height 17
paste input "https://www.nepazarolj.hu/doTERRA-Frankincense-Tomjen-15ml"
click at [829, 273] on span "Save" at bounding box center [893, 268] width 14 height 7
type input "https://www.nepazarolj.hu/doTERRA-Frankincense-Tomjen-15ml?prirule_jdsnikfkfjsd…"
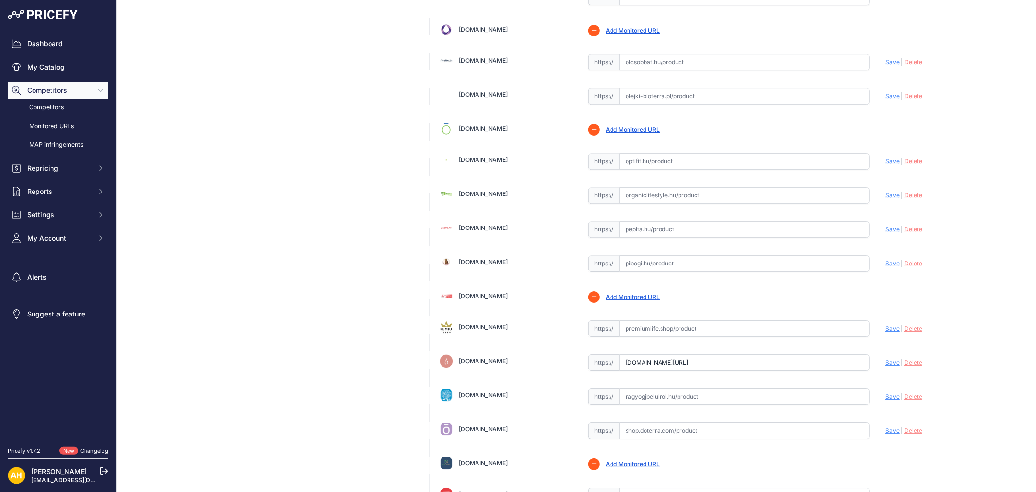
scroll to position [2460, 0]
click at [672, 157] on input "text" at bounding box center [744, 160] width 251 height 17
paste input "https://www.optifit.hu/spd/doTERRA-60204661-tomjen/doTERRA-Tomjen-15ml"
click at [829, 163] on span "Save" at bounding box center [893, 159] width 14 height 7
type input "https://www.optifit.hu/spd/doTERRA-60204661-tomjen/doTERRA-Tomjen-15ml?prirule_…"
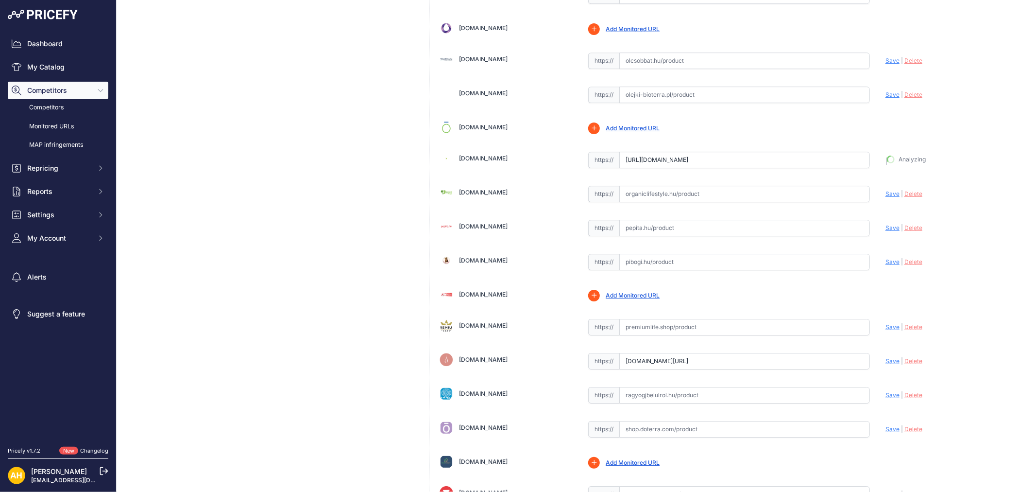
scroll to position [2482, 0]
click at [657, 200] on input "text" at bounding box center [744, 194] width 251 height 17
paste input "https://www.organiclifestyle.hu/oenallo-illoolajok/59-toemjen-frankincense.html"
click at [829, 197] on span "Save" at bounding box center [893, 193] width 14 height 7
type input "https://www.organiclifestyle.hu/oenallo-illoolajok/59-toemjen-frankincense.html…"
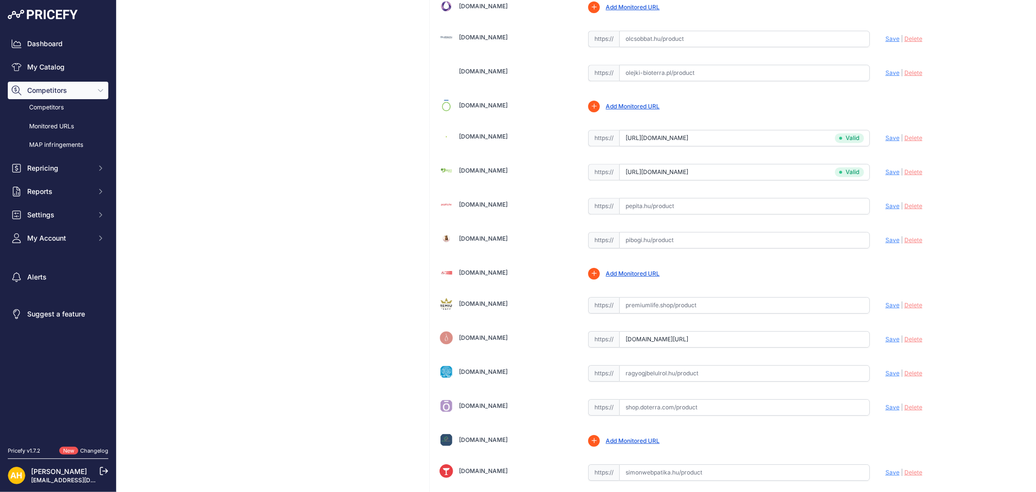
scroll to position [2460, 0]
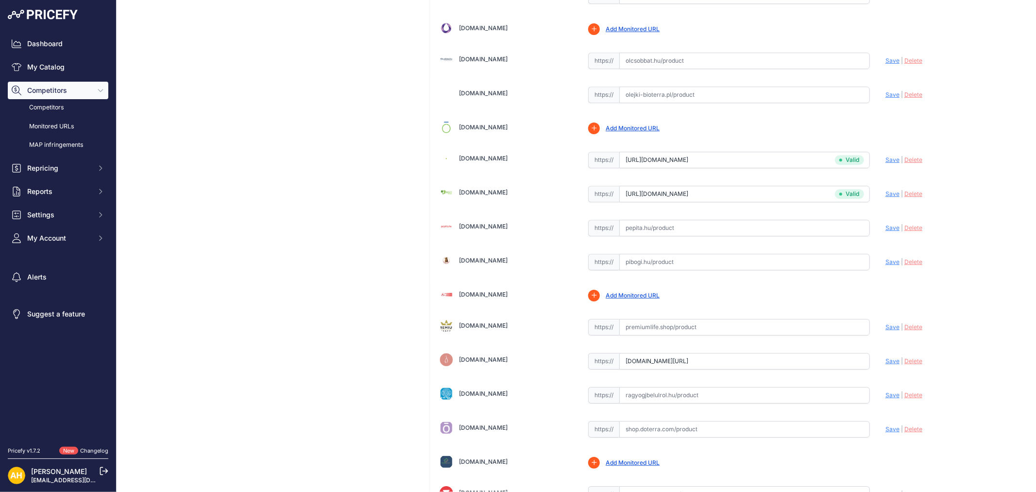
click at [654, 263] on input "text" at bounding box center [744, 262] width 251 height 17
click at [634, 263] on input "text" at bounding box center [744, 262] width 251 height 17
paste input "https://www.pibogi.hu/Tomjen-15-ml-Frankincense"
click at [829, 265] on span "Save" at bounding box center [893, 261] width 14 height 7
type input "https://www.pibogi.hu/Tomjen-15-ml-Frankincense?prirule_jdsnikfkfjsd=8997"
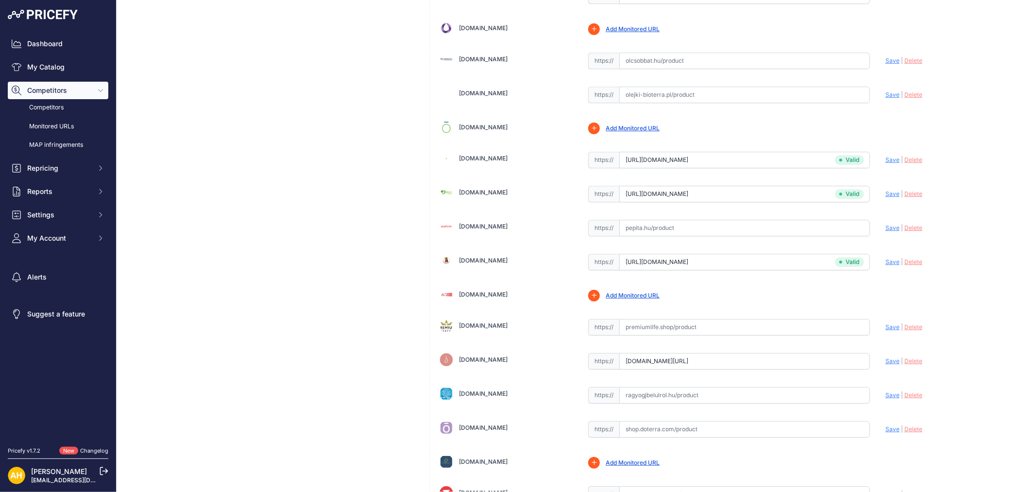
click at [635, 335] on input "text" at bounding box center [744, 327] width 251 height 17
paste input "https://premiumlife.shop/termek/doterra-frankincense-tomjen-illoolaj-15-ml/"
click at [829, 330] on span "Save" at bounding box center [893, 326] width 14 height 7
type input "https://premiumlife.shop/termek/doterra-frankincense-tomjen-illoolaj-15-ml/?pri…"
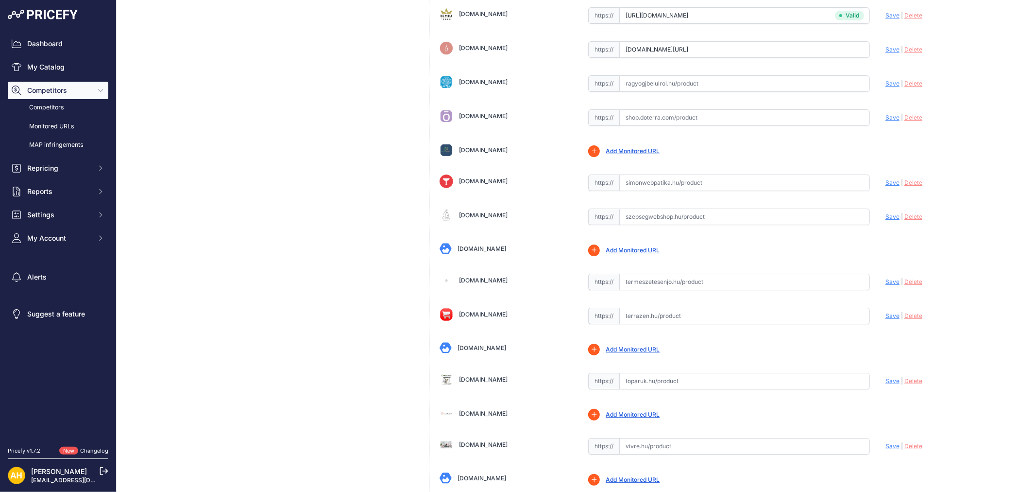
scroll to position [2784, 0]
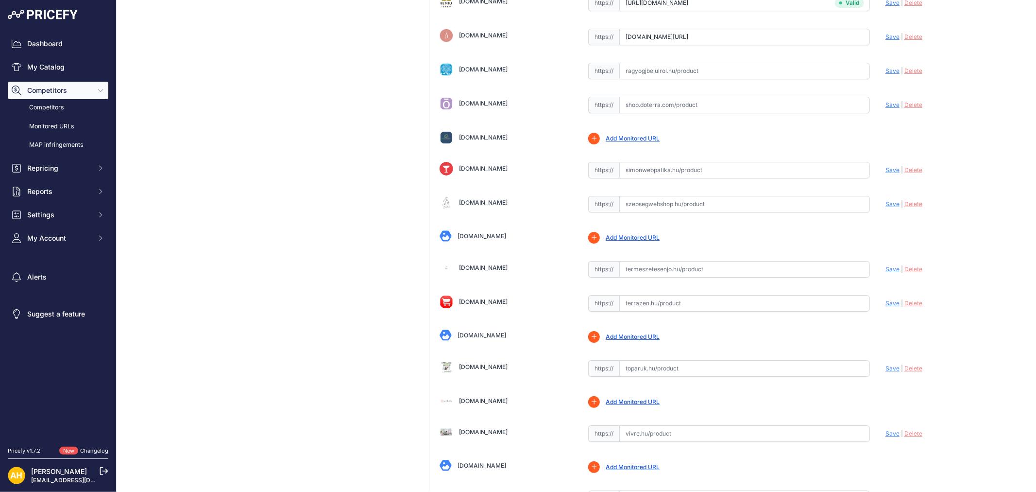
click at [652, 277] on input "text" at bounding box center [744, 269] width 251 height 17
paste input "https://www.termeszetesenjo.hu/?s=t%C3%B6mj%C3%A9n"
type input "www.termeszetesenjo.hu/?s=t%C3%B6mj%C3%A9n"
click at [829, 273] on span "Save" at bounding box center [893, 268] width 14 height 7
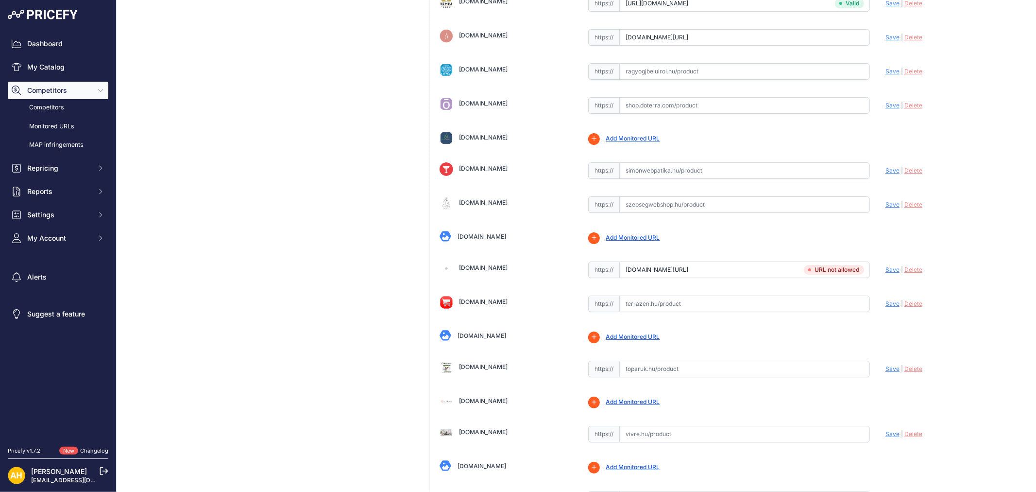
click at [658, 73] on input "text" at bounding box center [744, 71] width 251 height 17
paste input "https://ragyogjbelulrol.hu/doterra_tomjen_illoolaj"
click at [829, 74] on span "Save" at bounding box center [893, 71] width 14 height 7
type input "https://ragyogjbelulrol.hu/doterra_tomjen_illoolaj?prirule_jdsnikfkfjsd=8997"
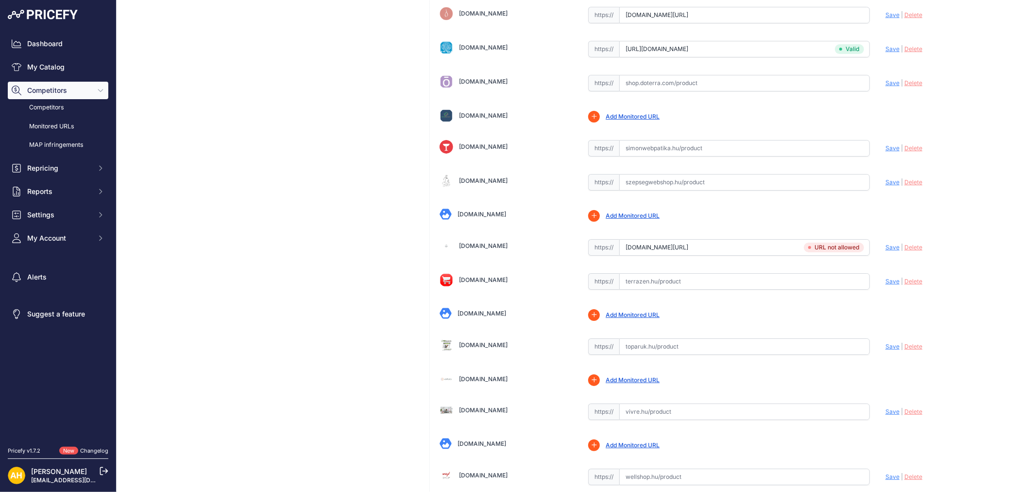
scroll to position [2784, 0]
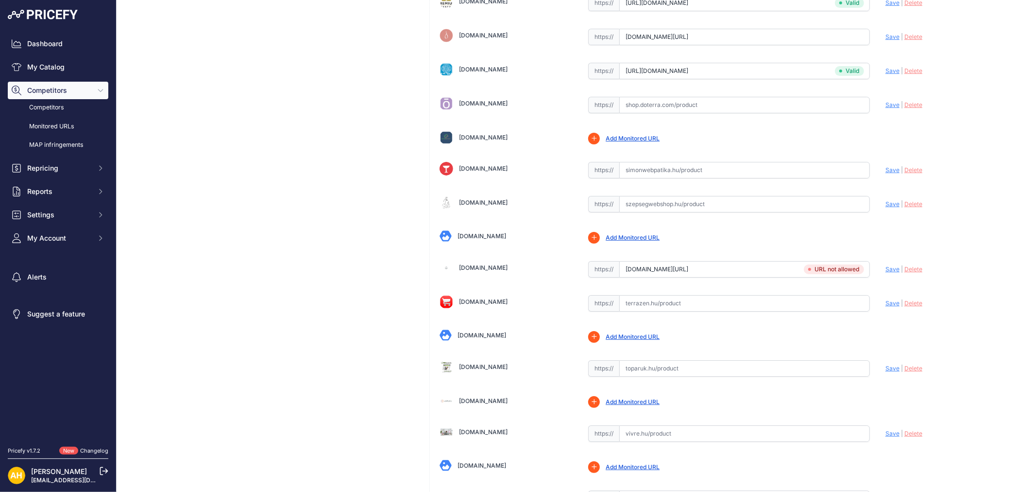
click at [652, 309] on input "text" at bounding box center [744, 303] width 251 height 17
paste input "https://www.terrazen.hu/termek/doterra-frankincense-illoolaj"
click at [829, 307] on span "Save" at bounding box center [893, 302] width 14 height 7
type input "https://www.terrazen.hu/termek/doterra-frankincense-illoolaj?prirule_jdsnikfkfj…"
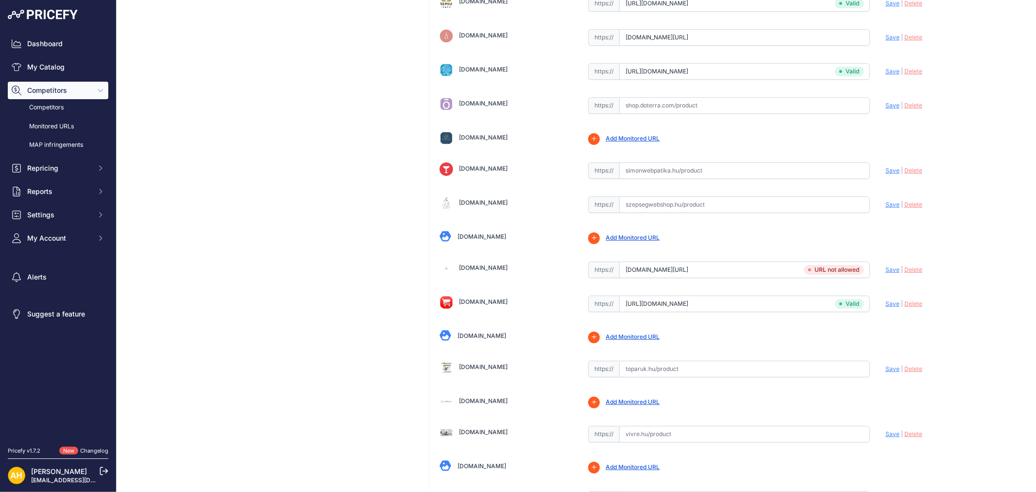
click at [648, 370] on input "text" at bounding box center [744, 369] width 251 height 17
paste input "https://toparuk.hu/doTERRA-Frankincense-Tomjen-esszencialis-olaj-illoolaj-15ml"
click at [829, 372] on span "Save" at bounding box center [893, 367] width 14 height 7
type input "https://toparuk.hu/doTERRA-Frankincense-Tomjen-esszencialis-olaj-illoolaj-15ml?…"
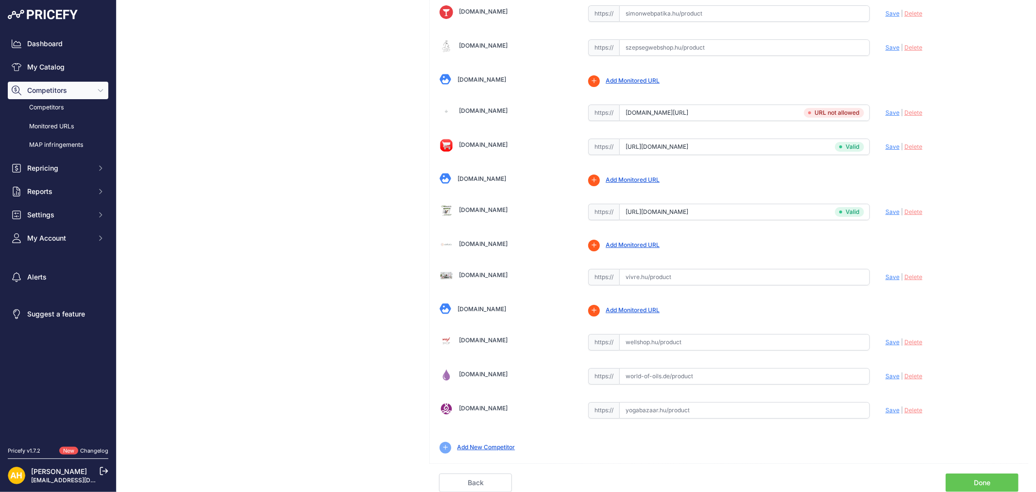
scroll to position [2946, 0]
click at [652, 345] on input "text" at bounding box center [744, 342] width 251 height 17
paste input "https://wellshop.hu/shop_search.php?search=doTerra+T%C3%B6mj%C3%A9n+olaj+15+ml%…"
click at [829, 343] on span "Save" at bounding box center [893, 341] width 14 height 7
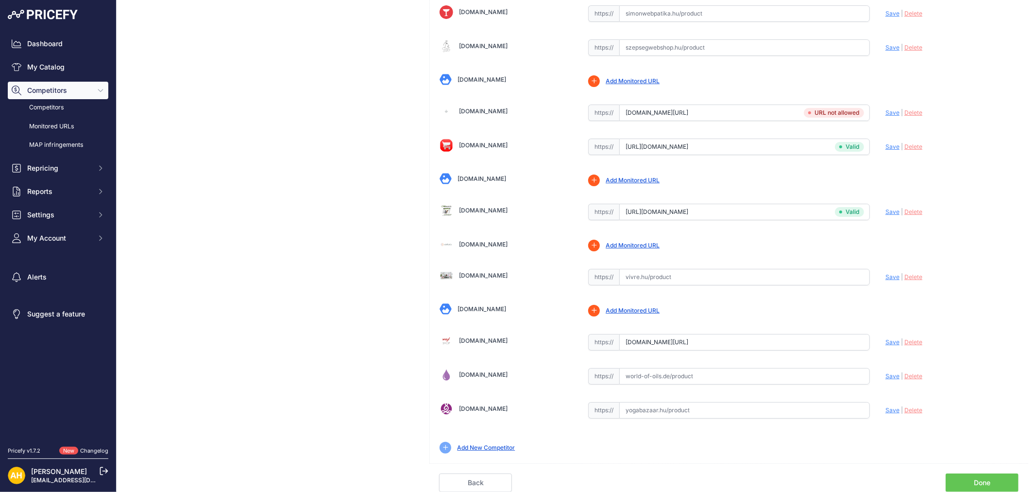
scroll to position [0, 0]
type input "https://wellshop.hu/shop_search.php?search=doTerra+T%C3%B6mj%C3%A9n+olaj+15+ml%…"
click at [632, 375] on input "text" at bounding box center [744, 410] width 251 height 17
paste input "https://yogabazaar.hu/frankincense-tomjen-illoolaj-15-ml-doterra?keyword=t%C3%B…"
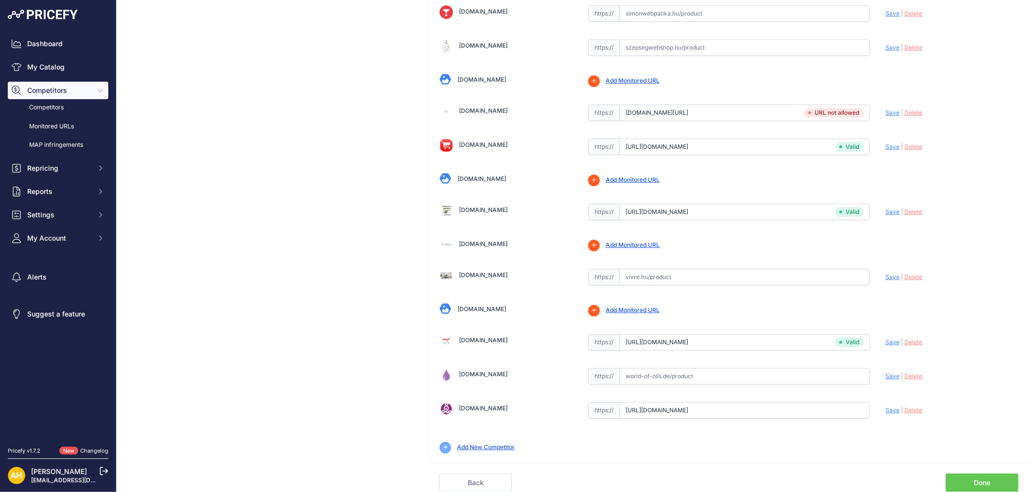
scroll to position [0, 41]
click at [829, 375] on span "Save" at bounding box center [893, 409] width 14 height 7
type input "https://yogabazaar.hu/frankincense-tomjen-illoolaj-15-ml-doterra?keyword=t%C3%B…"
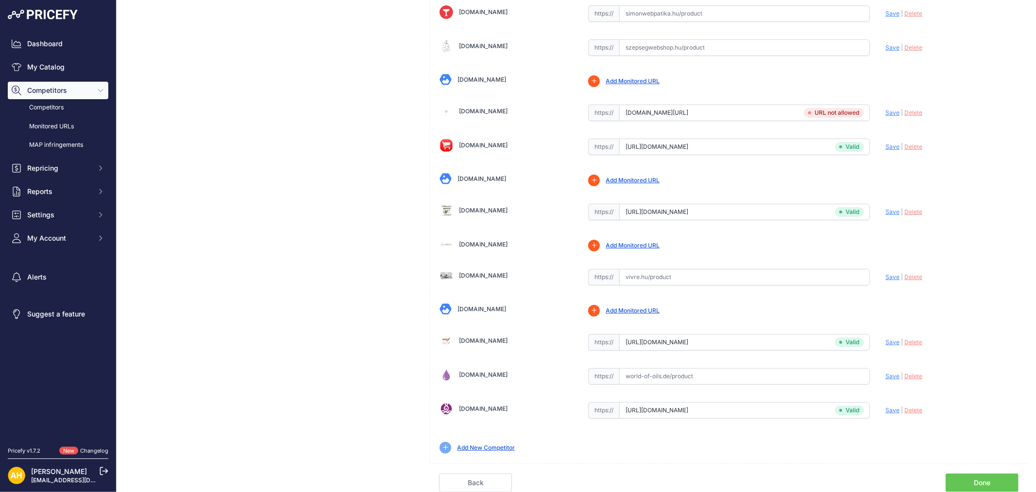
click at [726, 111] on input "www.termeszetesenjo.hu/?s=t%C3%B6mj%C3%A9n" at bounding box center [744, 112] width 251 height 17
drag, startPoint x: 789, startPoint y: 112, endPoint x: 318, endPoint y: 110, distance: 471.3
click at [723, 114] on input "www.termeszetesenjo.hu/?s=t%C3%B6mj%C3%A9n" at bounding box center [744, 112] width 251 height 17
drag, startPoint x: 785, startPoint y: 109, endPoint x: 305, endPoint y: 85, distance: 481.1
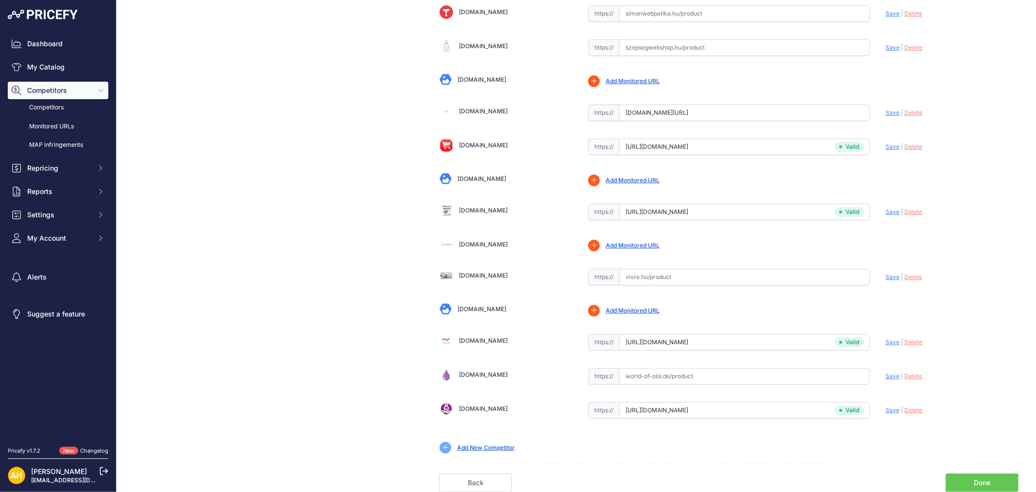
paste input "https://www.termeszetesenjo.hu/webshop/doterra-tomjen/"
click at [829, 110] on span "Save" at bounding box center [893, 112] width 14 height 7
type input "https://www.termeszetesenjo.hu/webshop/doterra-tomjen/?prirule_jdsnikfkfjsd=8997"
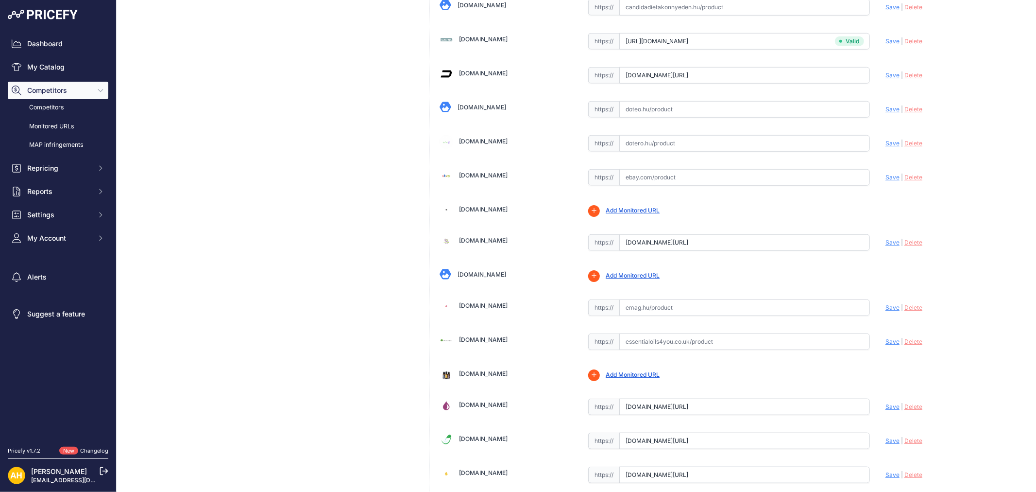
scroll to position [0, 0]
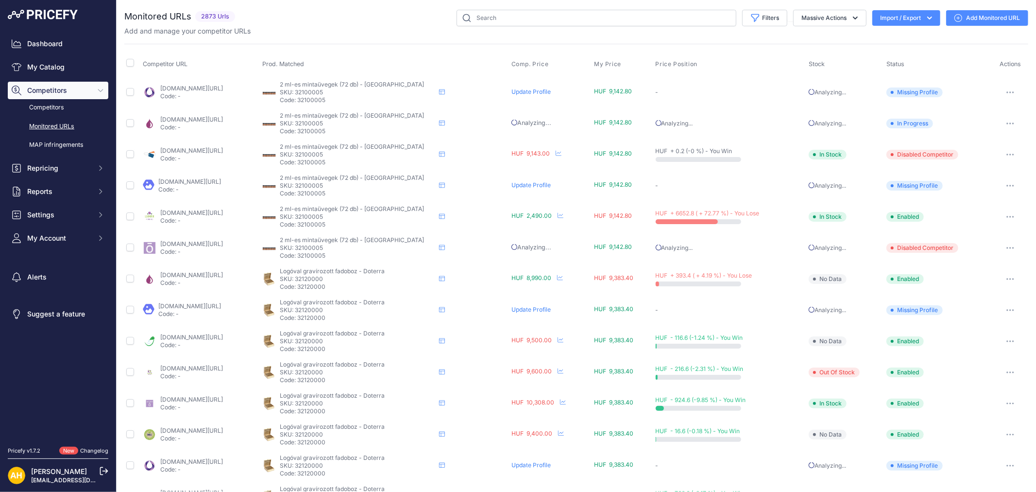
click at [925, 16] on icon "button" at bounding box center [930, 18] width 10 height 10
click at [899, 52] on div "Export" at bounding box center [906, 55] width 78 height 17
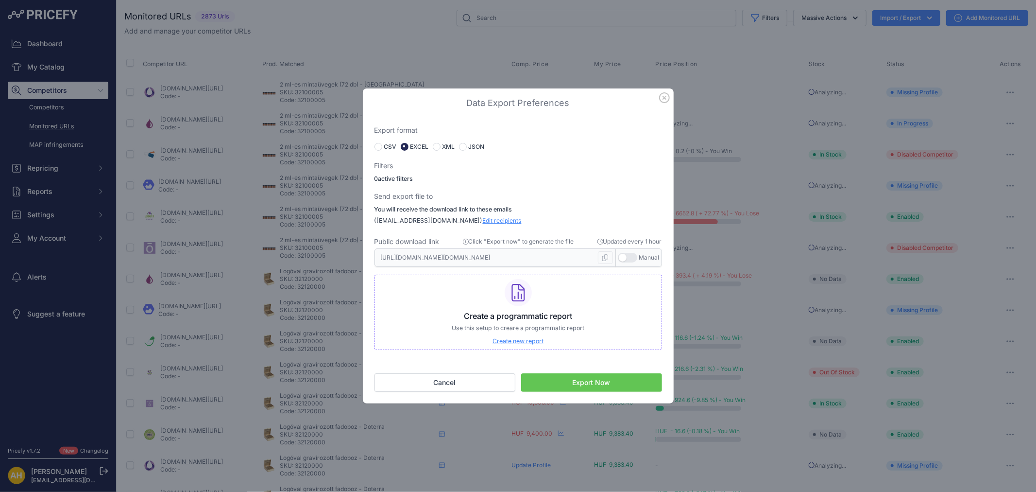
click at [577, 382] on button "Export Now" at bounding box center [591, 382] width 141 height 18
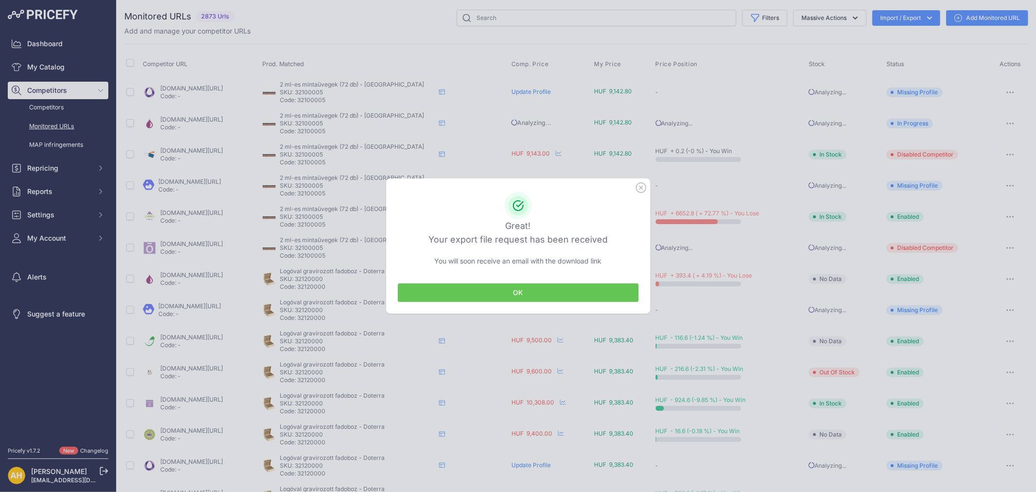
click at [527, 294] on button "OK" at bounding box center [518, 292] width 241 height 18
